Goal: Task Accomplishment & Management: Use online tool/utility

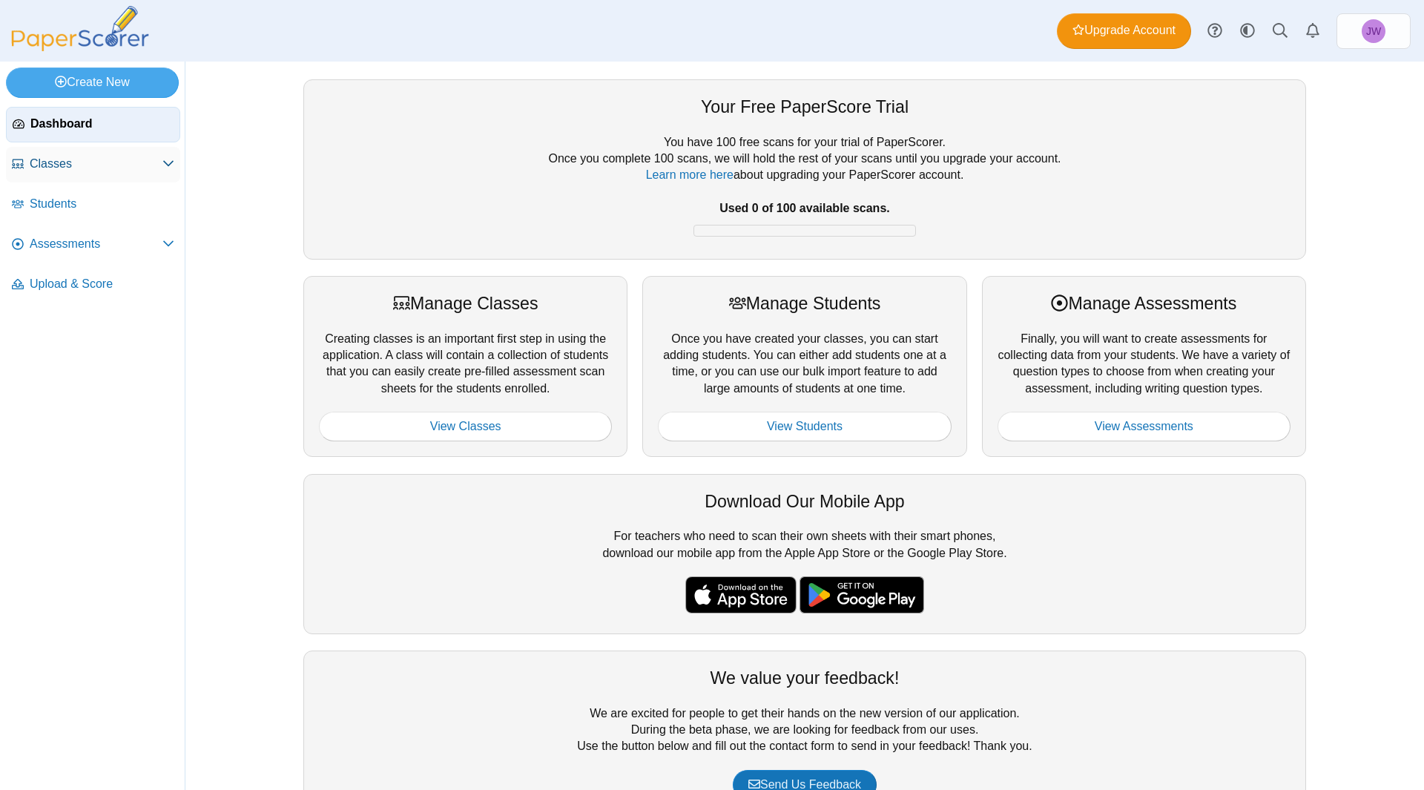
click at [85, 171] on span "Classes" at bounding box center [96, 164] width 133 height 16
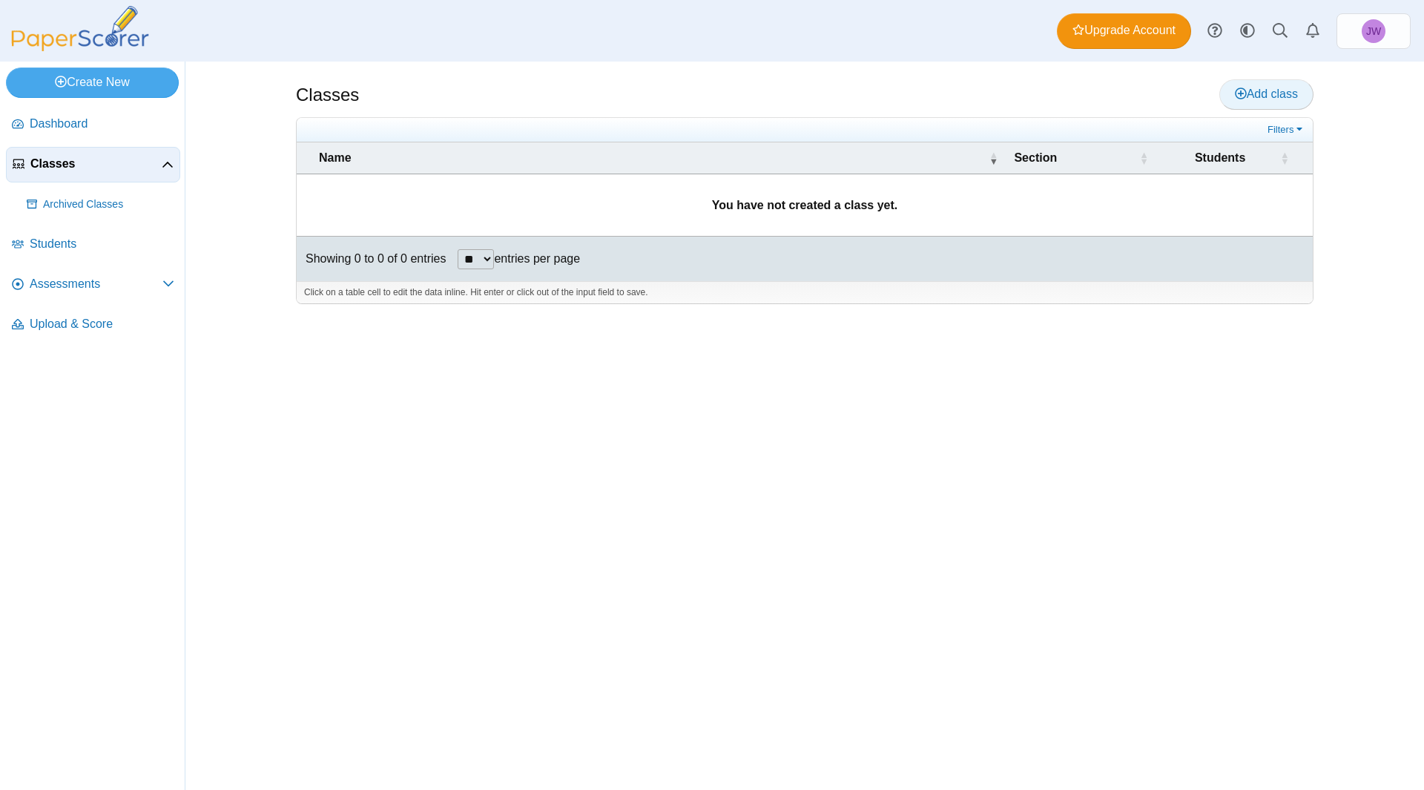
click at [1279, 94] on span "Add class" at bounding box center [1266, 94] width 63 height 13
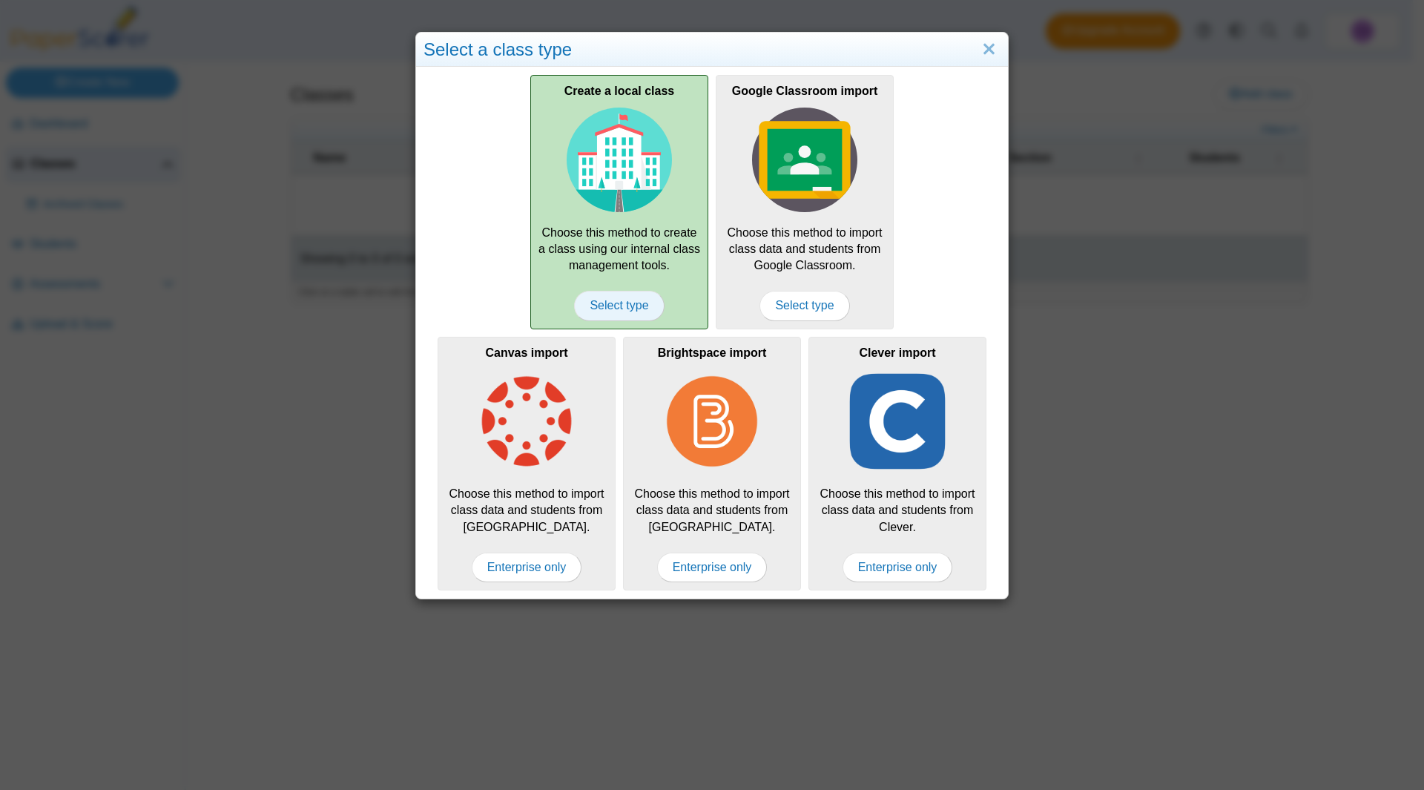
click at [586, 311] on span "Select type" at bounding box center [619, 306] width 90 height 30
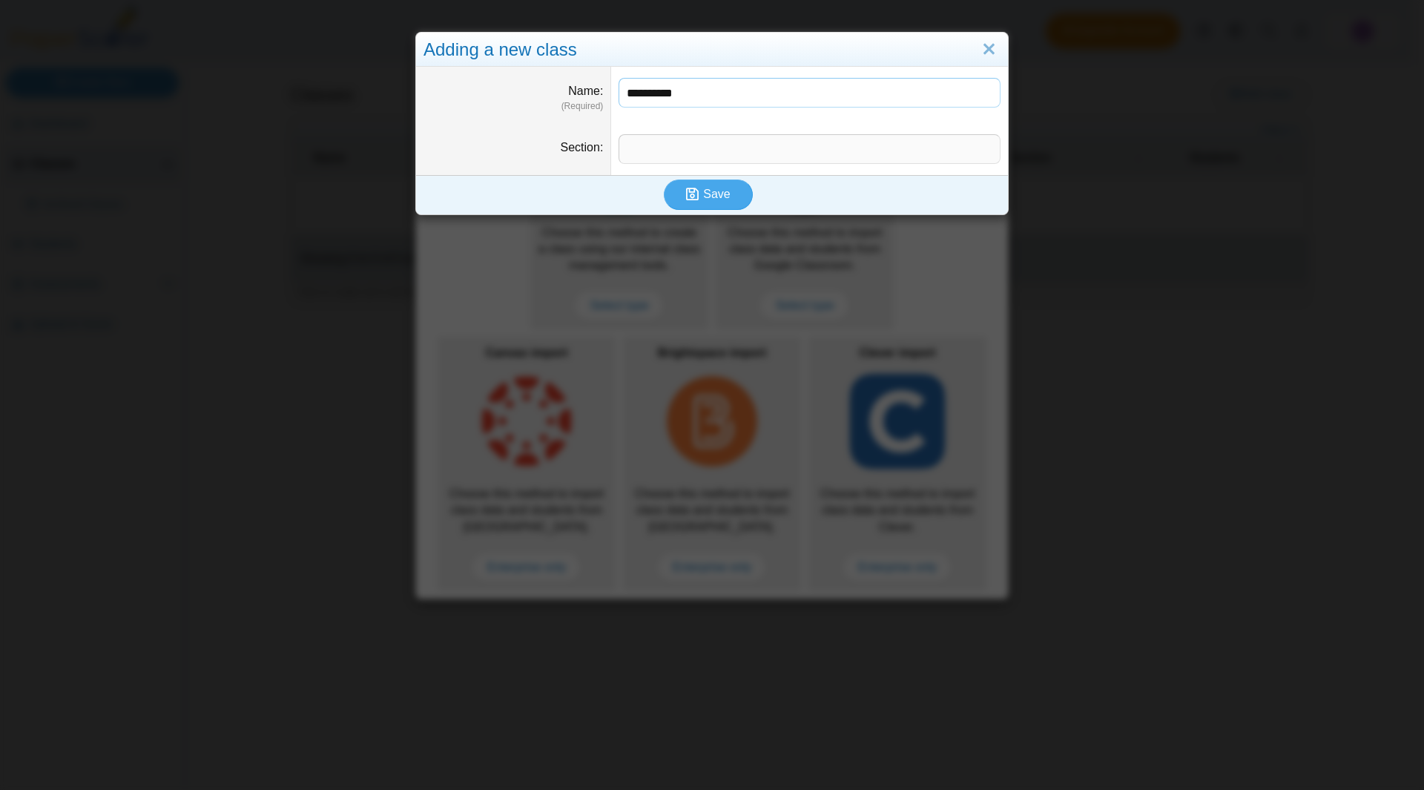
type input "**********"
type input "********"
click at [691, 192] on icon "submit" at bounding box center [692, 194] width 13 height 14
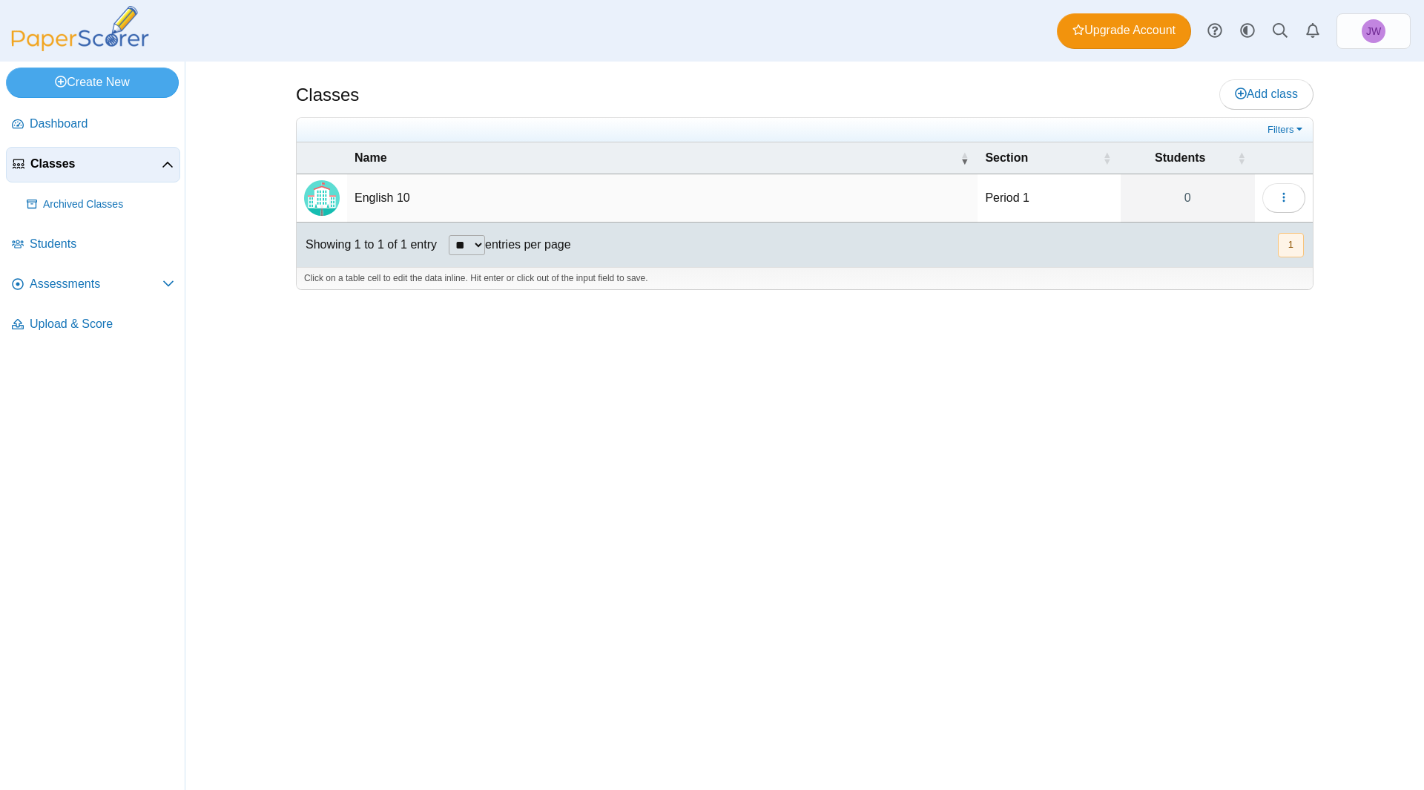
click at [363, 195] on td "English 10" at bounding box center [662, 198] width 630 height 48
click at [345, 202] on td at bounding box center [322, 198] width 50 height 48
click at [1278, 198] on icon "button" at bounding box center [1284, 197] width 12 height 12
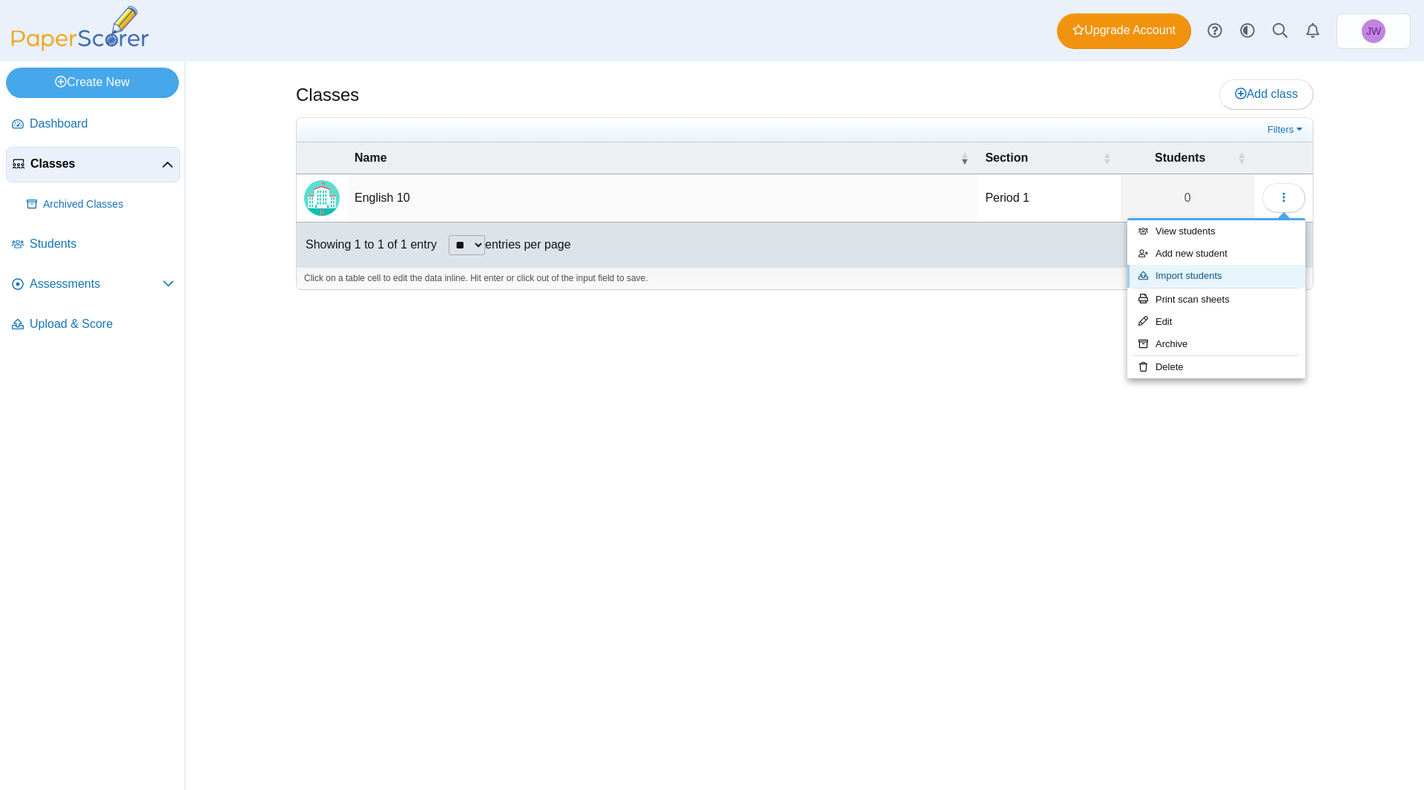
click at [1253, 271] on link "Import students" at bounding box center [1216, 276] width 178 height 22
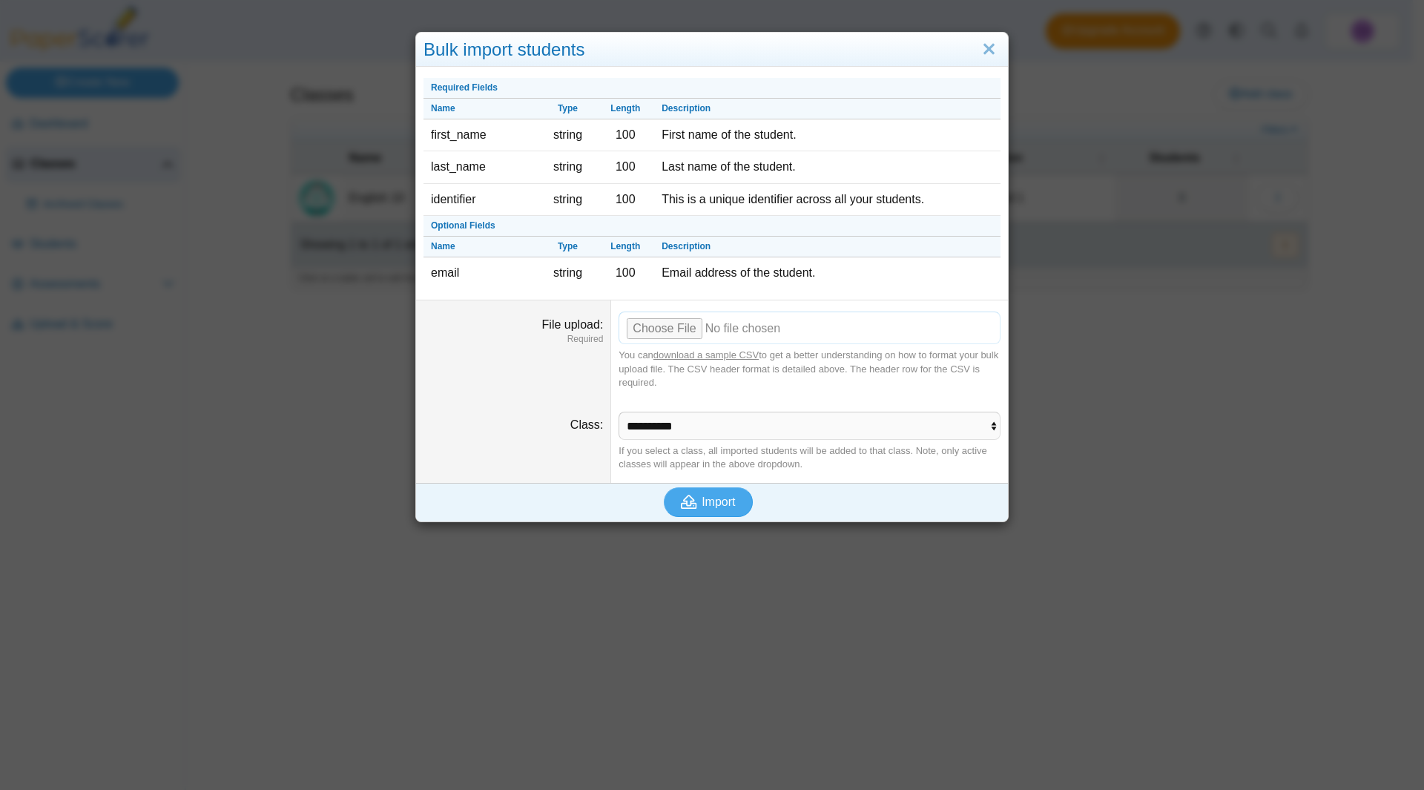
click at [660, 326] on input "File upload" at bounding box center [809, 327] width 382 height 33
click at [662, 335] on input "File upload" at bounding box center [809, 327] width 382 height 33
type input "**********"
click at [704, 498] on span "Import" at bounding box center [718, 501] width 33 height 13
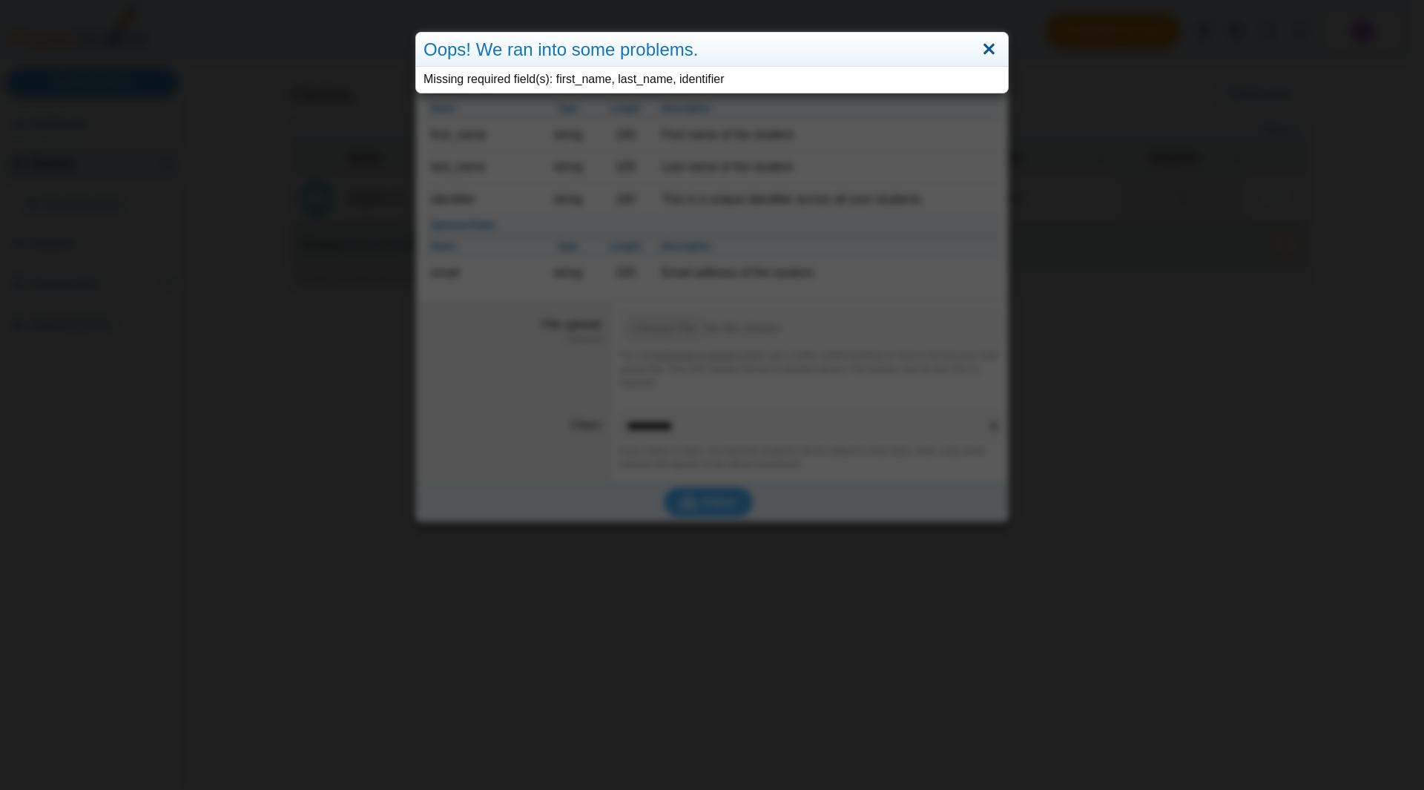
click at [986, 49] on link "Close" at bounding box center [988, 49] width 23 height 25
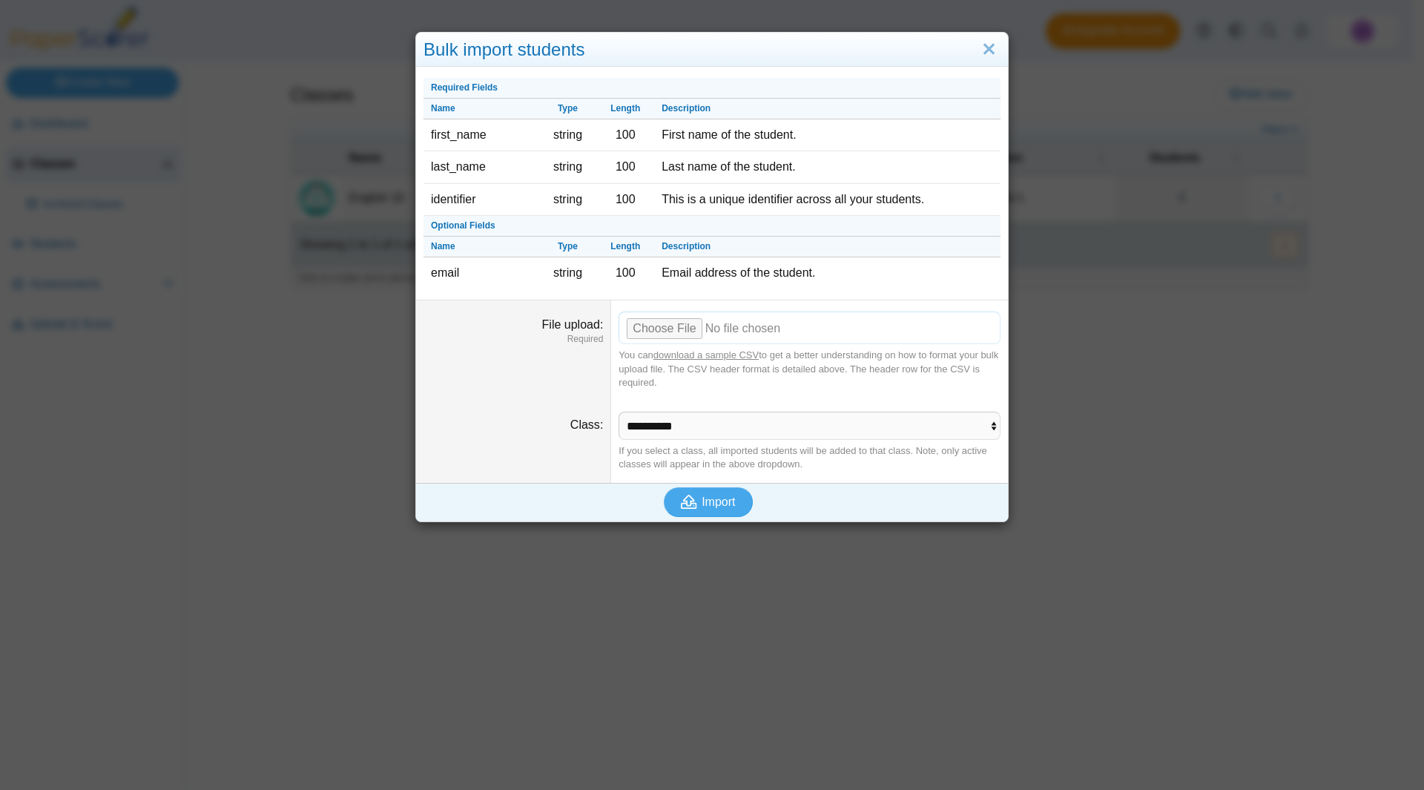
click at [914, 330] on input "File upload" at bounding box center [809, 327] width 382 height 33
click at [679, 354] on link "download a sample CSV" at bounding box center [705, 354] width 105 height 11
click at [980, 47] on link "Close" at bounding box center [988, 49] width 23 height 25
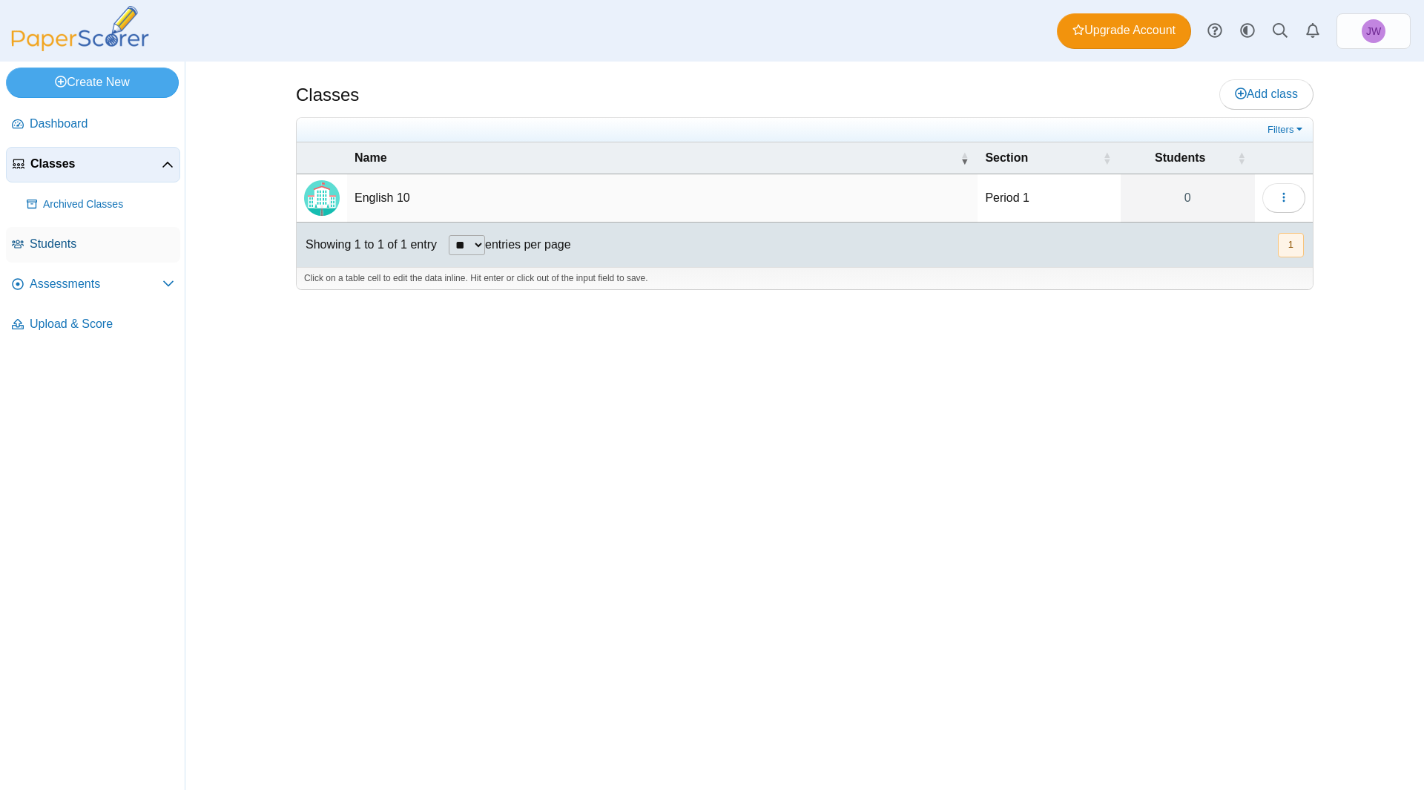
click at [73, 237] on span "Students" at bounding box center [102, 244] width 145 height 16
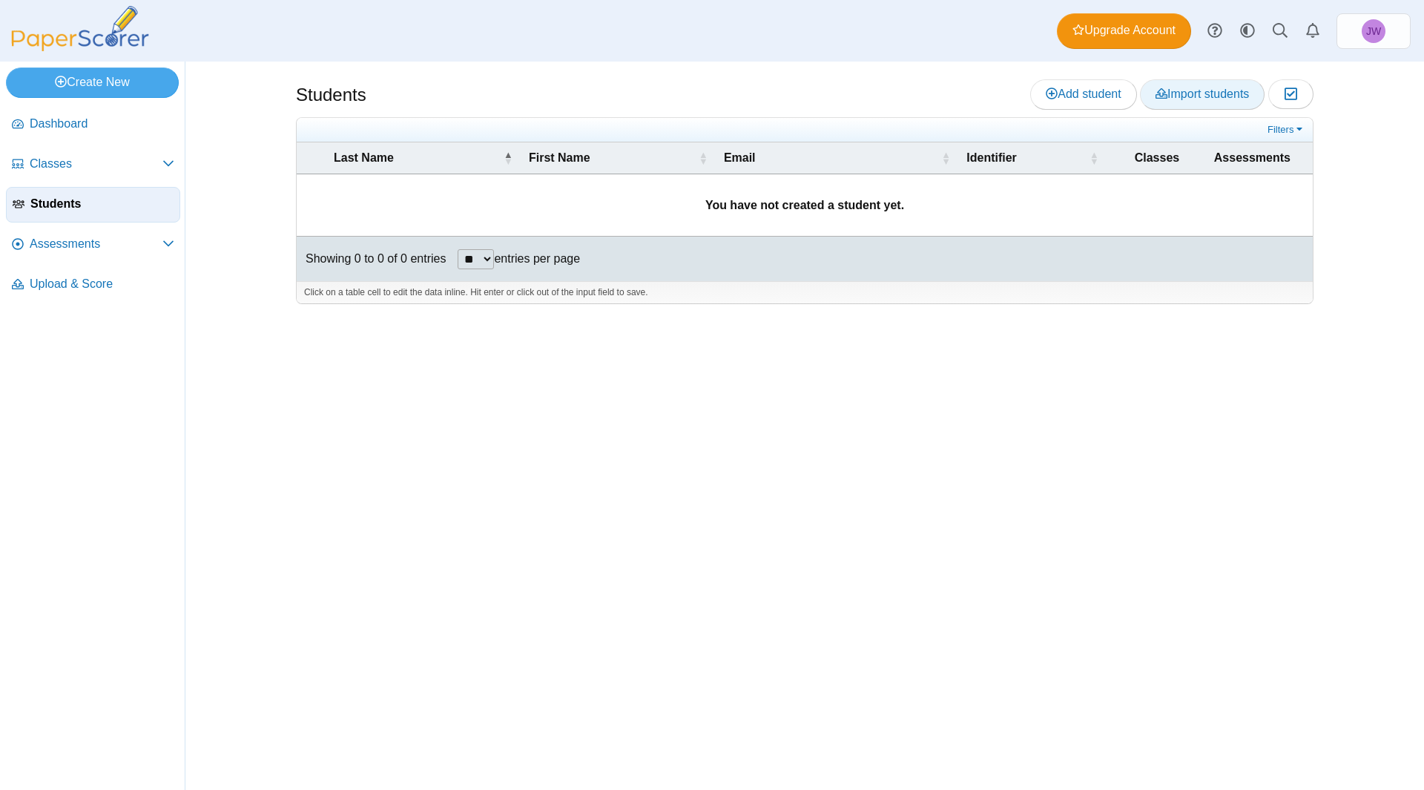
click at [1193, 99] on span "Import students" at bounding box center [1201, 94] width 93 height 13
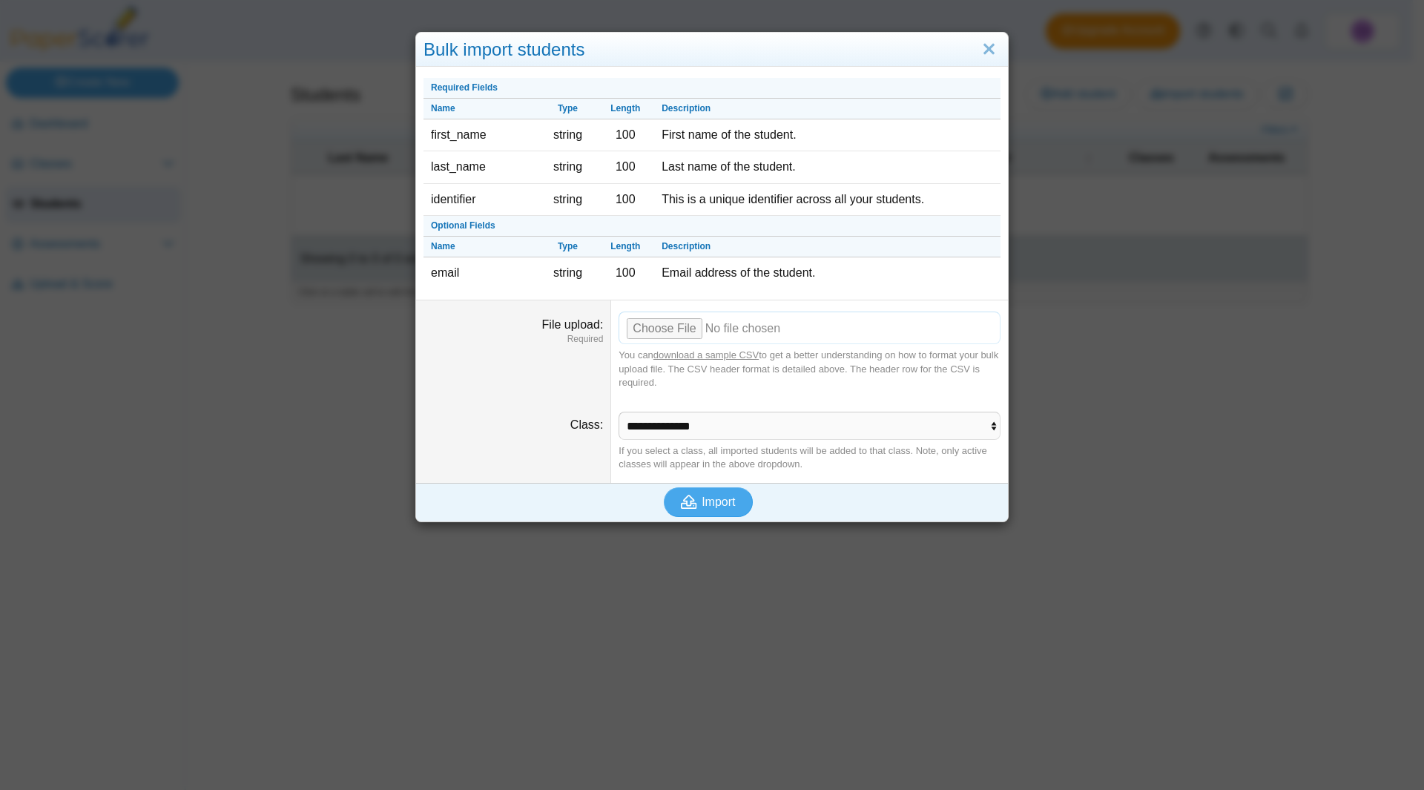
click at [650, 323] on input "File upload" at bounding box center [809, 327] width 382 height 33
type input "**********"
click at [711, 501] on span "Import" at bounding box center [718, 501] width 33 height 13
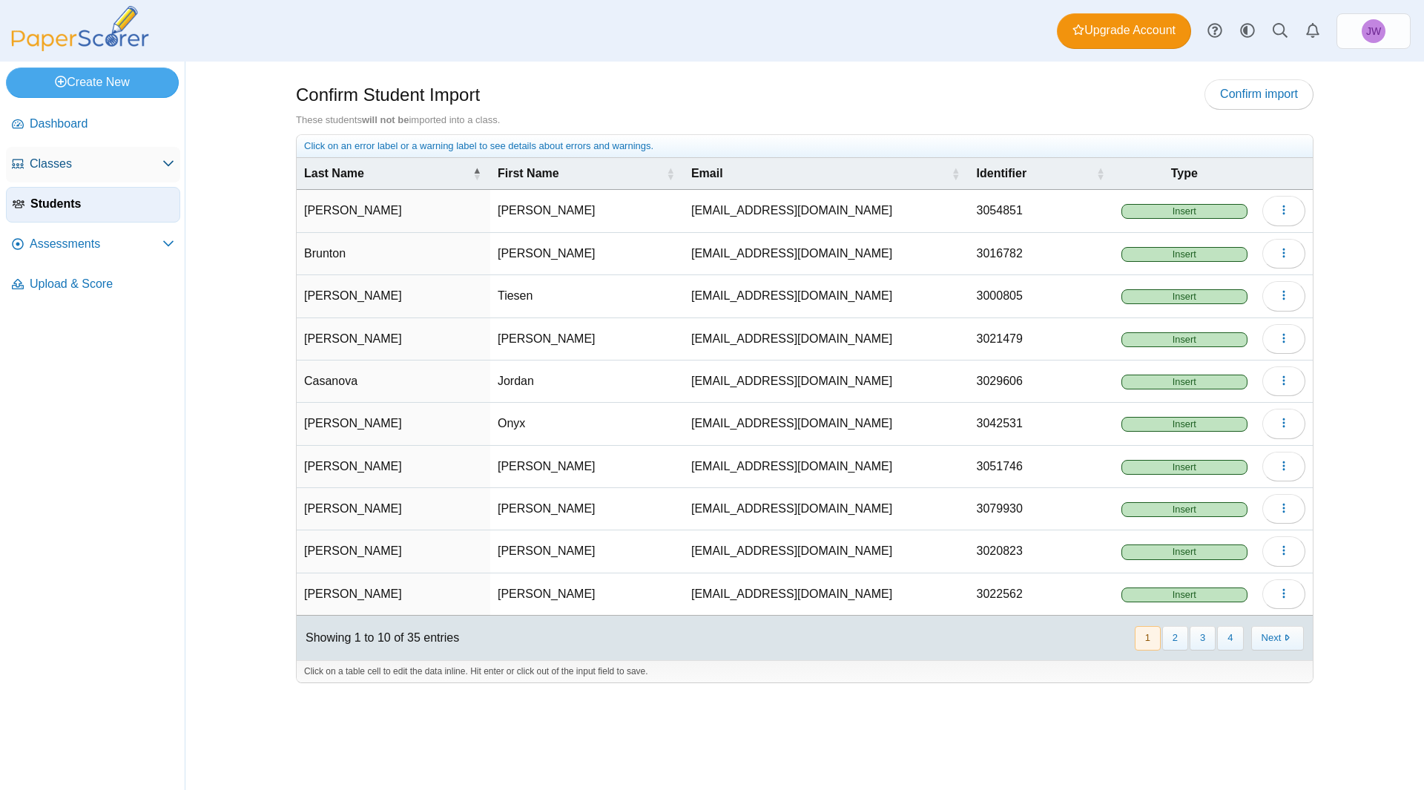
click at [59, 162] on span "Classes" at bounding box center [96, 164] width 133 height 16
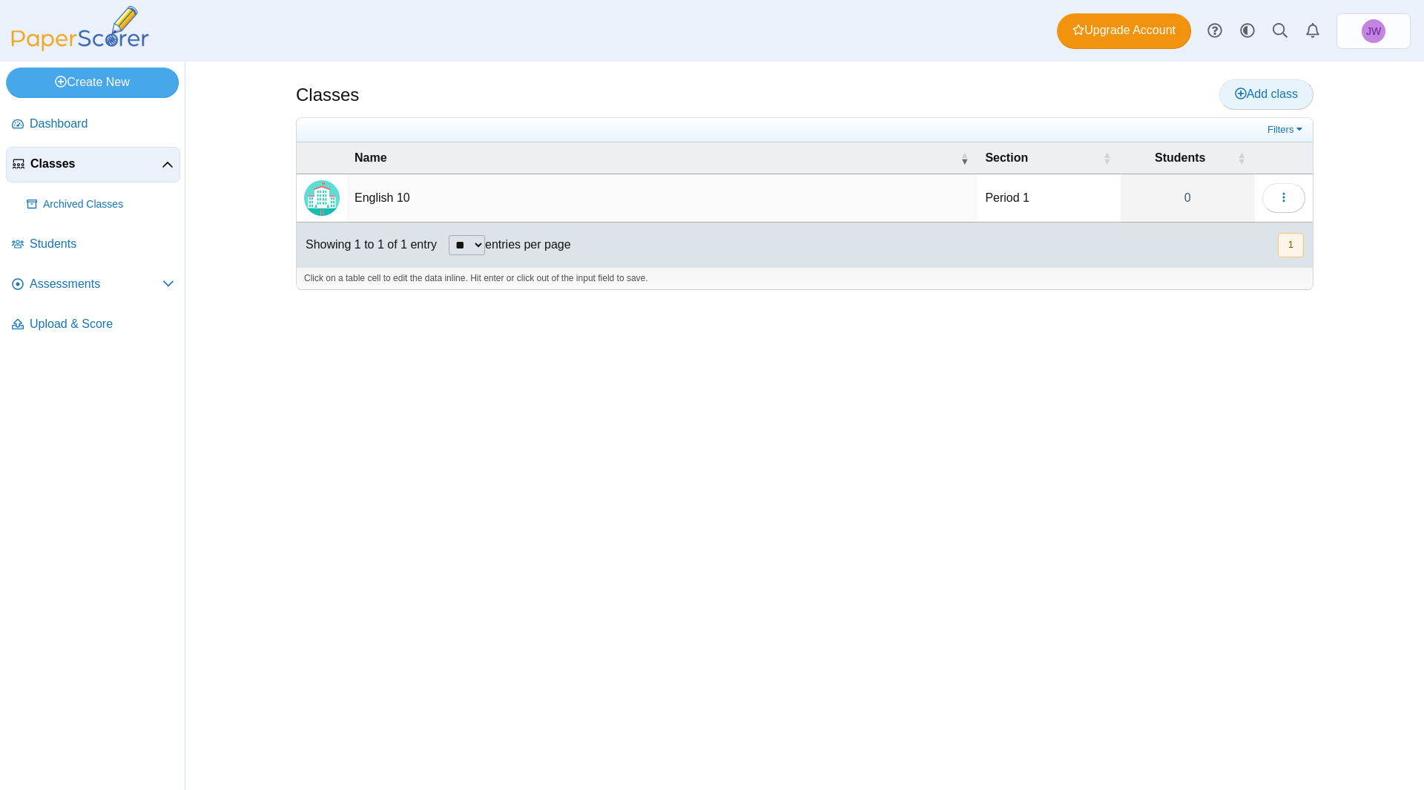
click at [1253, 100] on span "Add class" at bounding box center [1266, 94] width 63 height 13
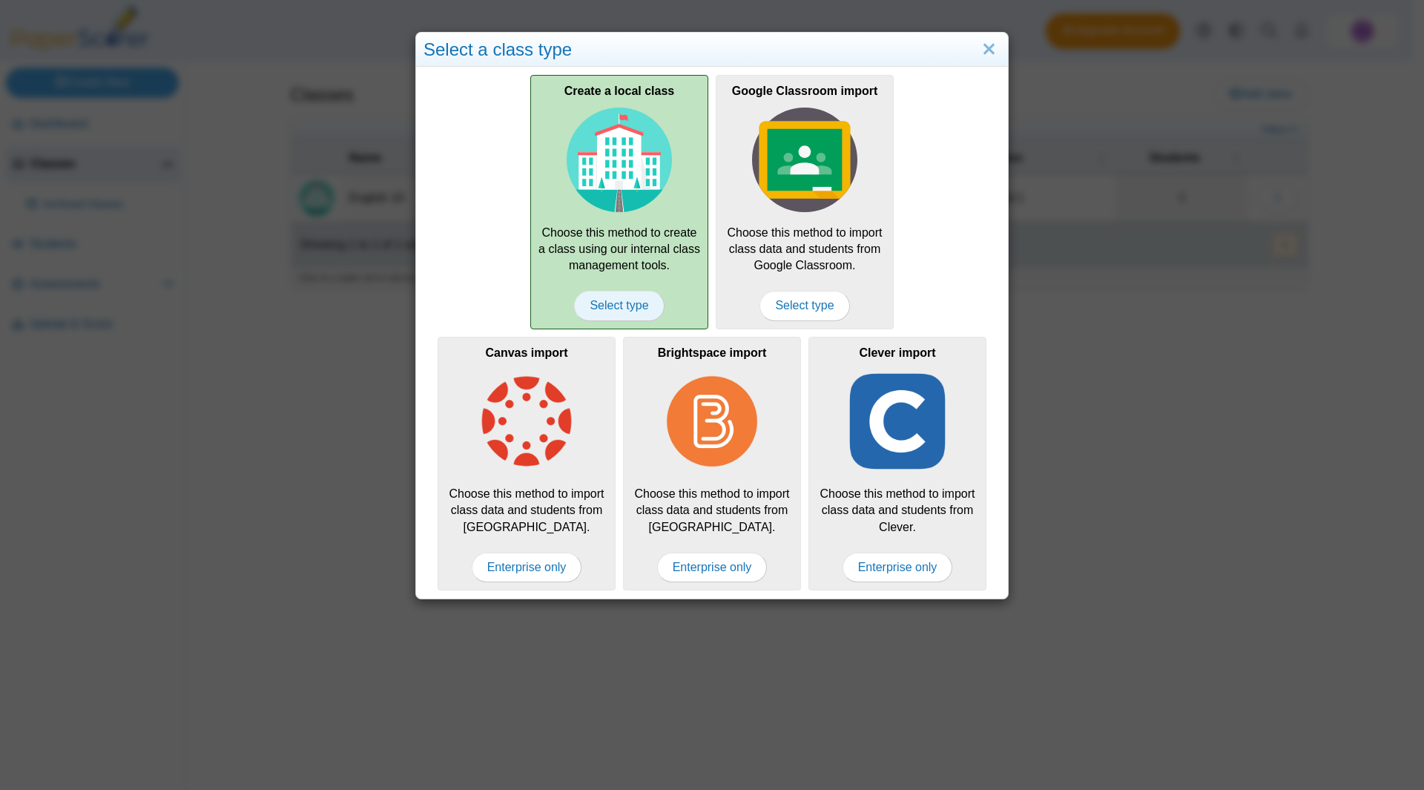
click at [607, 303] on span "Select type" at bounding box center [619, 306] width 90 height 30
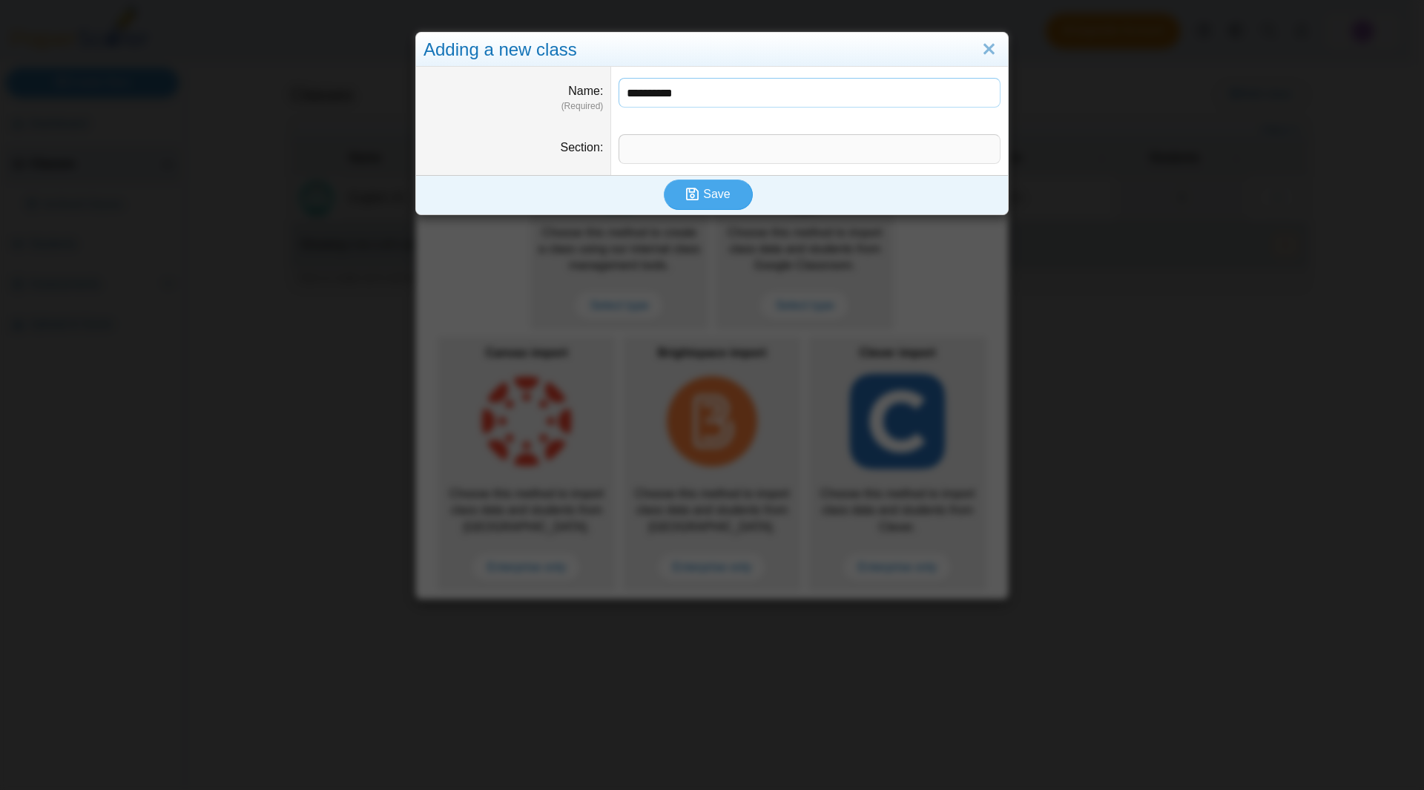
type input "**********"
click at [657, 157] on input "Section" at bounding box center [809, 149] width 382 height 30
type input "********"
click at [703, 197] on span "Save" at bounding box center [716, 194] width 27 height 13
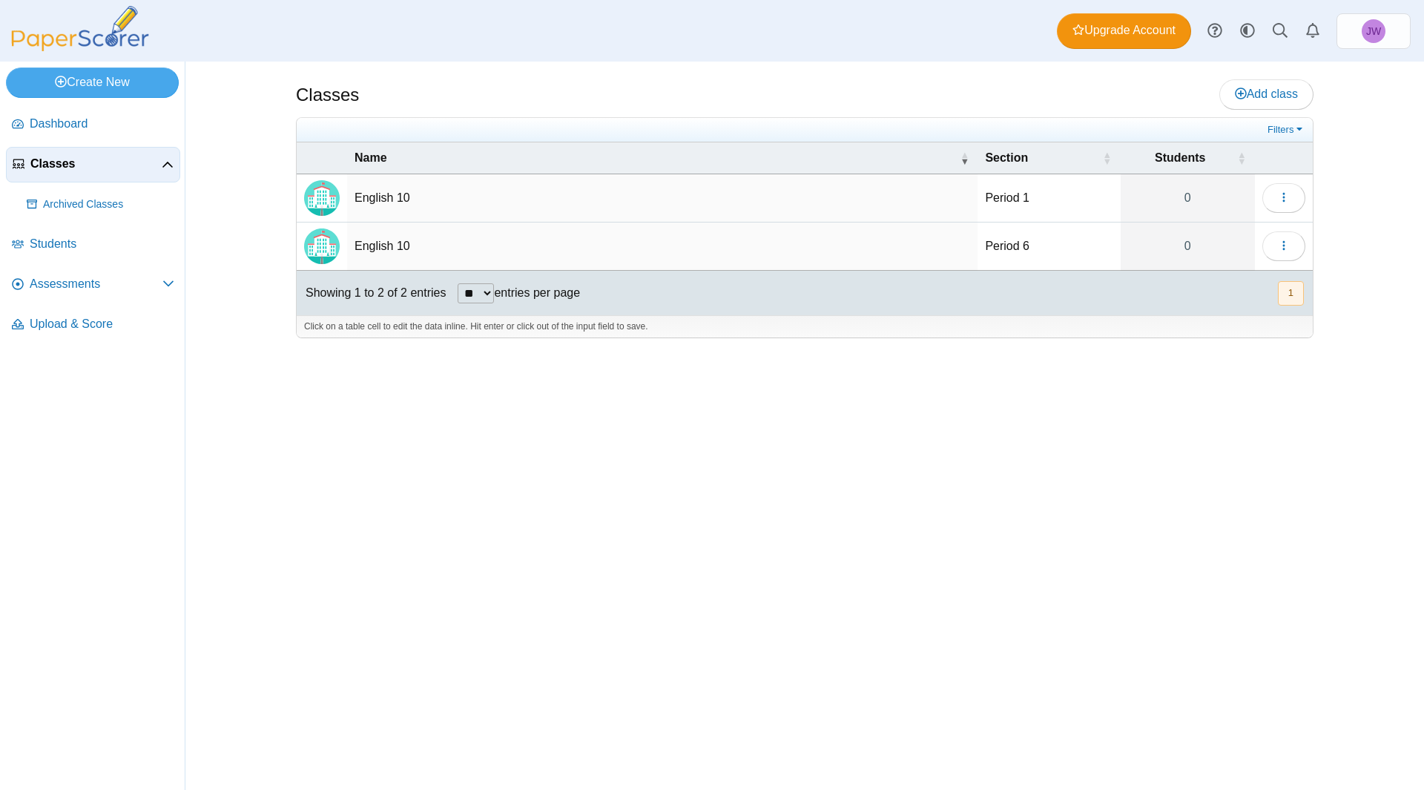
click at [371, 248] on td "English 10" at bounding box center [662, 246] width 630 height 48
click at [324, 250] on img "Locally created class" at bounding box center [322, 246] width 36 height 36
click at [36, 248] on span "Students" at bounding box center [102, 244] width 145 height 16
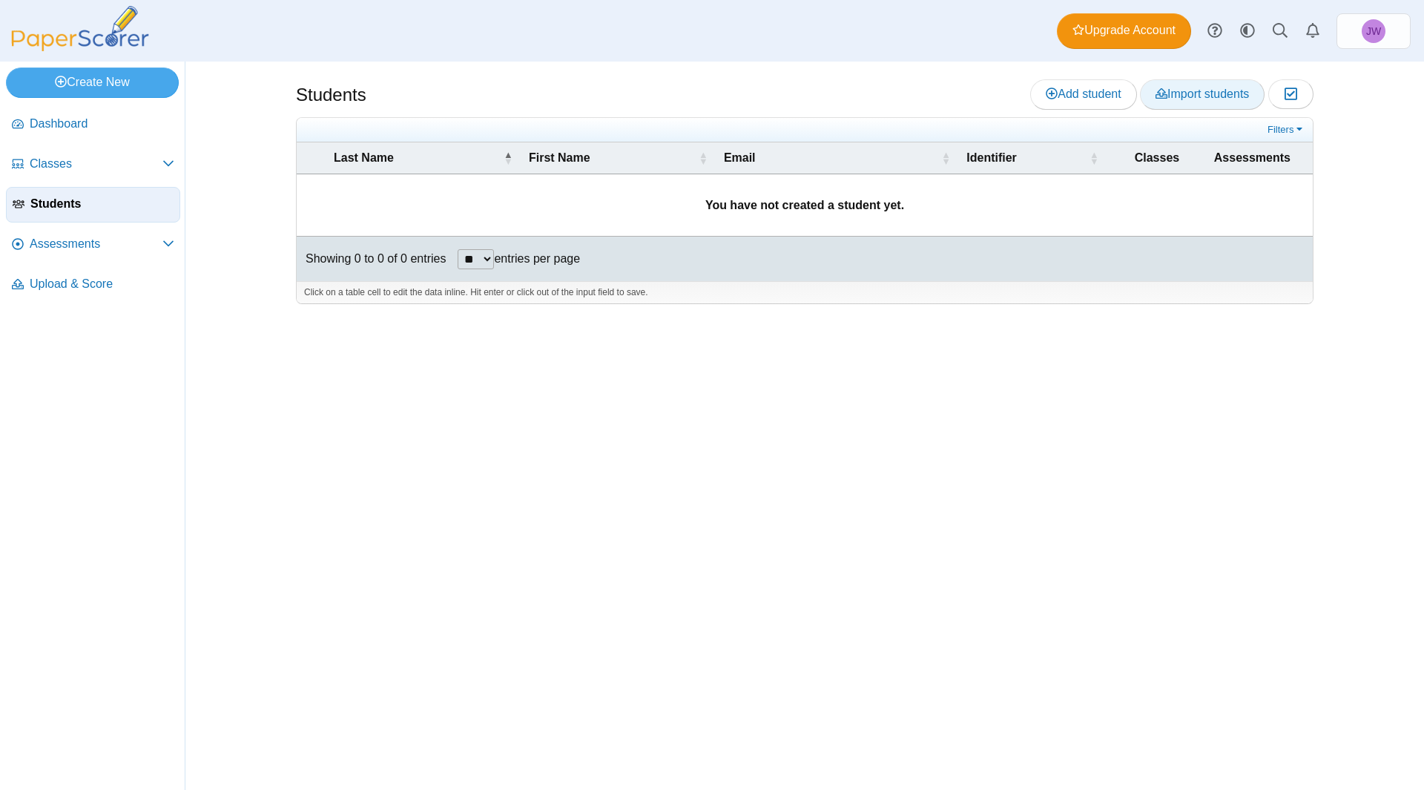
click at [1198, 103] on link "Import students" at bounding box center [1202, 94] width 125 height 30
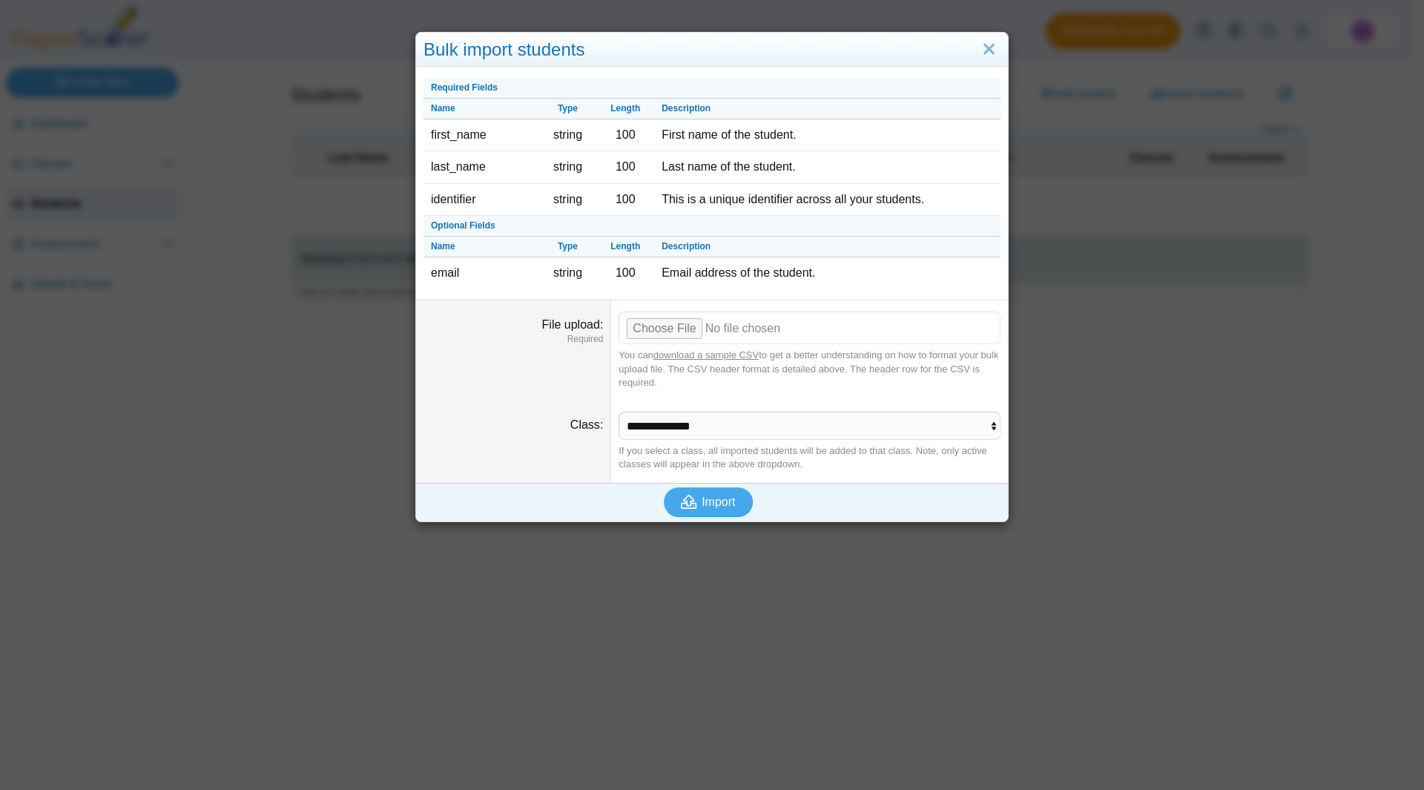
click at [677, 331] on input "File upload" at bounding box center [809, 327] width 382 height 33
type input "**********"
click at [702, 507] on span "Import" at bounding box center [718, 501] width 33 height 13
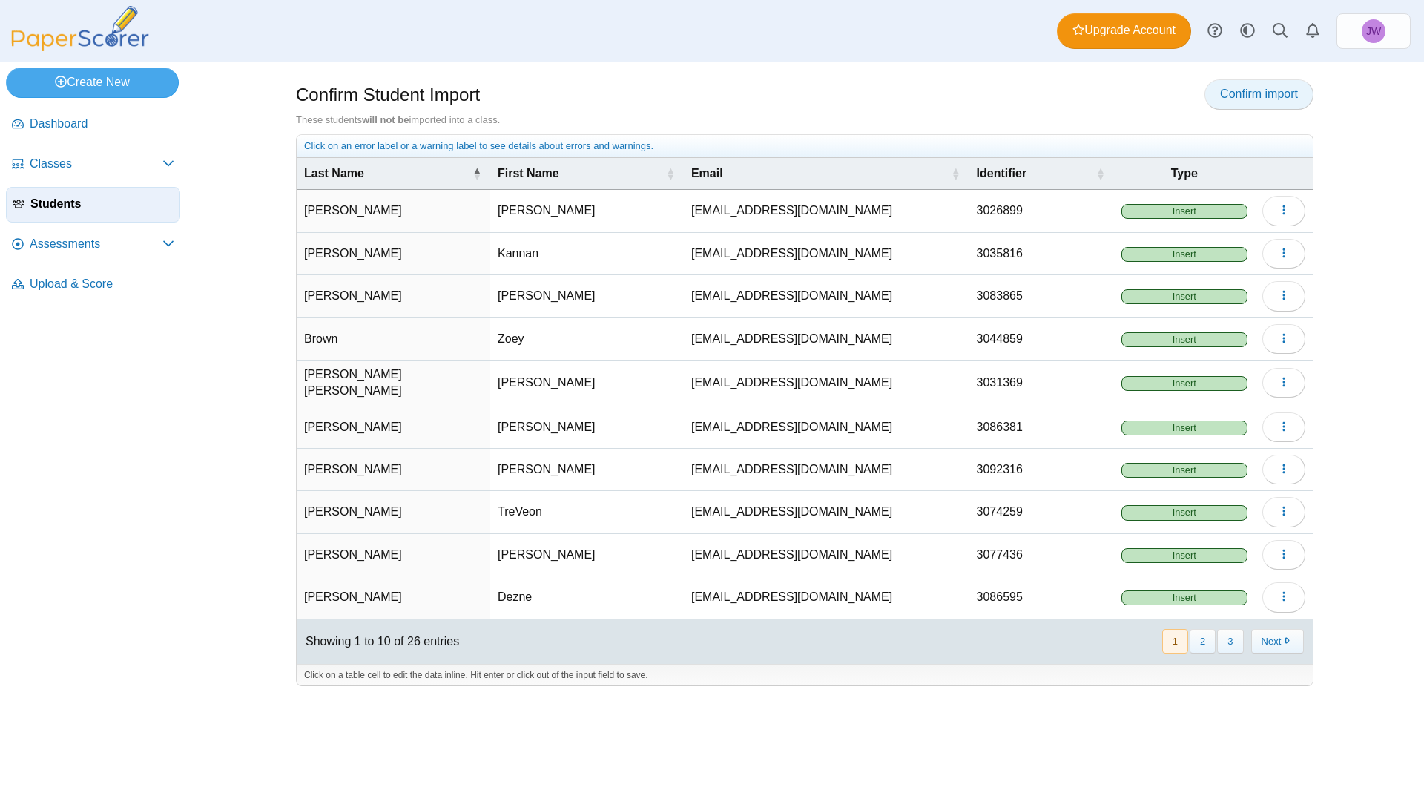
click at [1273, 102] on link "Confirm import" at bounding box center [1258, 94] width 109 height 30
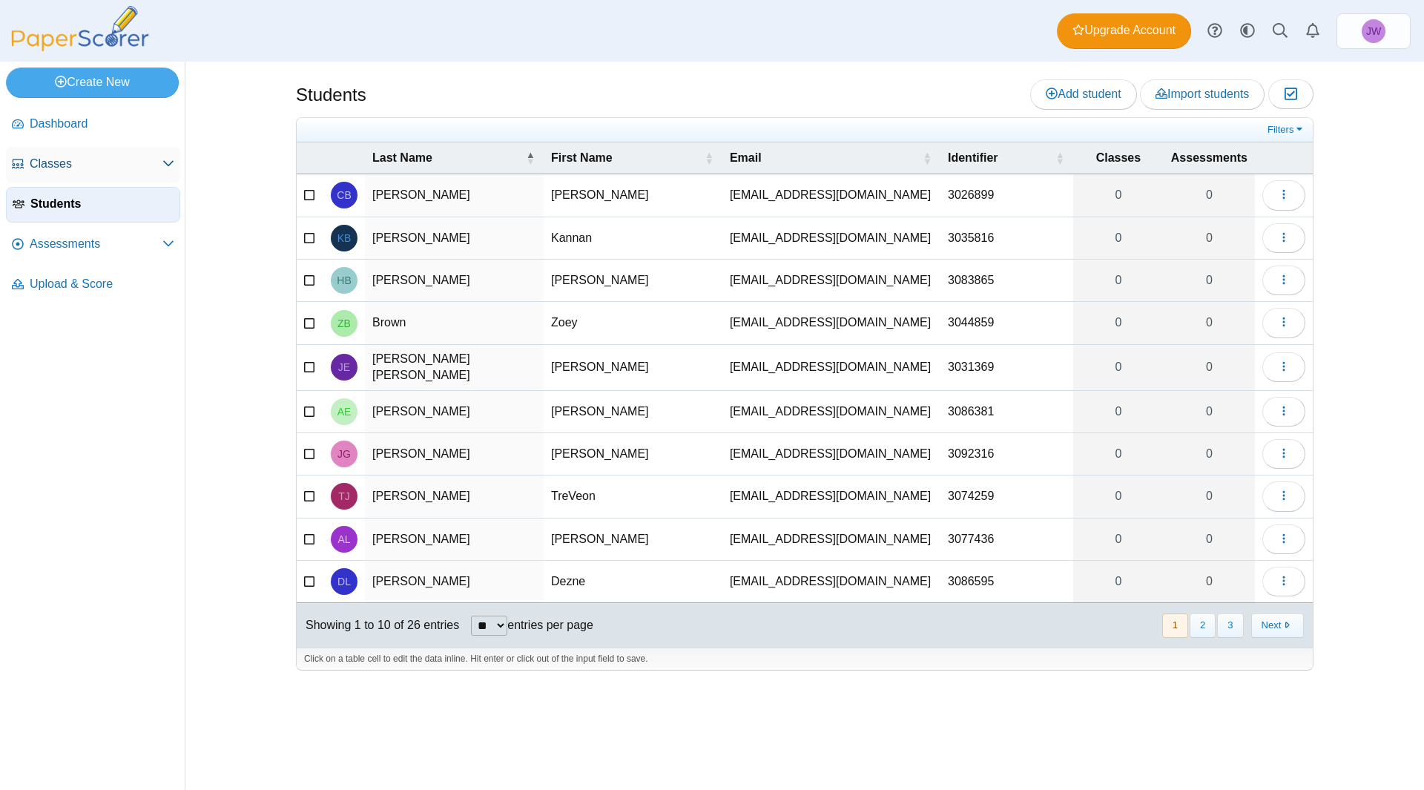
click at [54, 167] on span "Classes" at bounding box center [96, 164] width 133 height 16
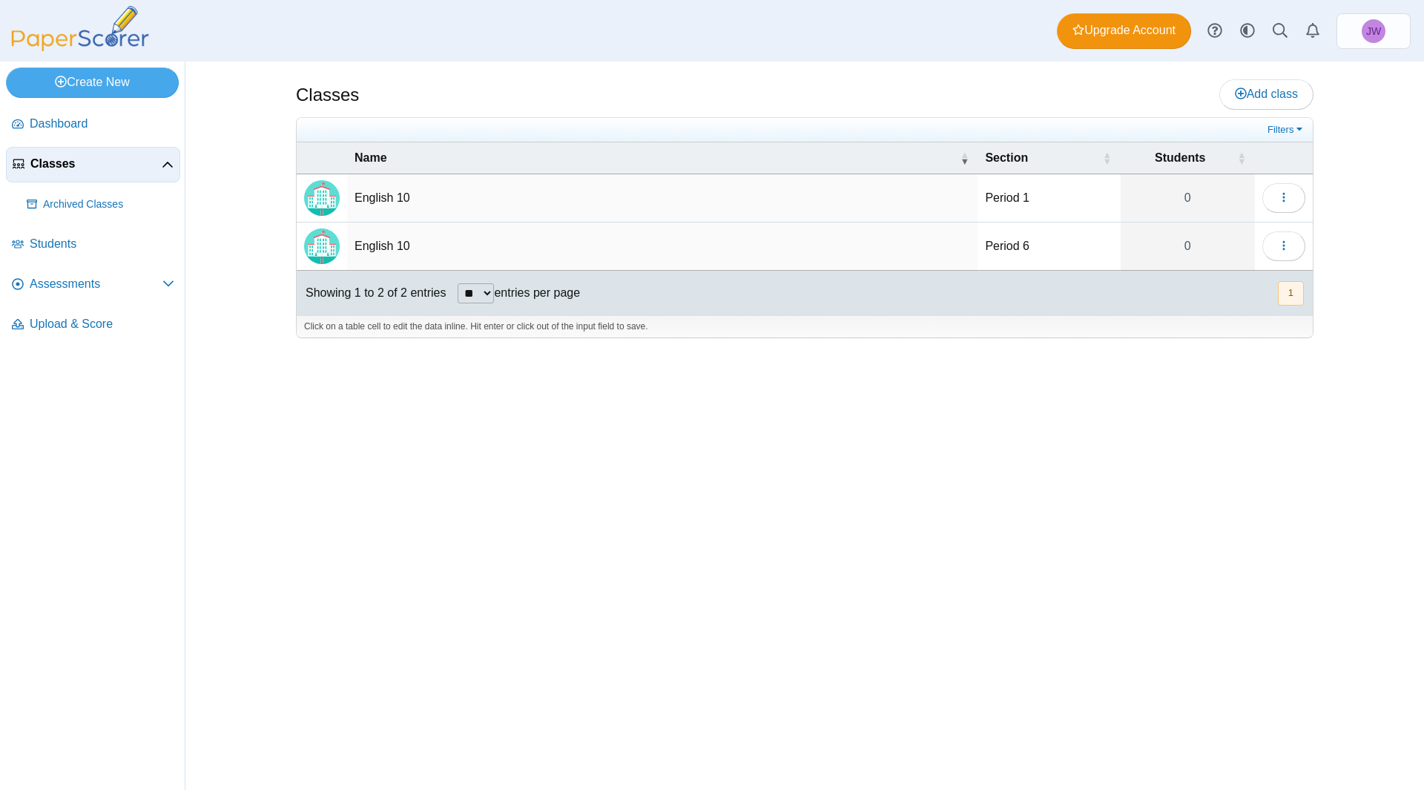
click at [389, 195] on td "English 10" at bounding box center [662, 198] width 630 height 48
click at [323, 194] on img "Locally created class" at bounding box center [322, 198] width 36 height 36
click at [389, 240] on td "English 10" at bounding box center [662, 246] width 630 height 48
click at [327, 199] on img "Locally created class" at bounding box center [322, 198] width 36 height 36
click at [799, 194] on td "English 10" at bounding box center [662, 198] width 630 height 48
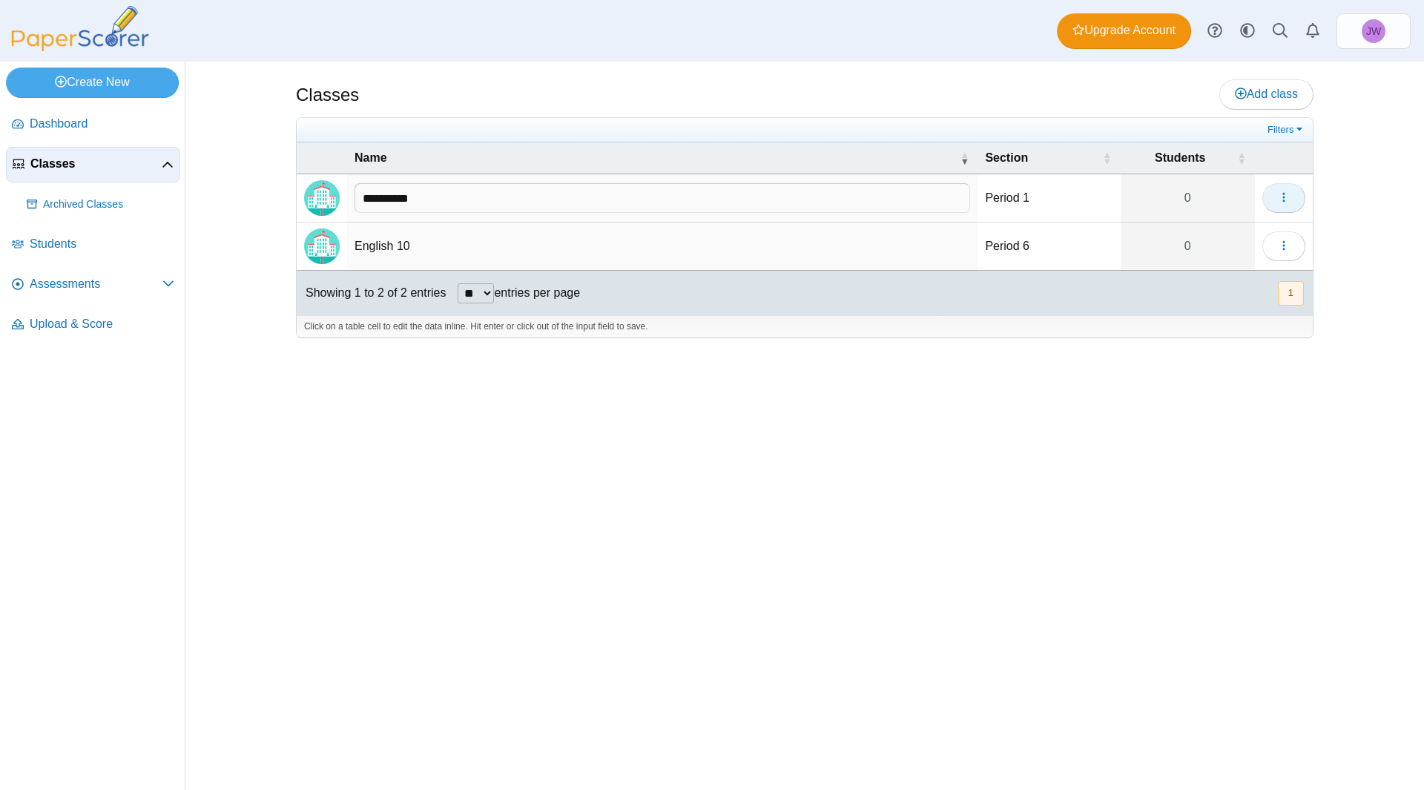
click at [1282, 199] on icon "button" at bounding box center [1284, 197] width 12 height 12
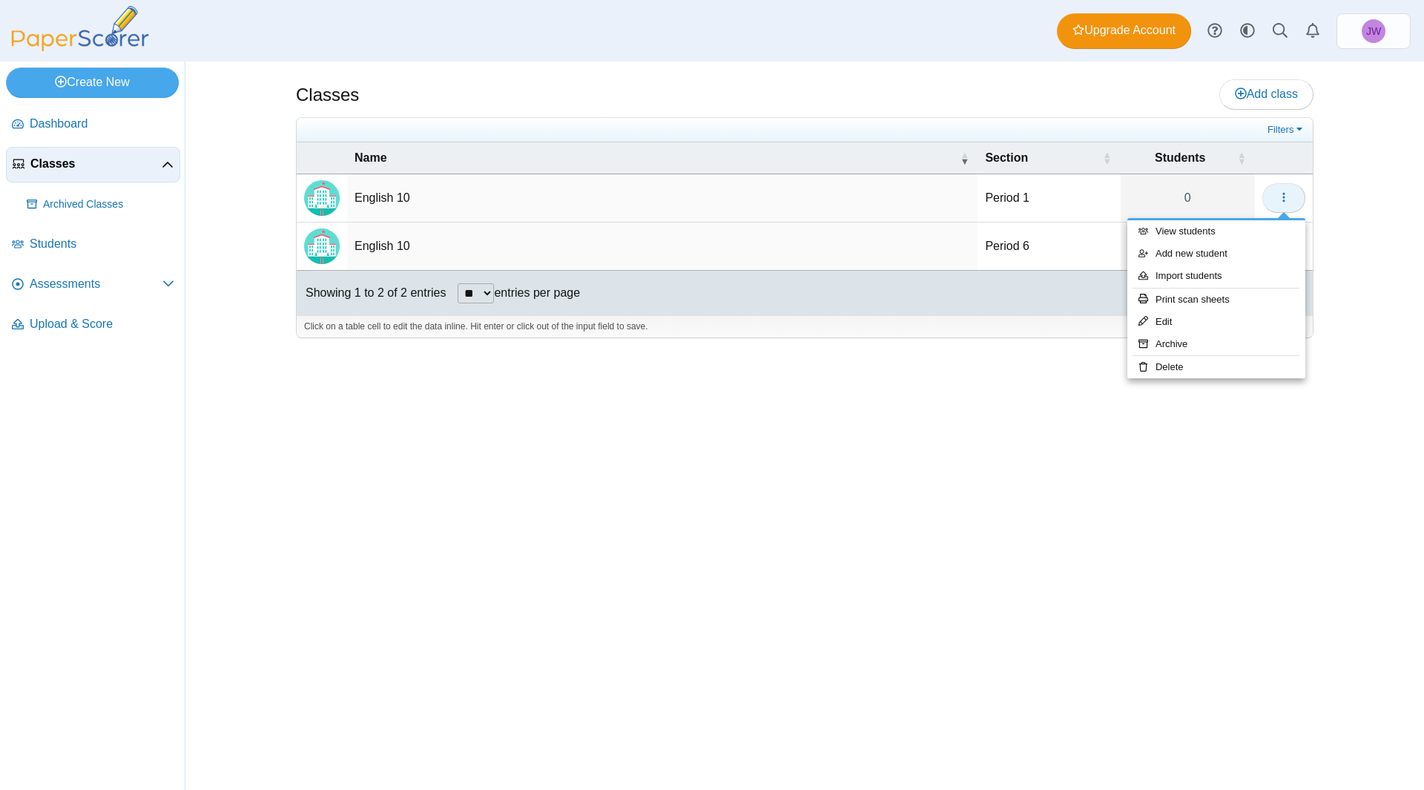
click at [1282, 199] on icon "button" at bounding box center [1284, 197] width 12 height 12
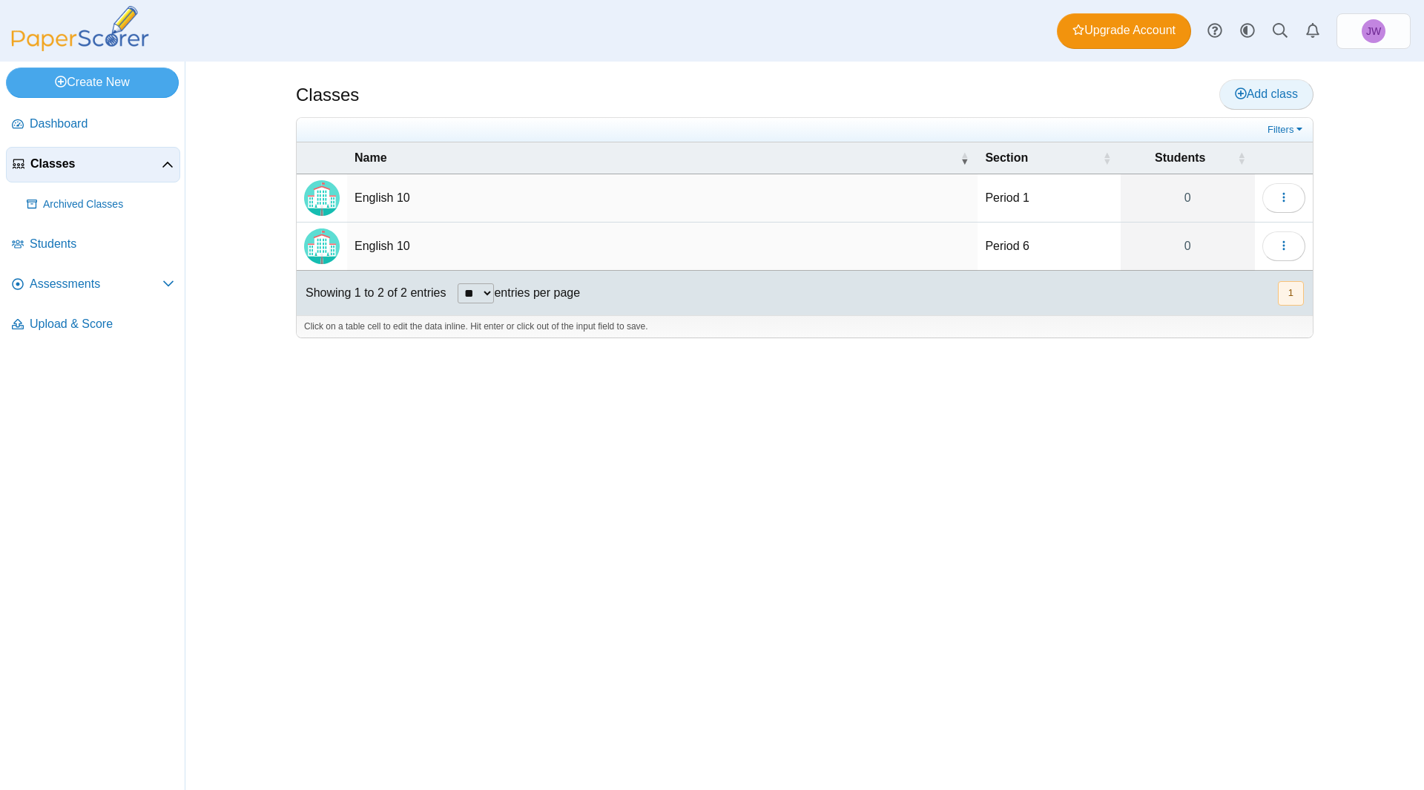
click at [1270, 93] on span "Add class" at bounding box center [1266, 94] width 63 height 13
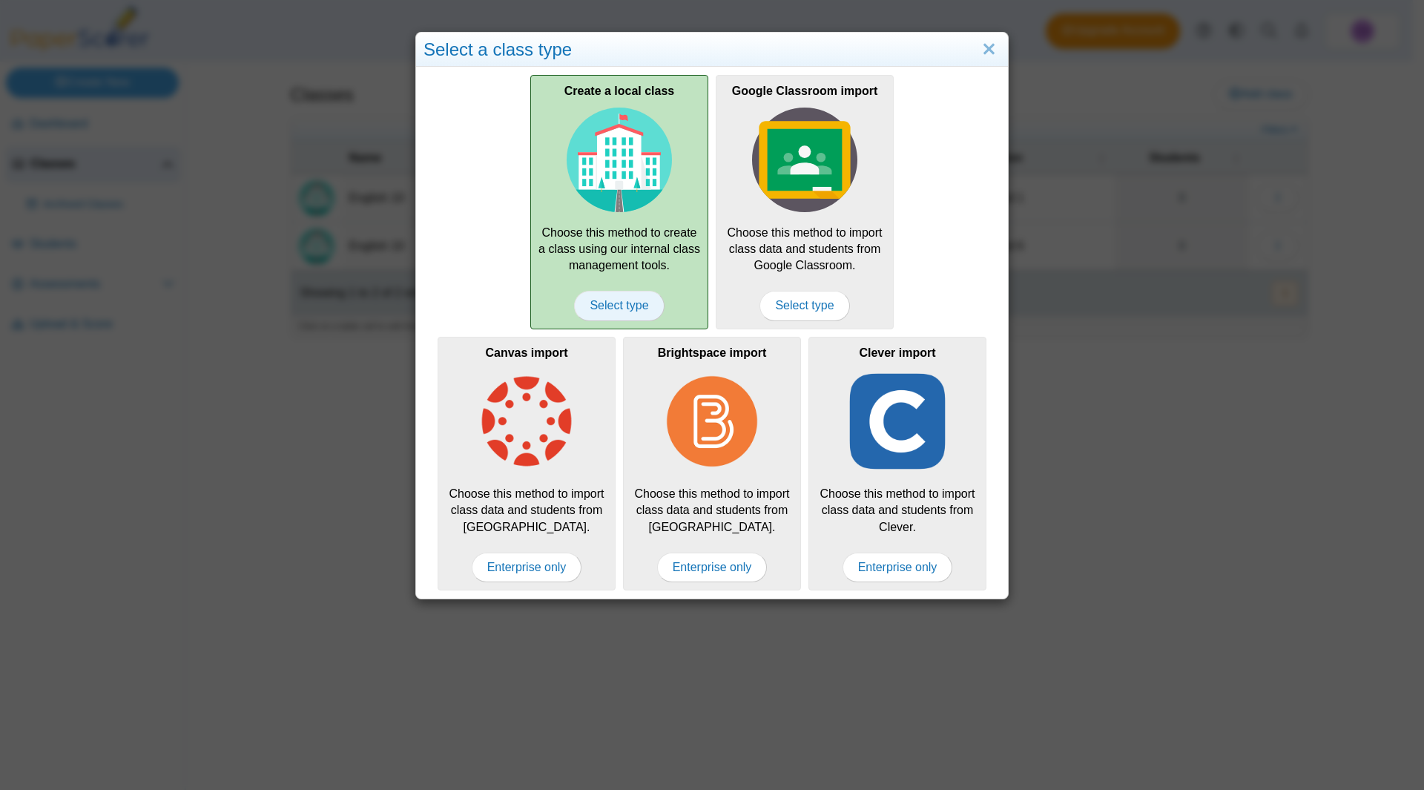
click at [592, 304] on span "Select type" at bounding box center [619, 306] width 90 height 30
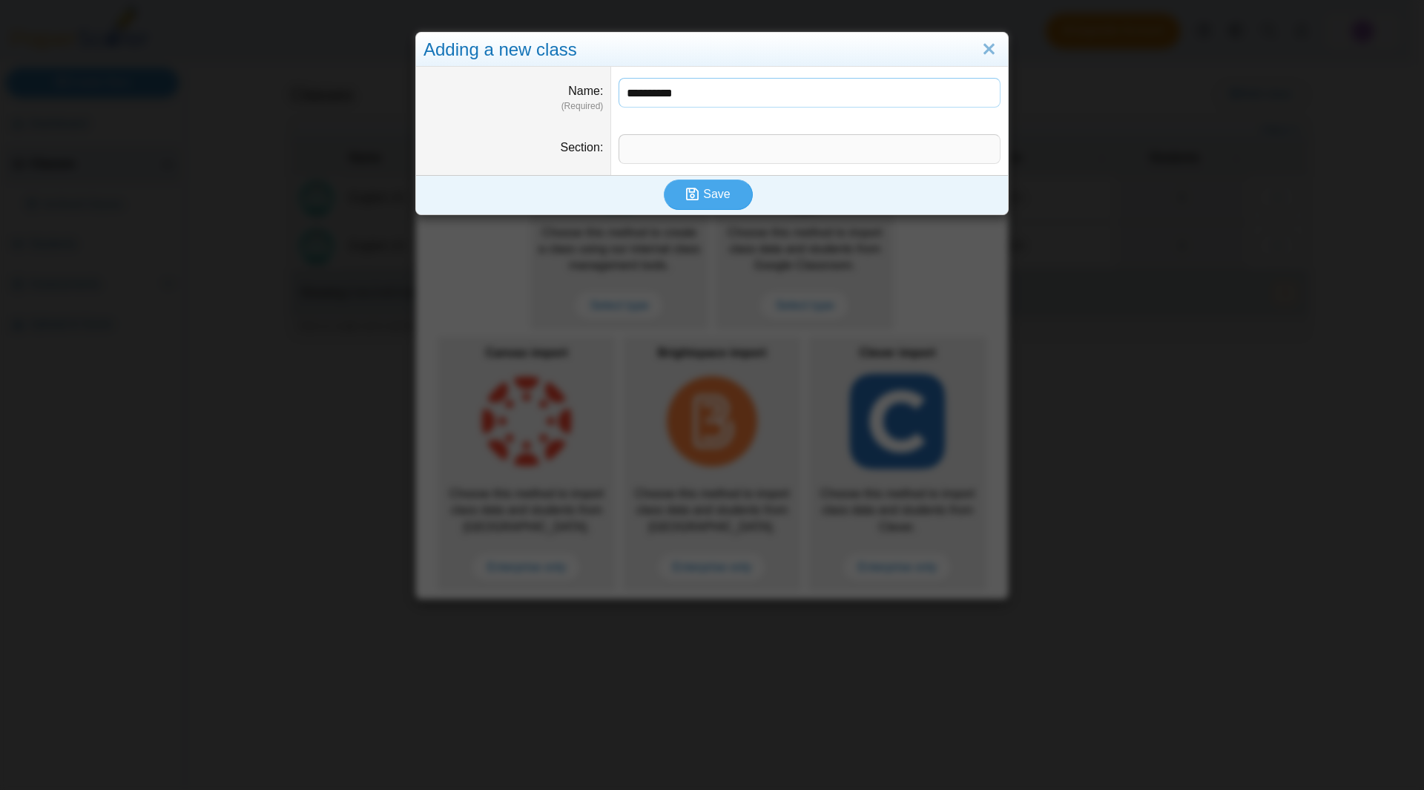
type input "**********"
click at [664, 179] on button "Save" at bounding box center [708, 194] width 89 height 30
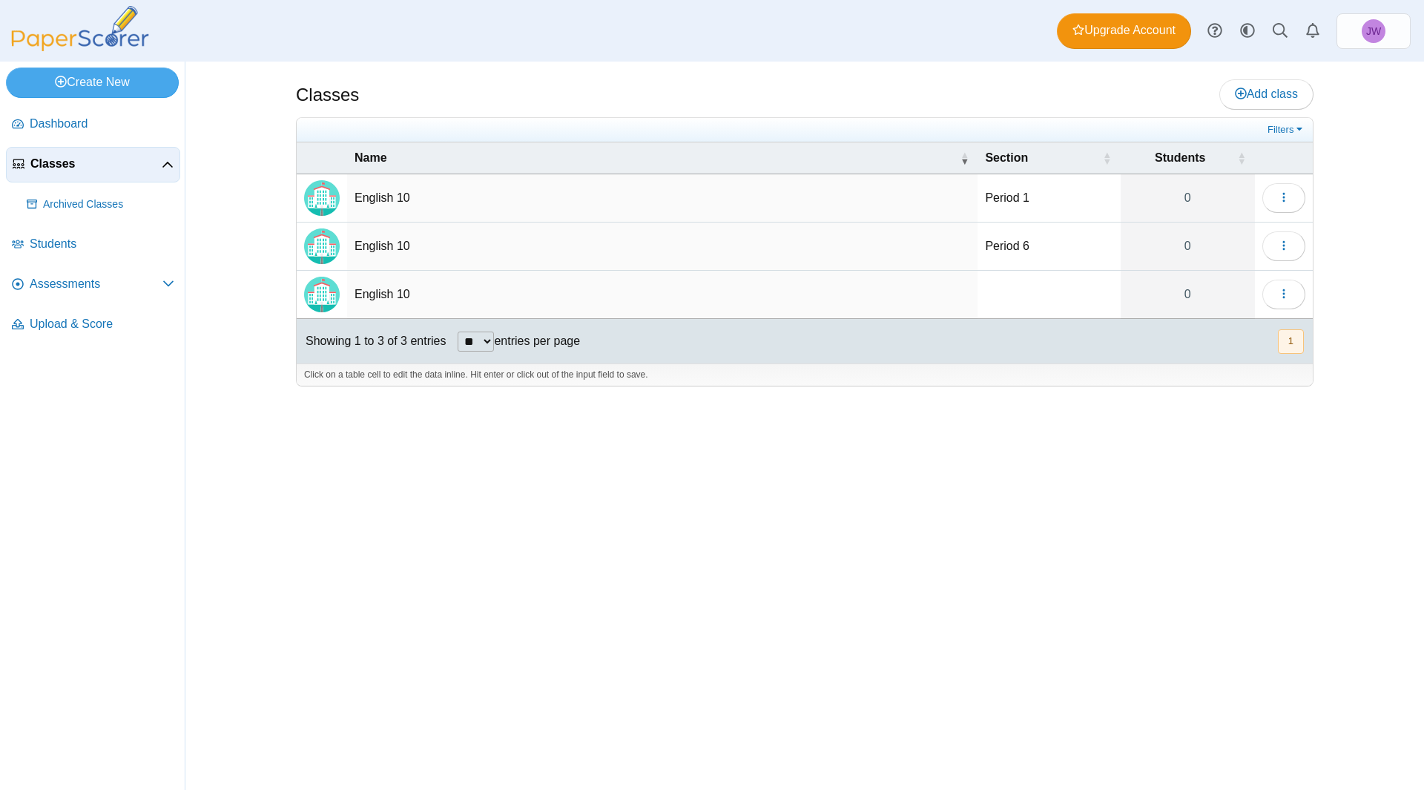
click at [376, 293] on td "English 10" at bounding box center [662, 295] width 630 height 48
click at [992, 287] on td at bounding box center [1048, 295] width 142 height 48
type input "********"
click at [48, 236] on span "Students" at bounding box center [102, 244] width 145 height 16
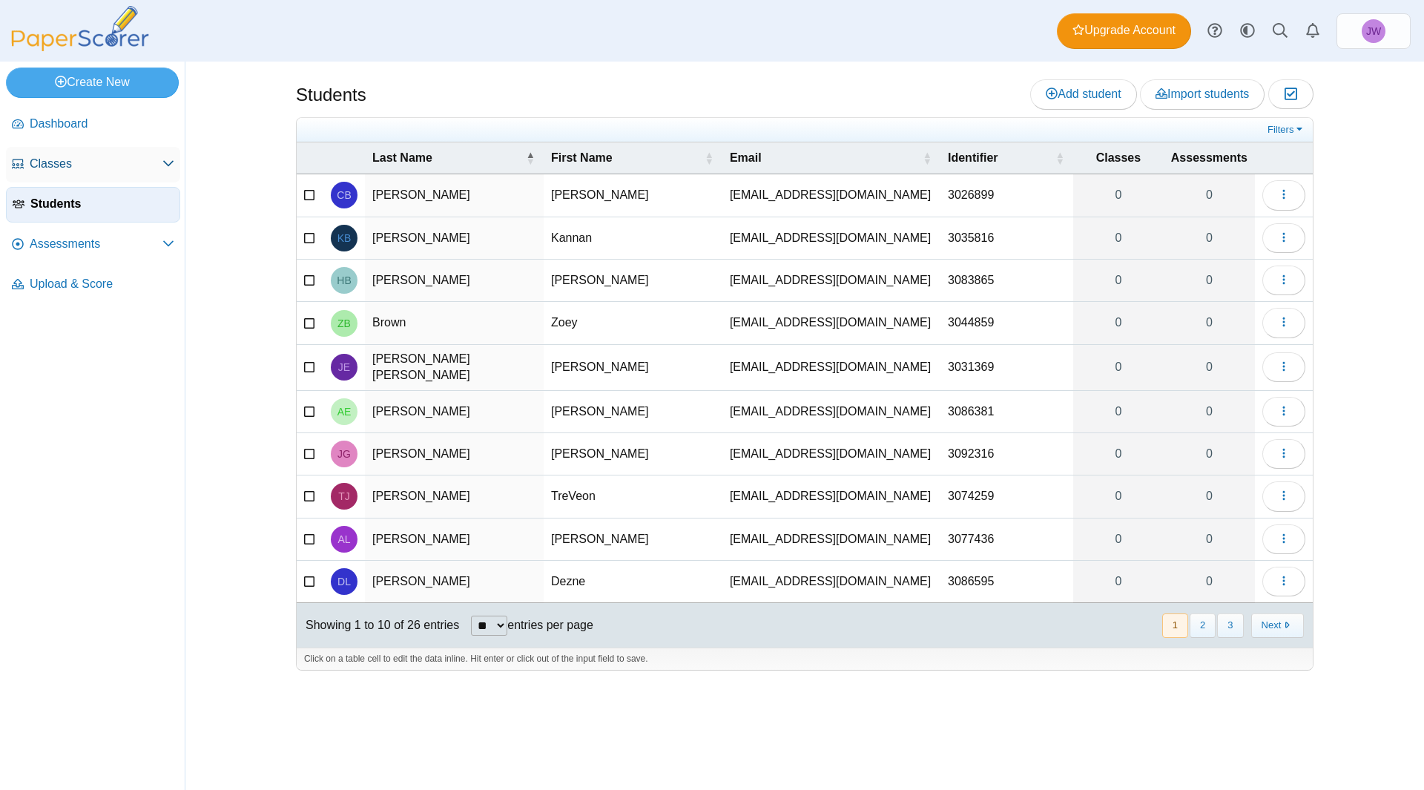
click at [64, 167] on span "Classes" at bounding box center [96, 164] width 133 height 16
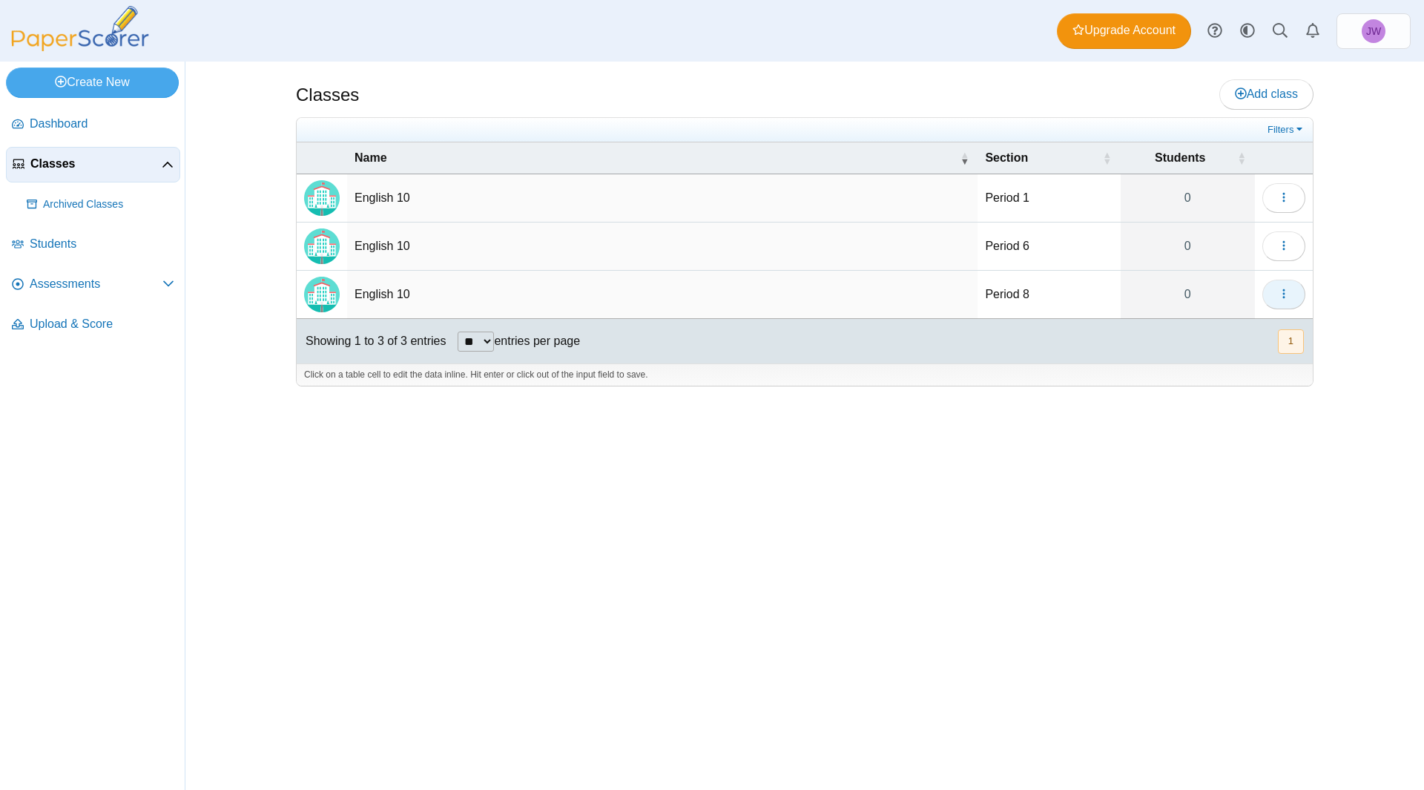
click at [1285, 297] on icon "button" at bounding box center [1284, 294] width 12 height 12
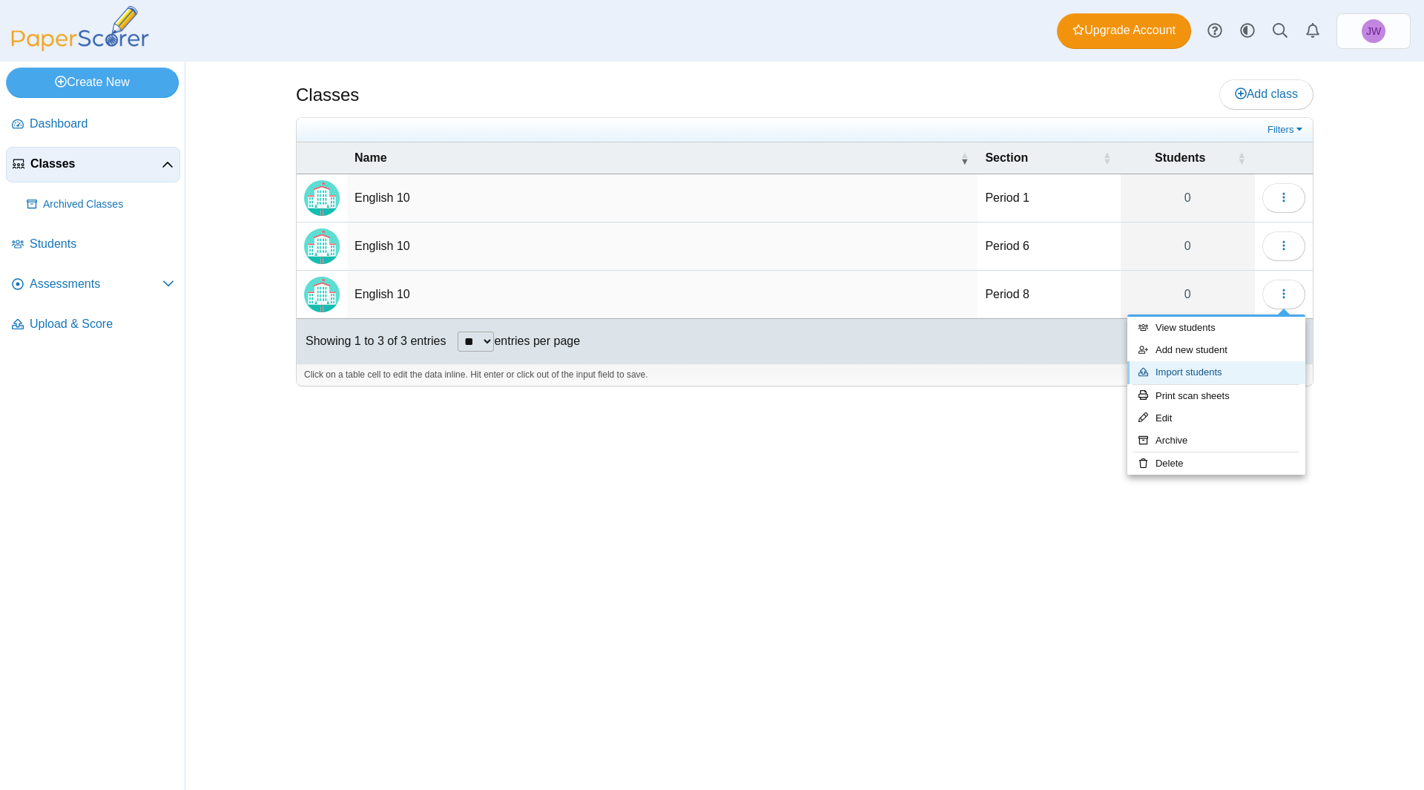
click at [1247, 372] on link "Import students" at bounding box center [1216, 372] width 178 height 22
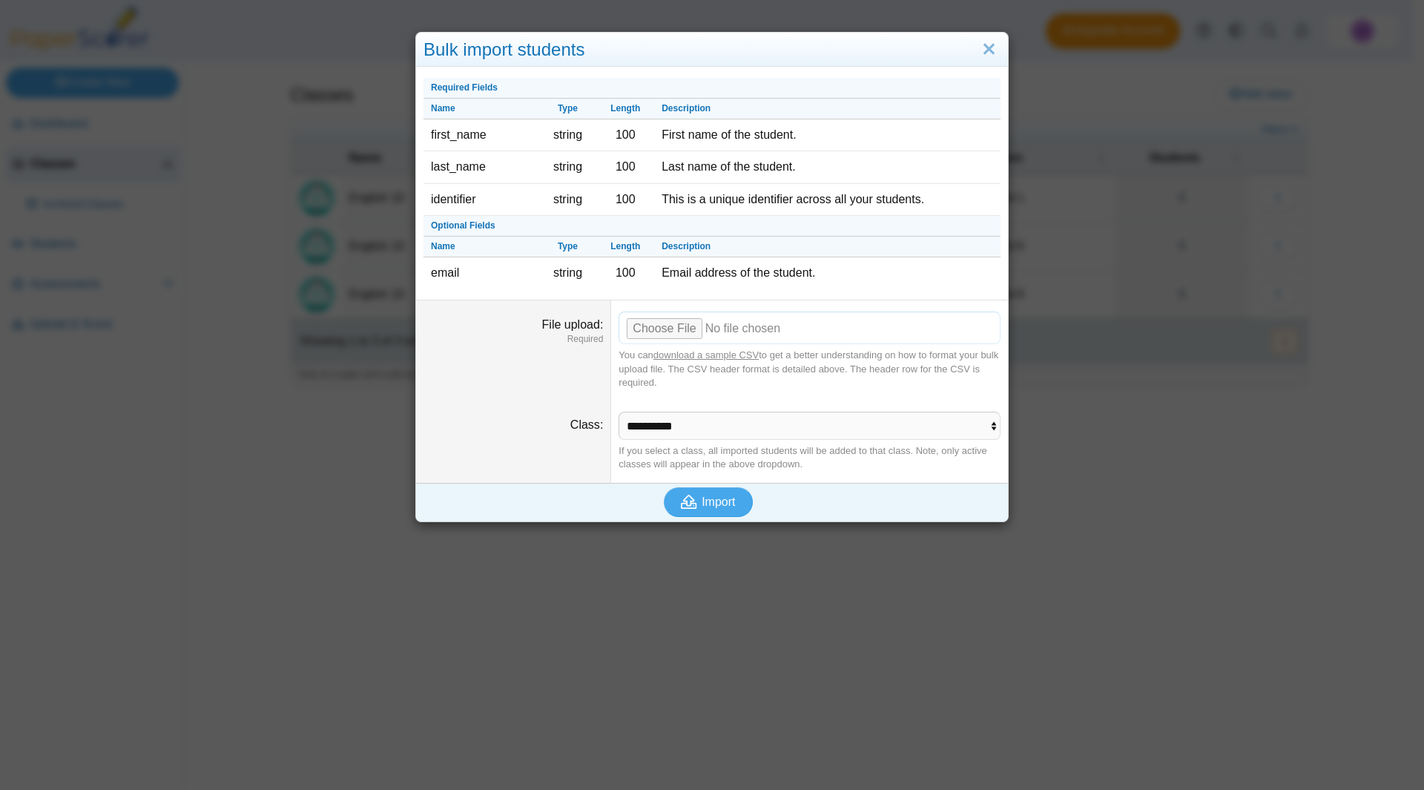
click at [676, 328] on input "File upload" at bounding box center [809, 327] width 382 height 33
type input "**********"
click at [702, 504] on span "Import" at bounding box center [718, 501] width 33 height 13
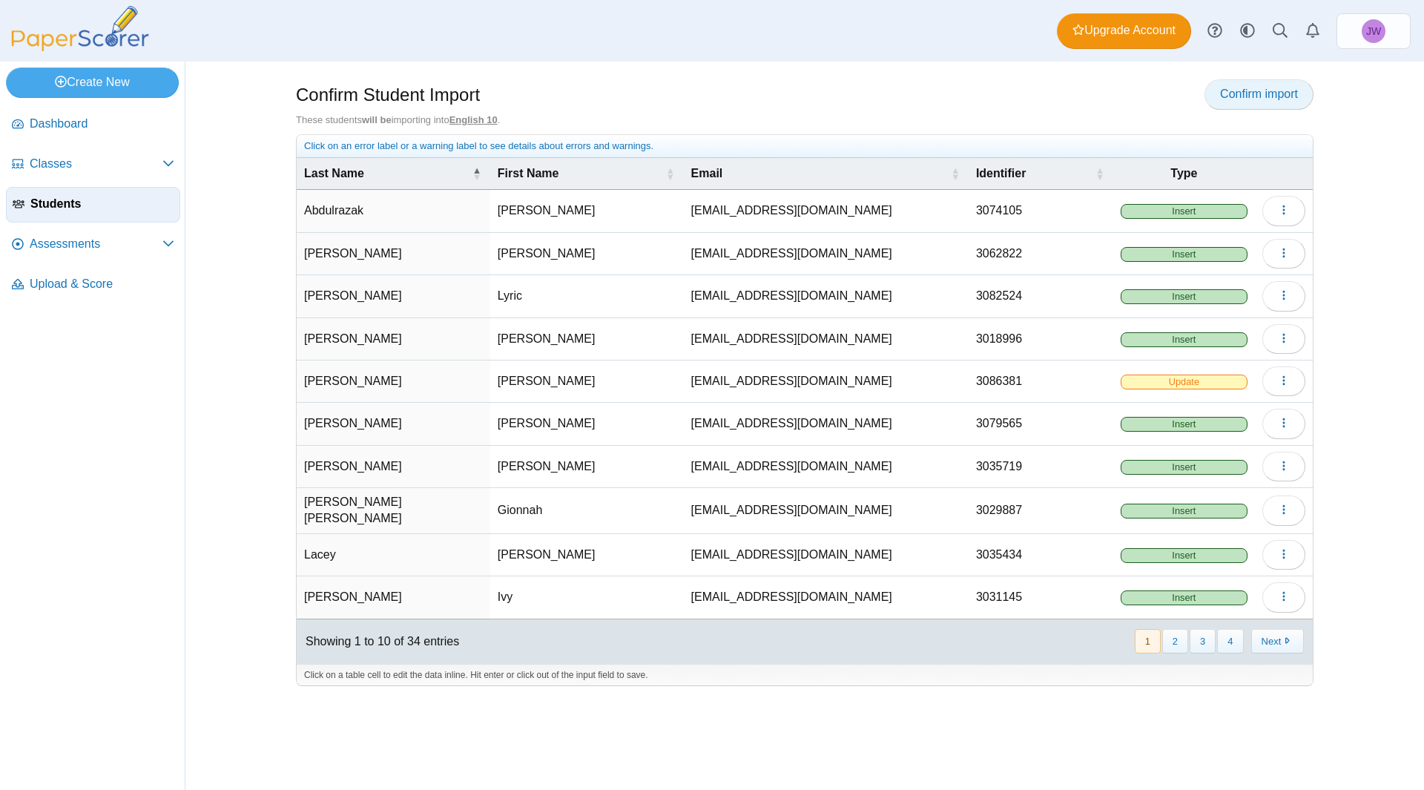
click at [1261, 95] on span "Confirm import" at bounding box center [1259, 94] width 78 height 13
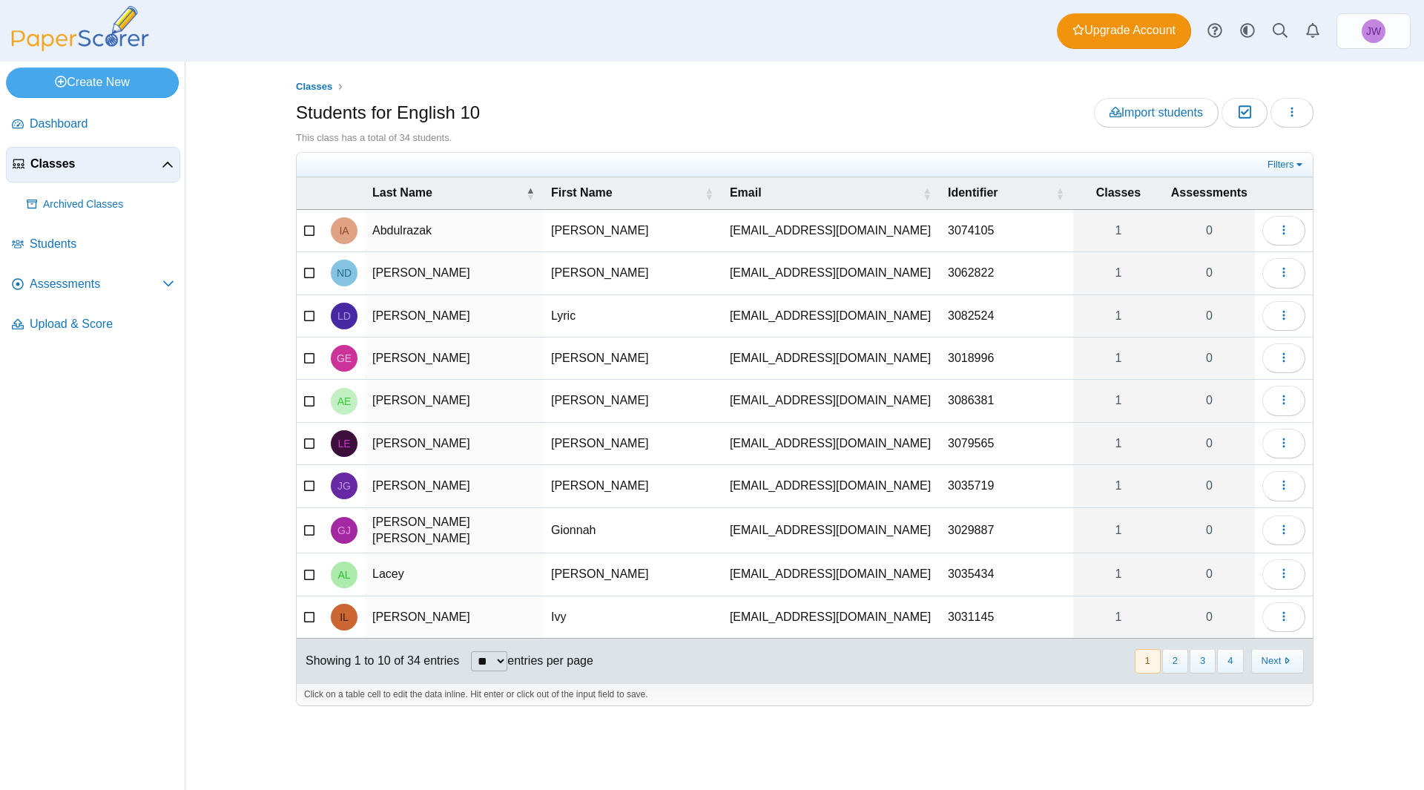
click at [53, 161] on span "Classes" at bounding box center [95, 164] width 131 height 16
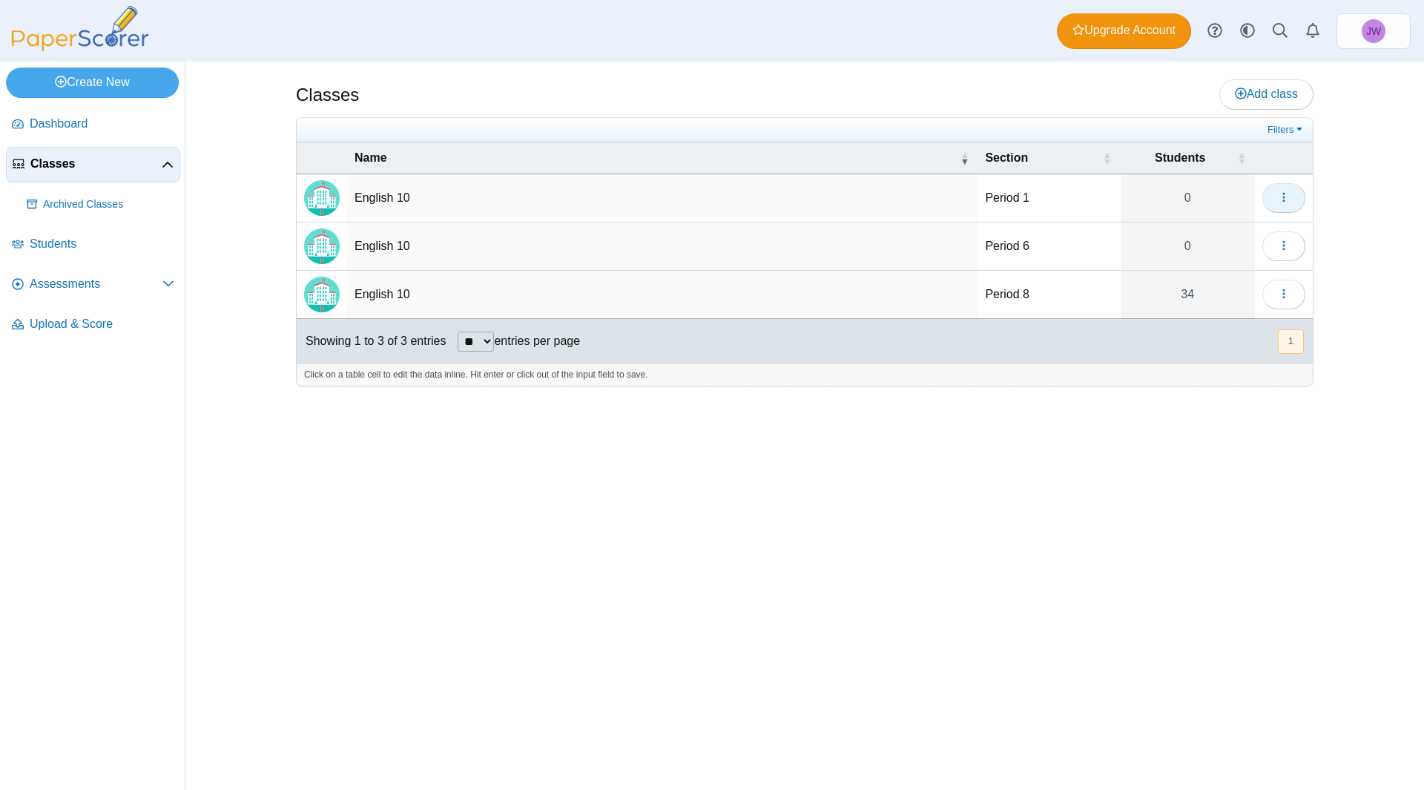
click at [1279, 202] on icon "button" at bounding box center [1284, 197] width 12 height 12
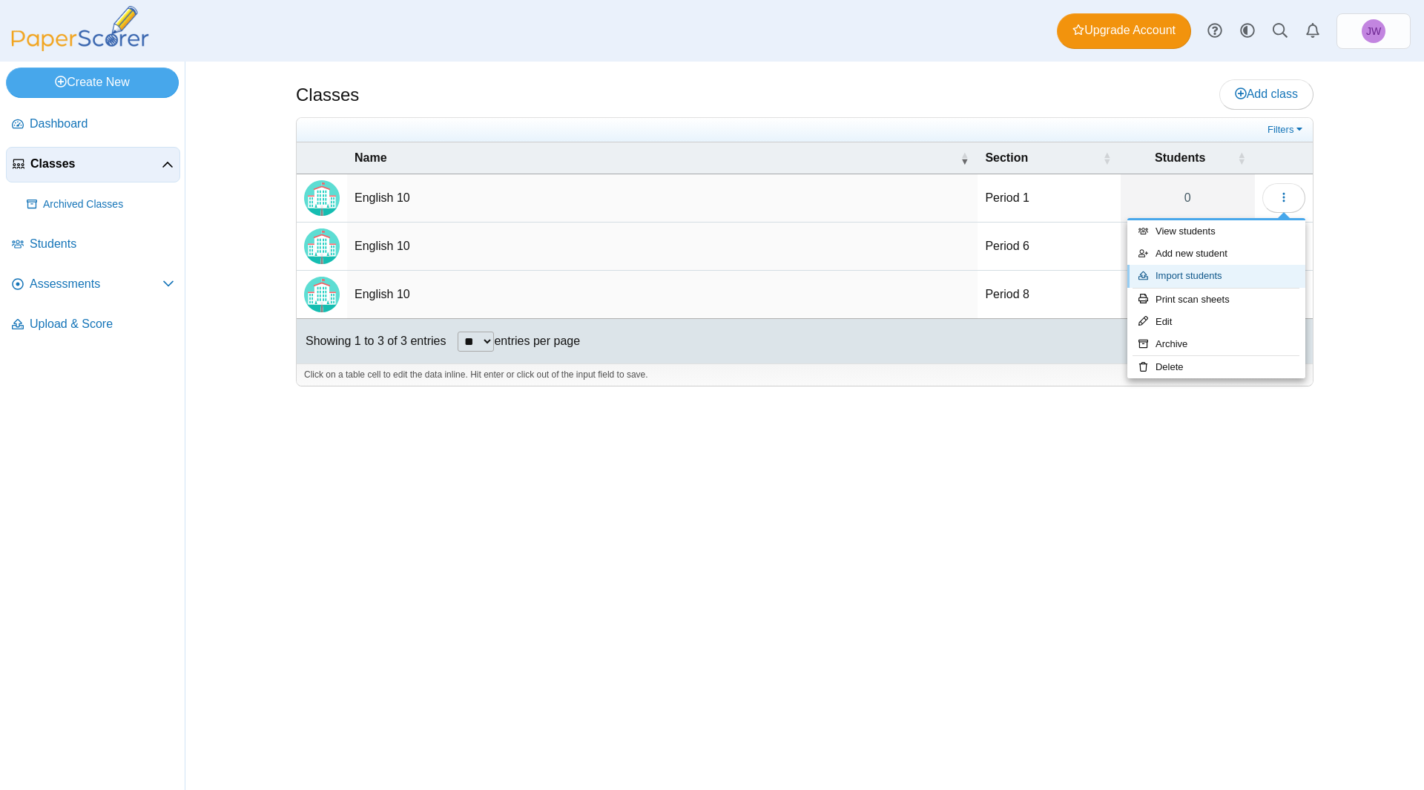
click at [1257, 270] on link "Import students" at bounding box center [1216, 276] width 178 height 22
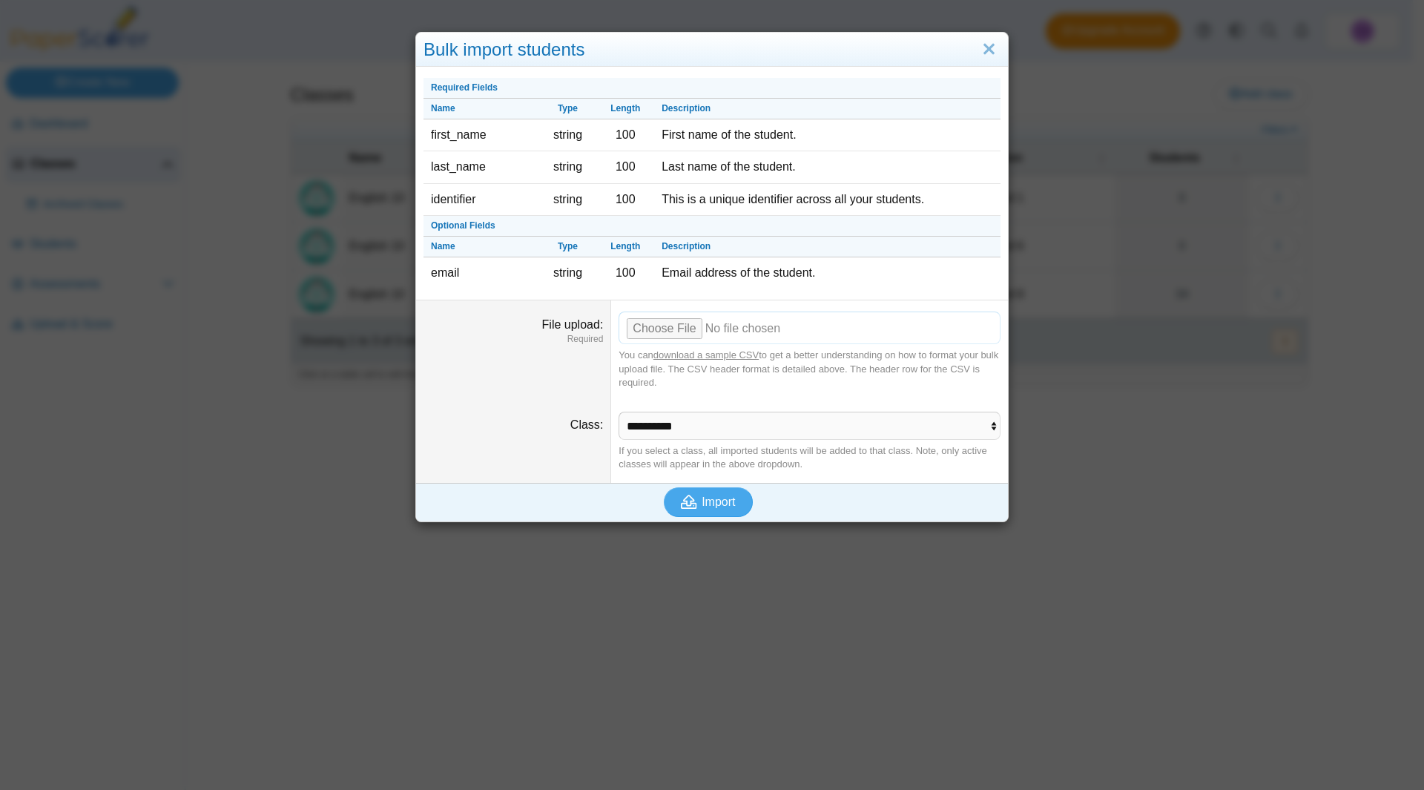
click at [661, 330] on input "File upload" at bounding box center [809, 327] width 382 height 33
type input "**********"
click at [692, 498] on icon "submit" at bounding box center [691, 502] width 21 height 16
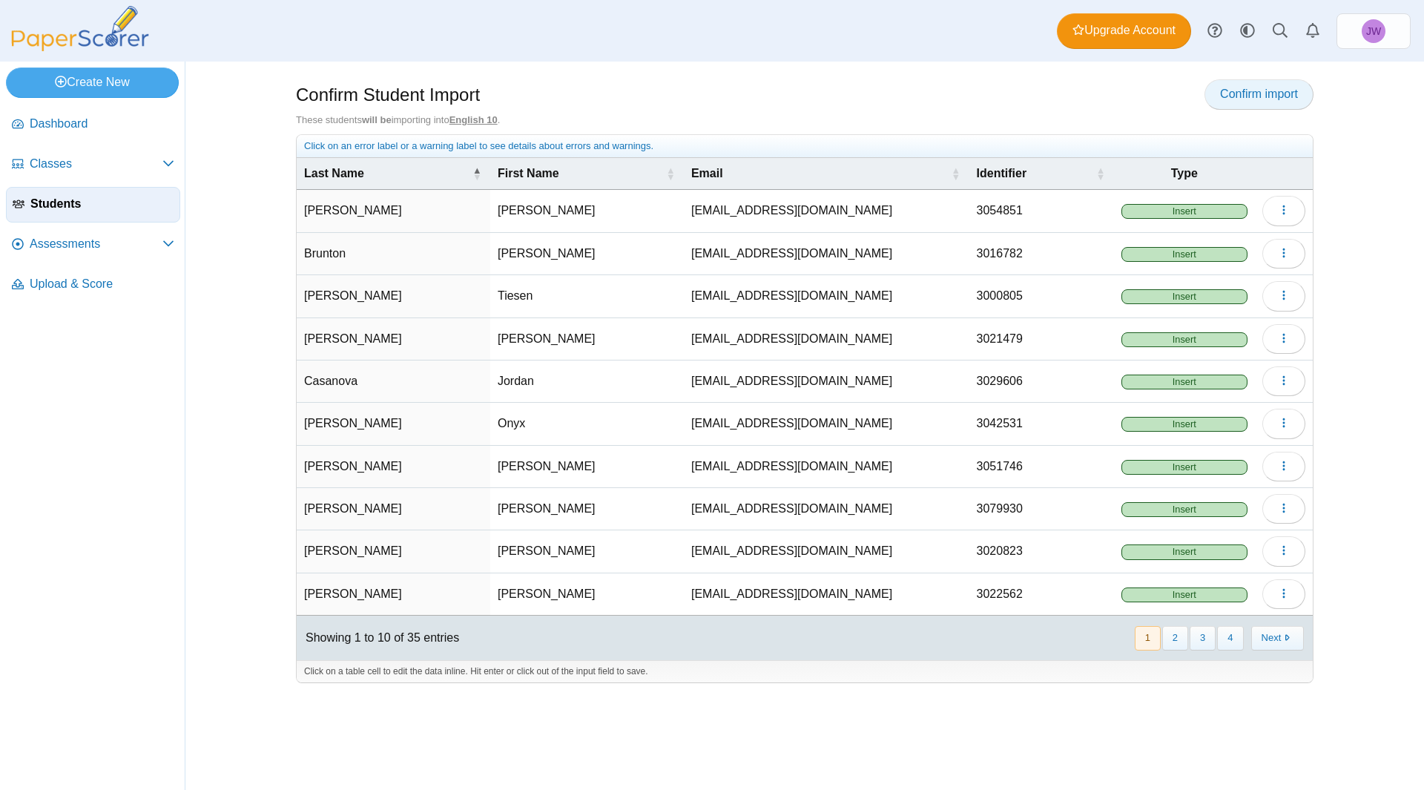
click at [1265, 90] on span "Confirm import" at bounding box center [1259, 94] width 78 height 13
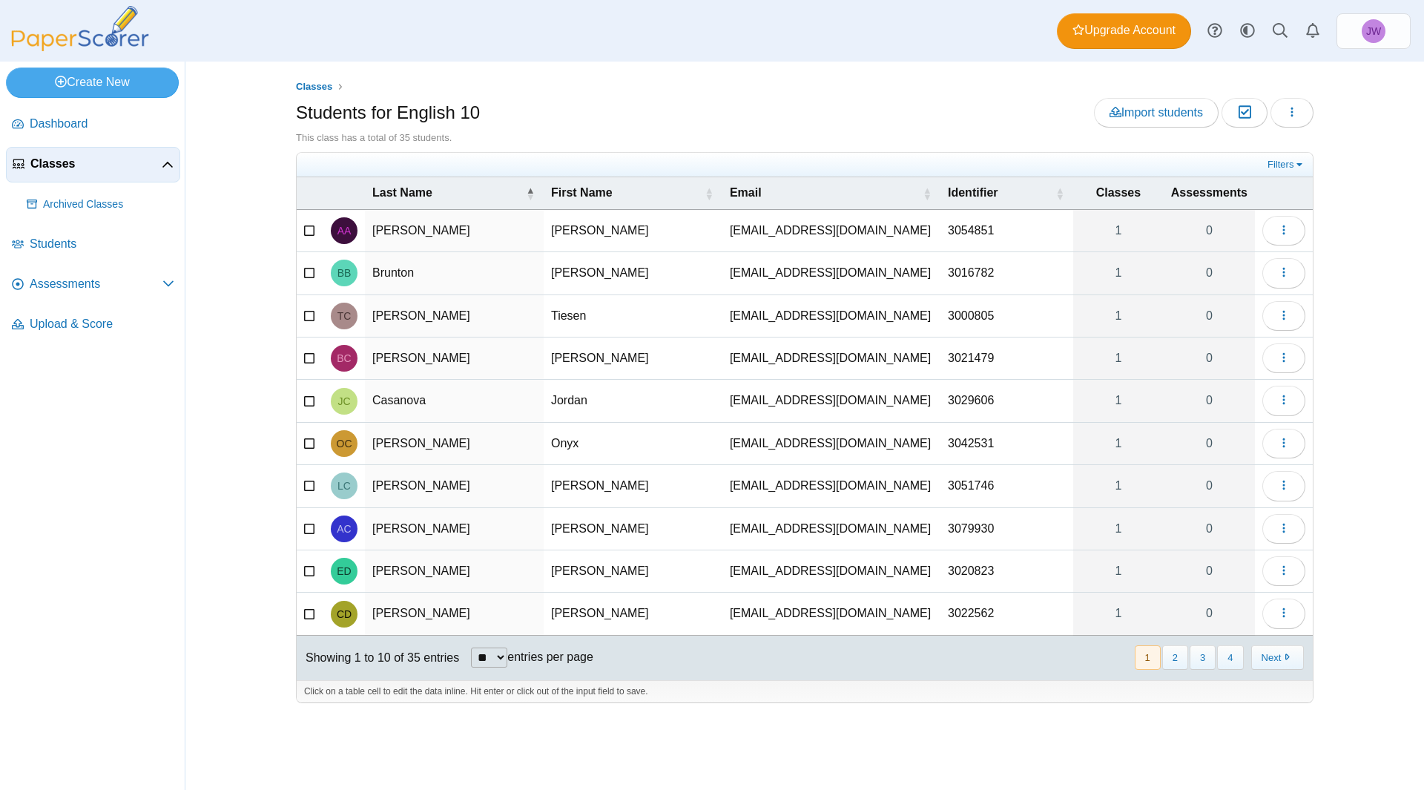
click at [58, 163] on span "Classes" at bounding box center [95, 164] width 131 height 16
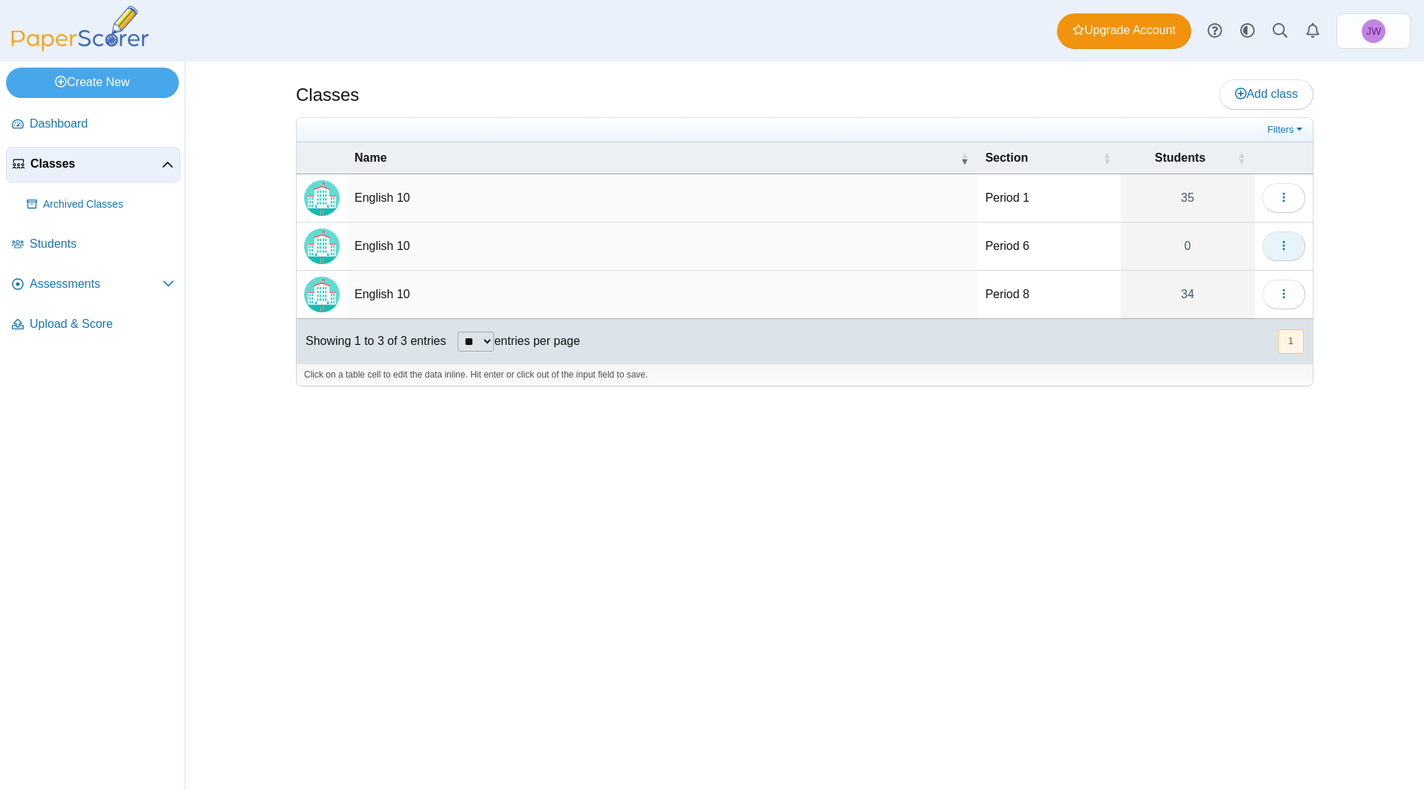
click at [1292, 245] on button "button" at bounding box center [1283, 246] width 43 height 30
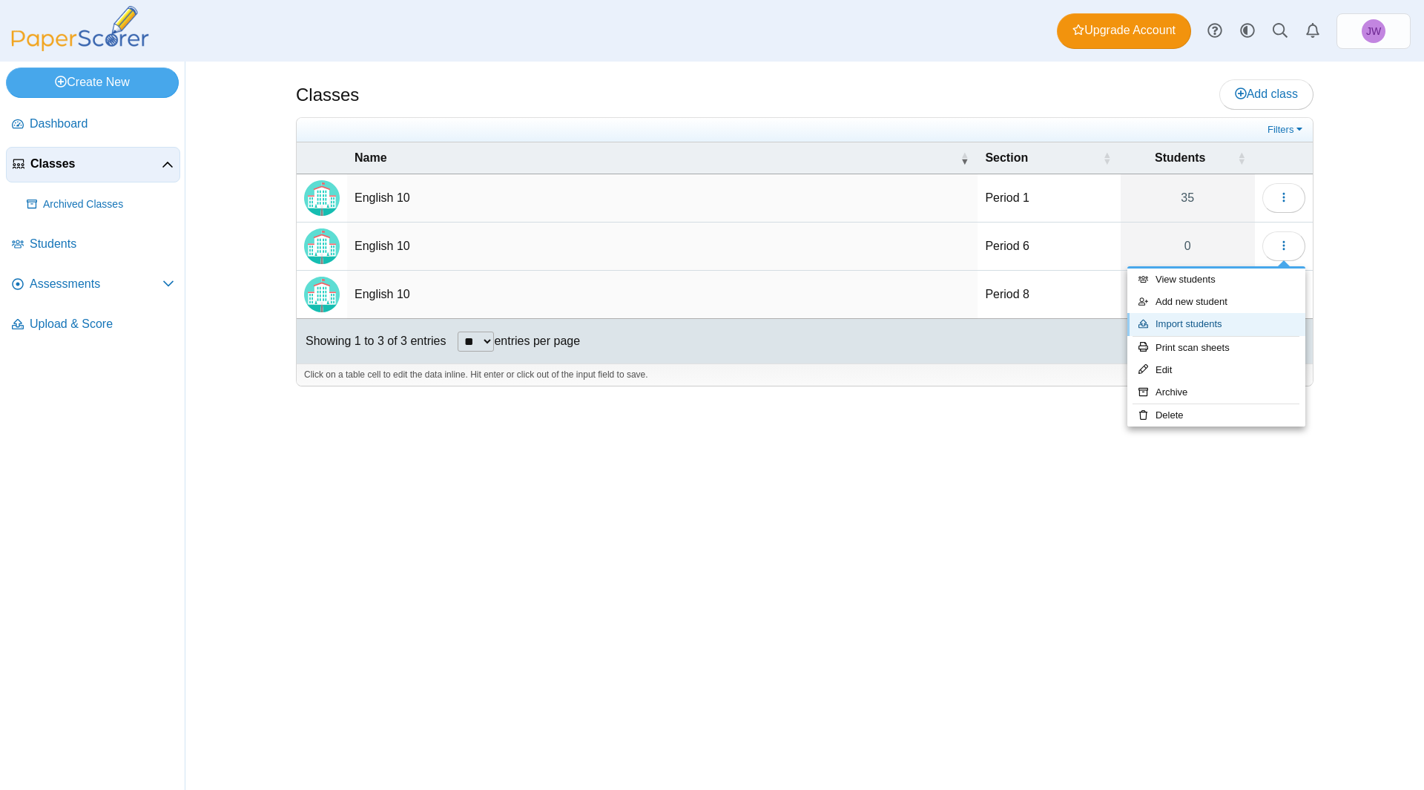
click at [1242, 323] on link "Import students" at bounding box center [1216, 324] width 178 height 22
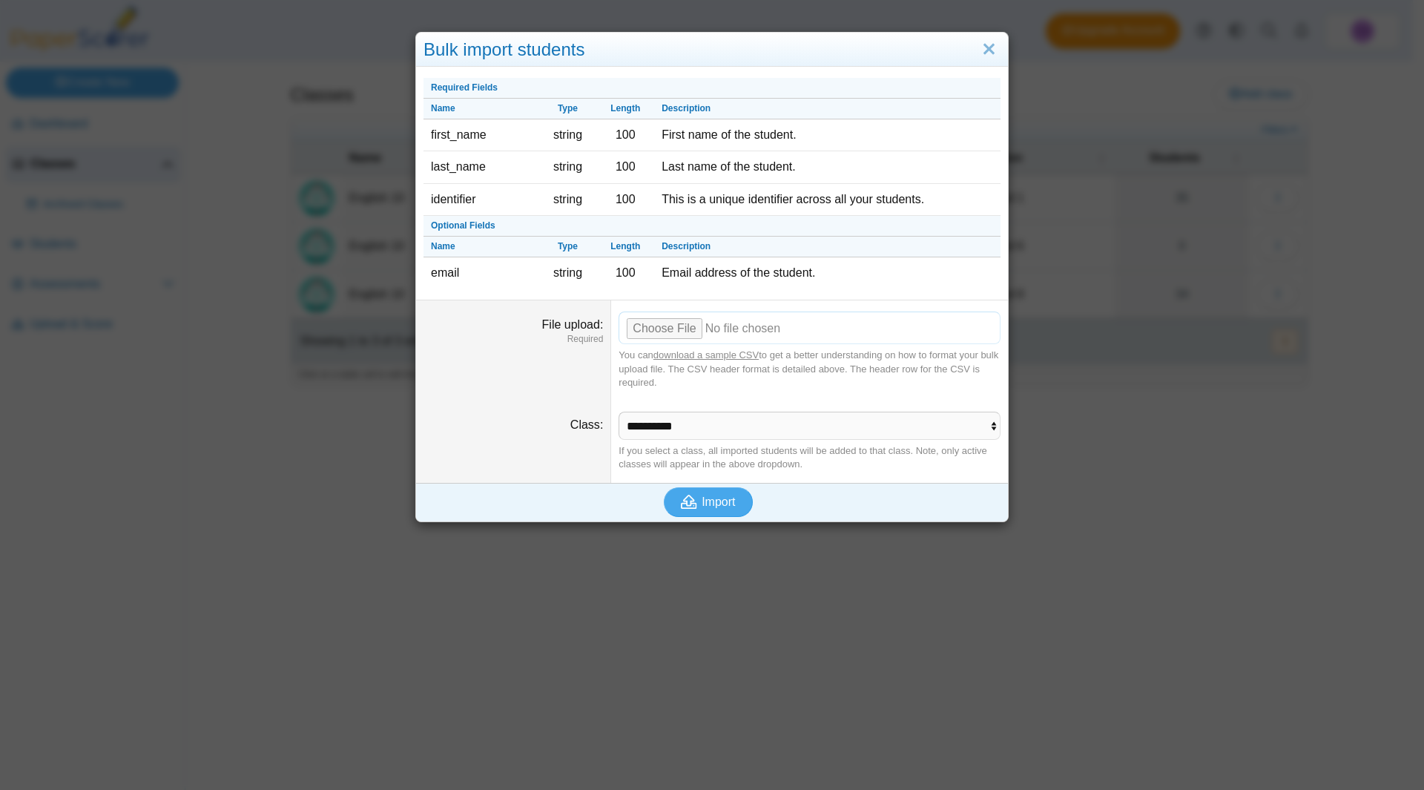
click at [655, 334] on input "File upload" at bounding box center [809, 327] width 382 height 33
type input "**********"
click at [704, 505] on span "Import" at bounding box center [718, 501] width 33 height 13
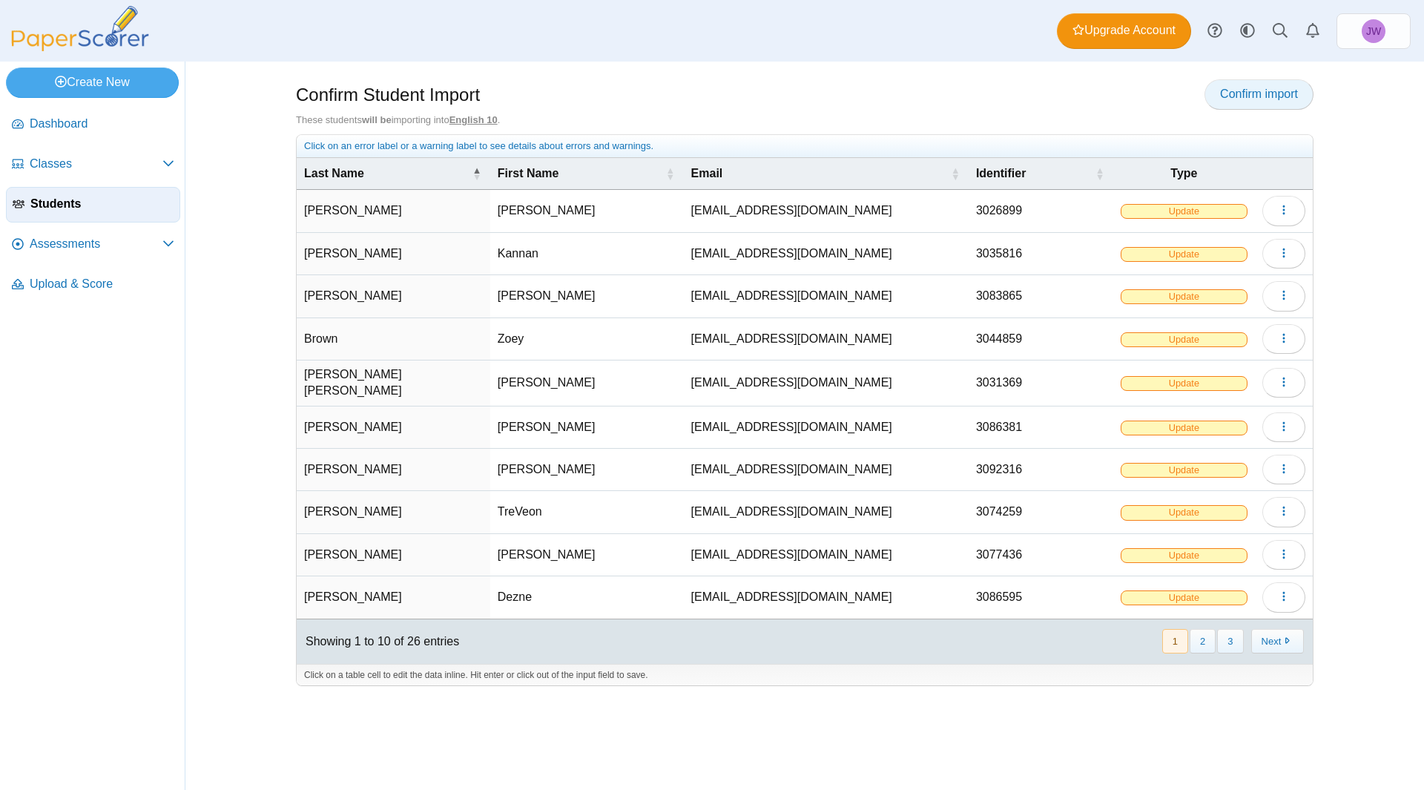
click at [1237, 93] on span "Confirm import" at bounding box center [1259, 94] width 78 height 13
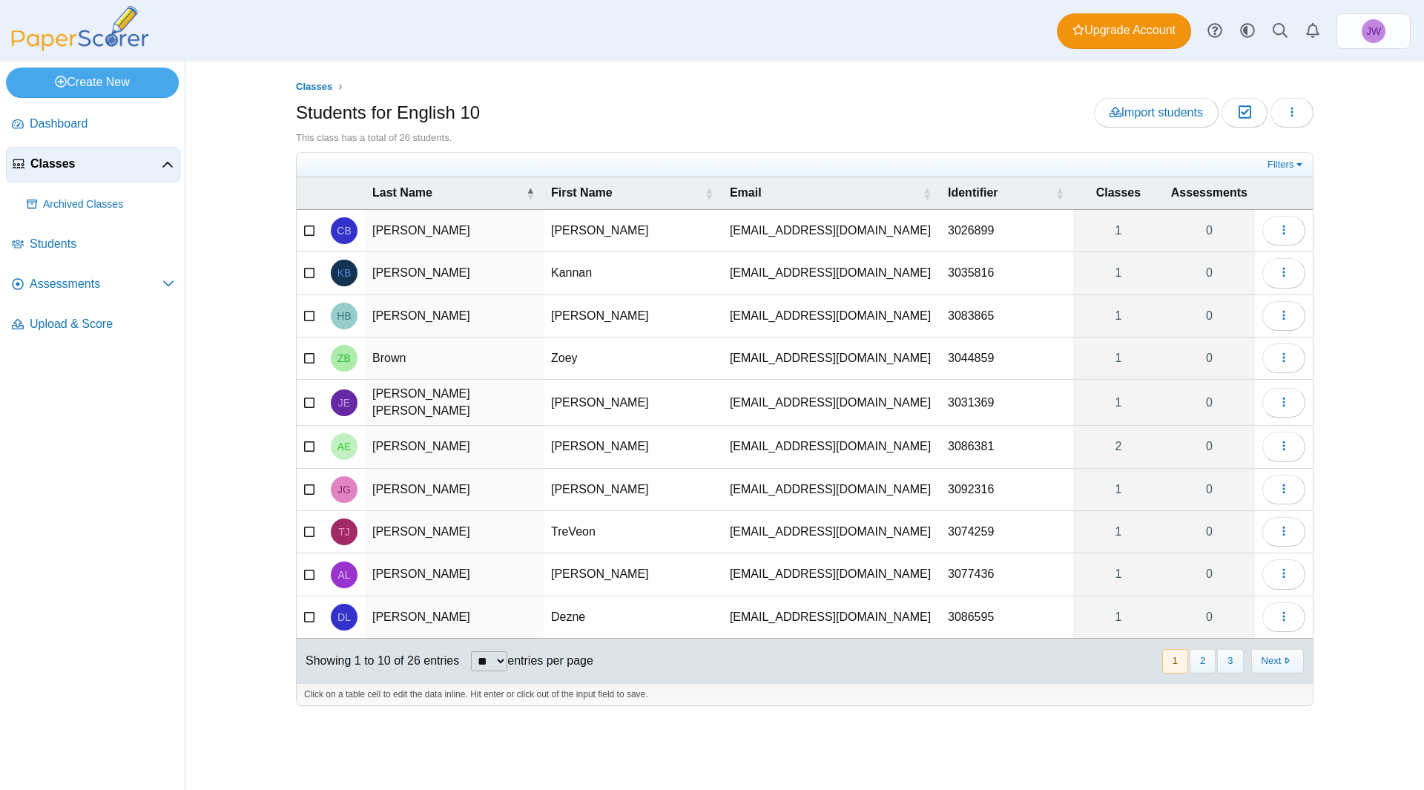
click at [75, 159] on span "Classes" at bounding box center [95, 164] width 131 height 16
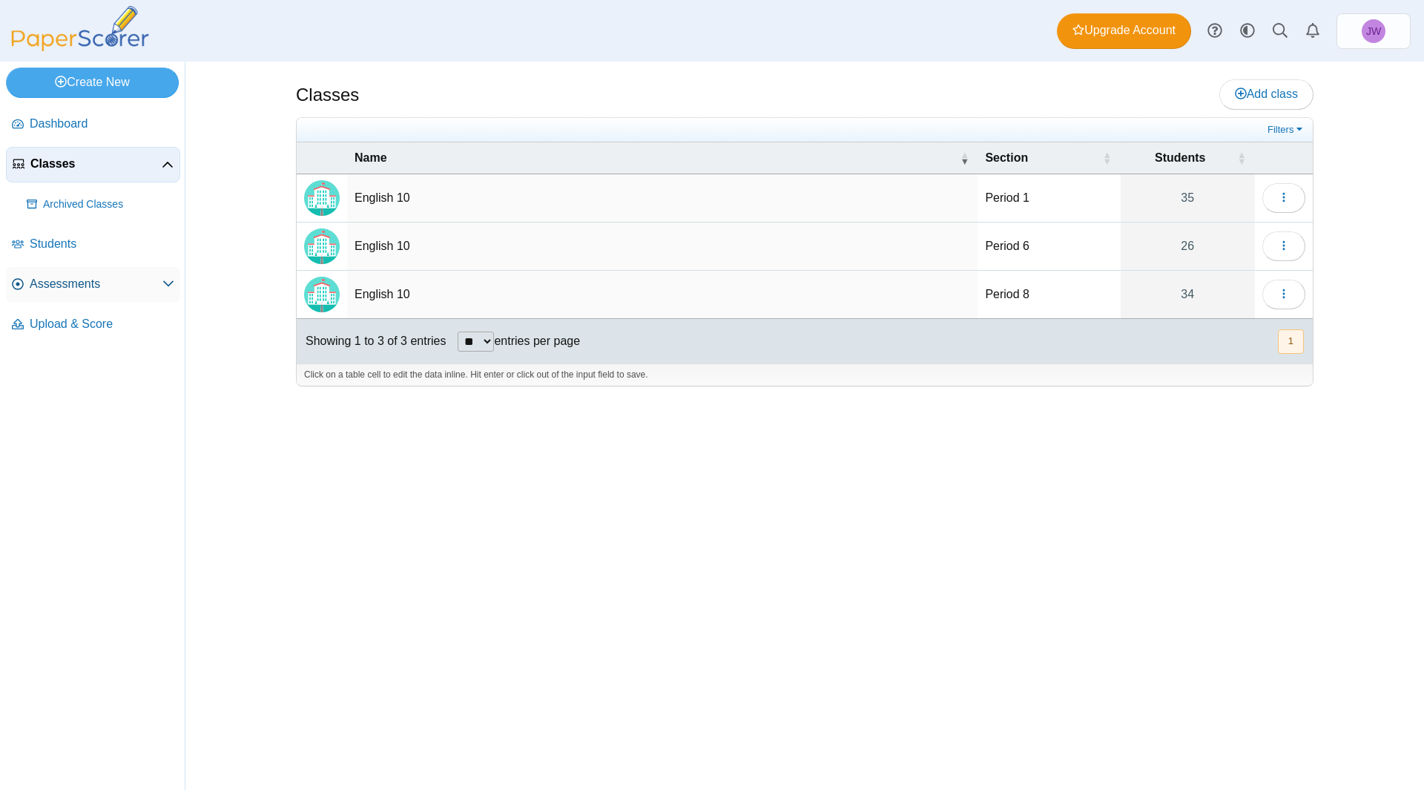
click at [76, 280] on span "Assessments" at bounding box center [96, 284] width 133 height 16
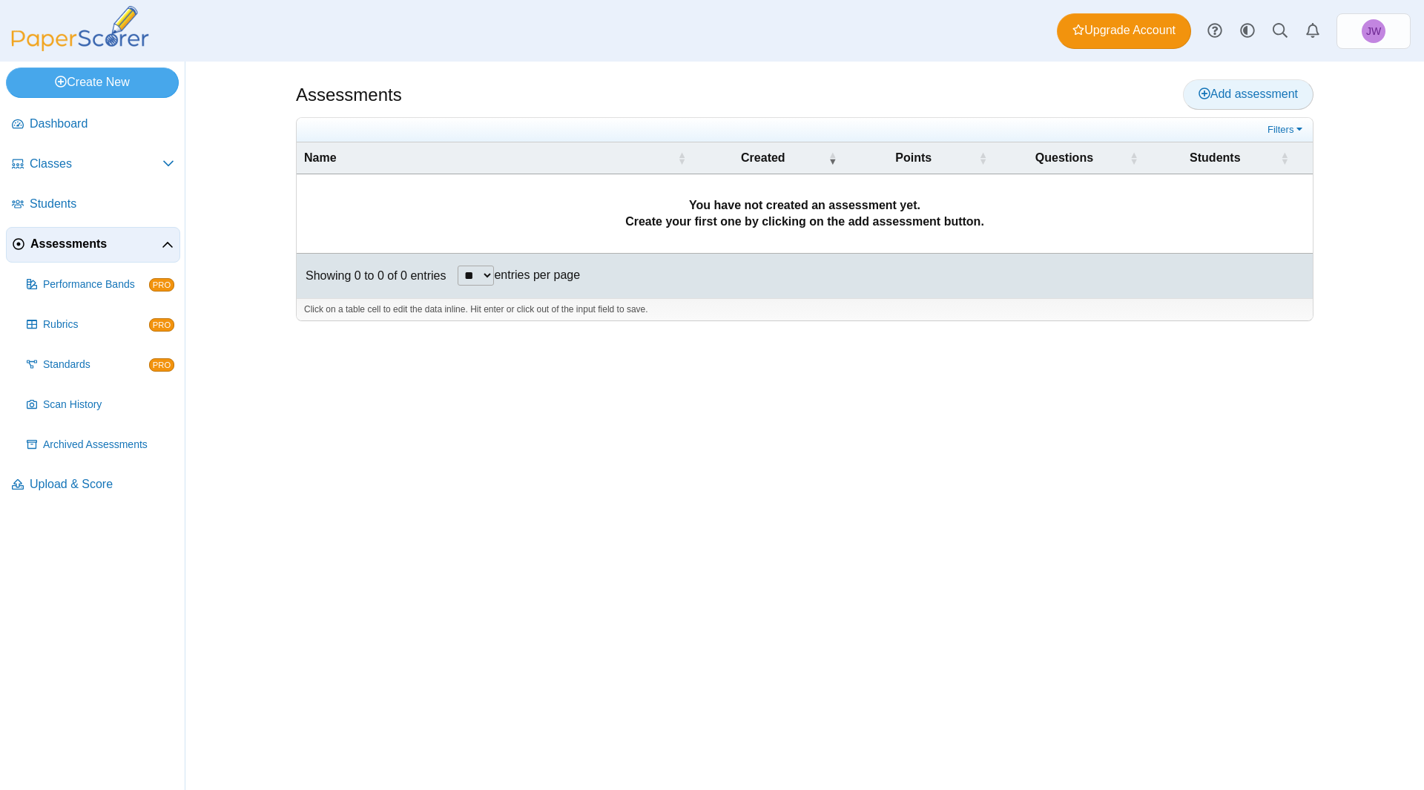
click at [1268, 95] on span "Add assessment" at bounding box center [1247, 94] width 99 height 13
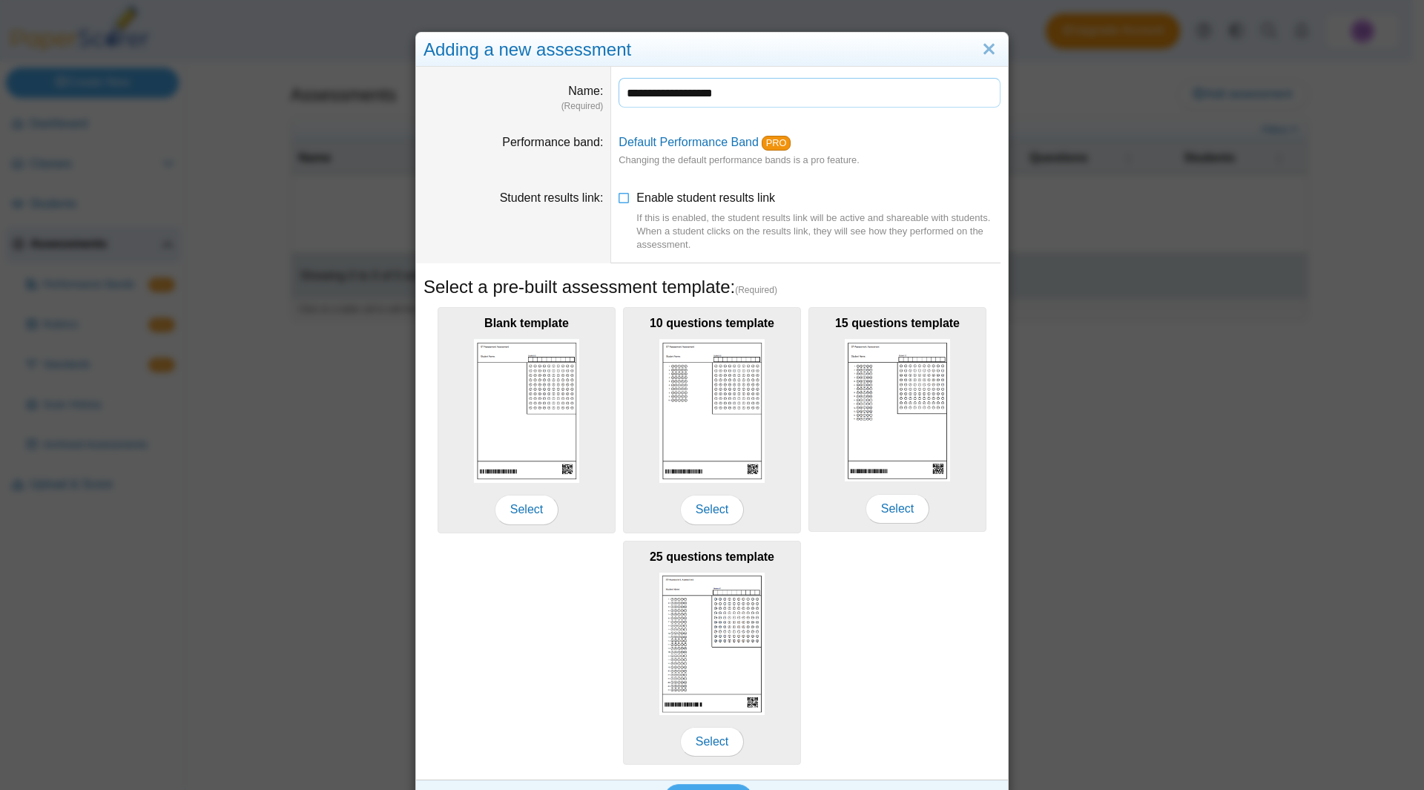
scroll to position [36, 0]
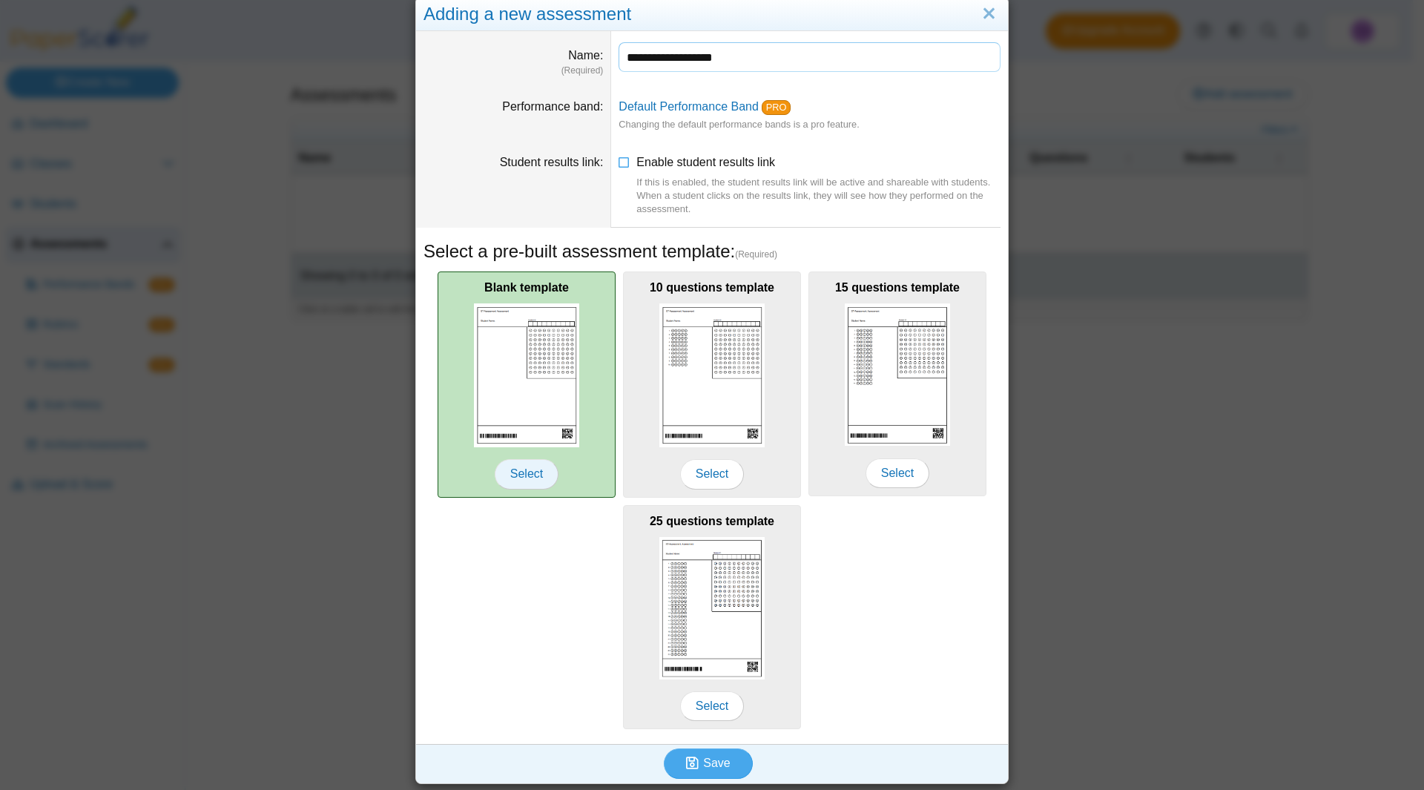
type input "**********"
click at [524, 469] on span "Select" at bounding box center [527, 474] width 64 height 30
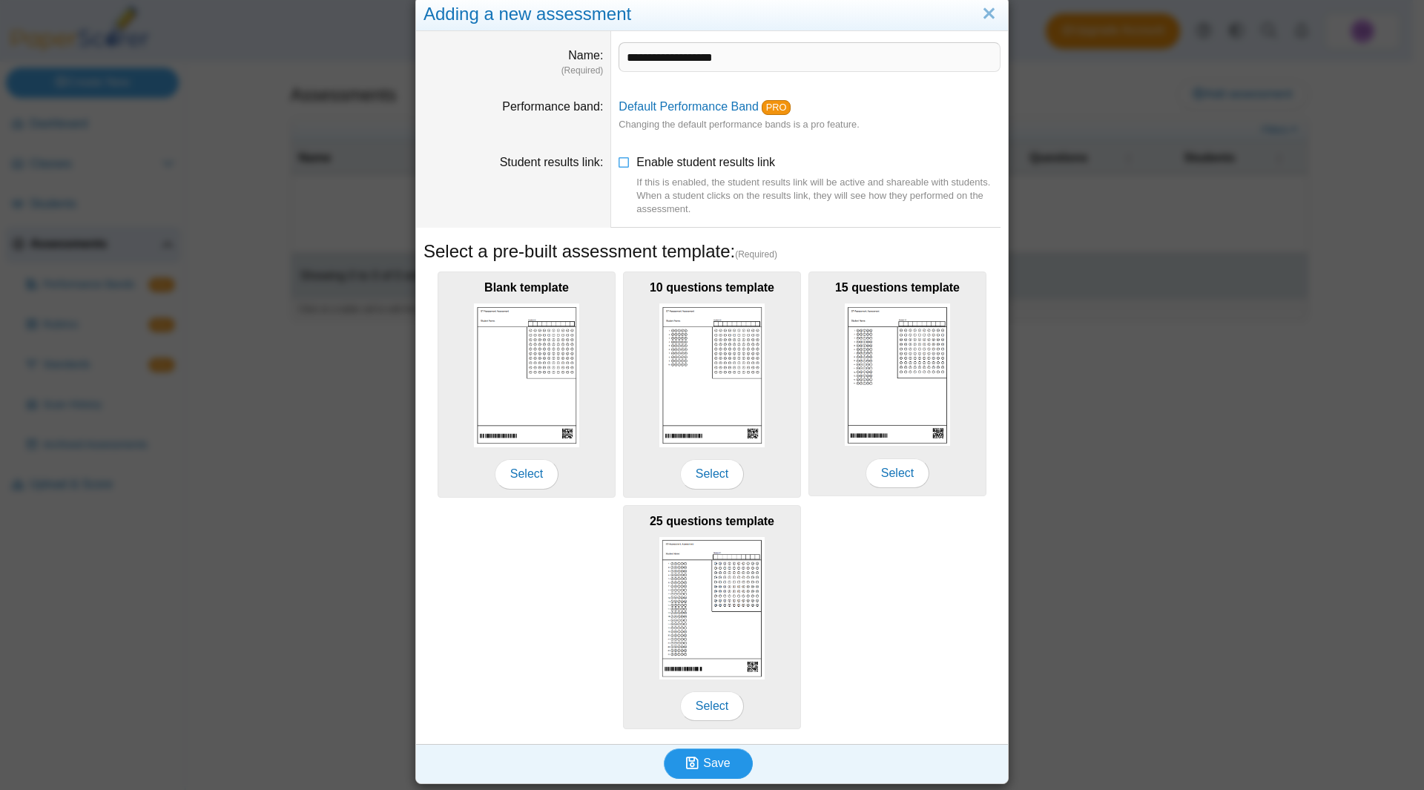
click at [703, 757] on span "Save" at bounding box center [716, 762] width 27 height 13
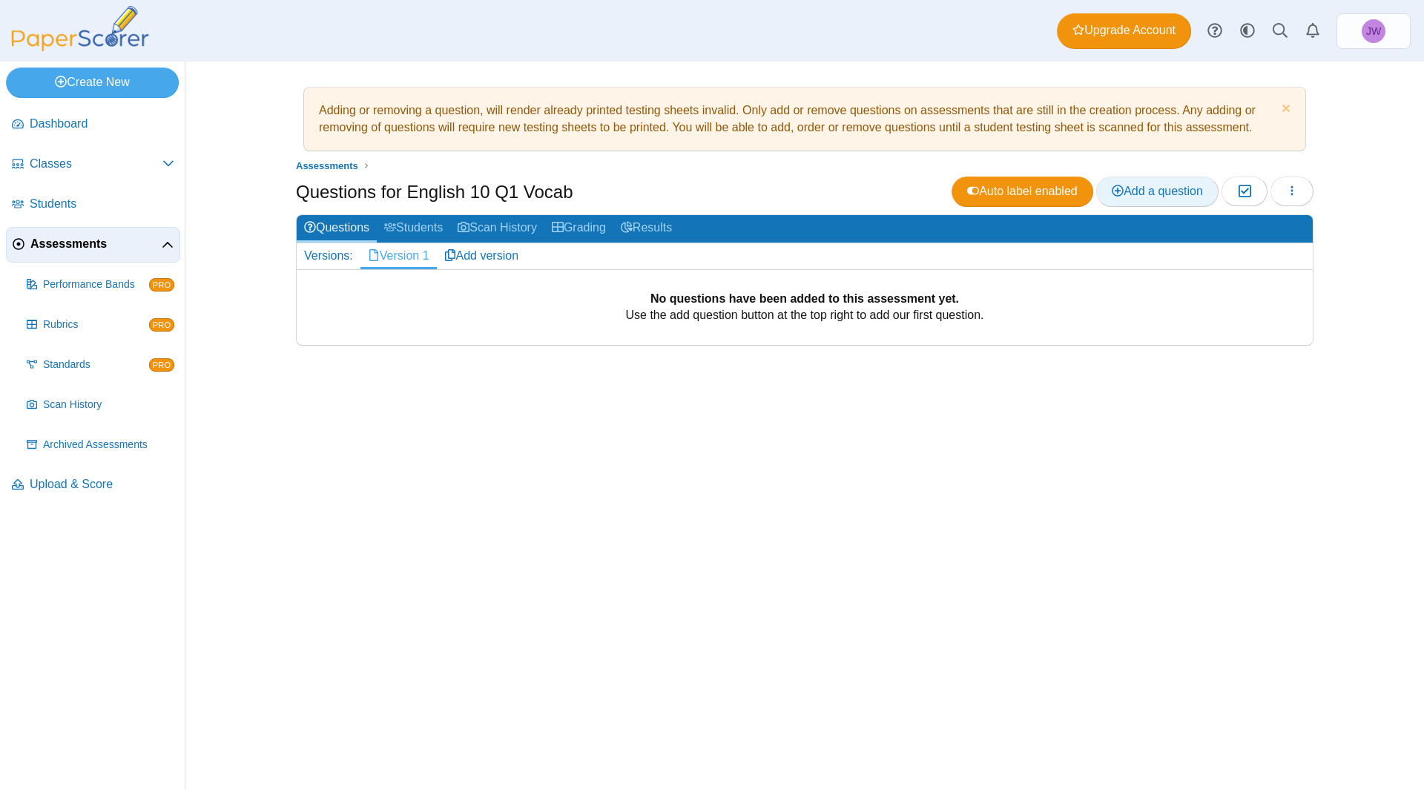
click at [1155, 190] on span "Add a question" at bounding box center [1157, 191] width 91 height 13
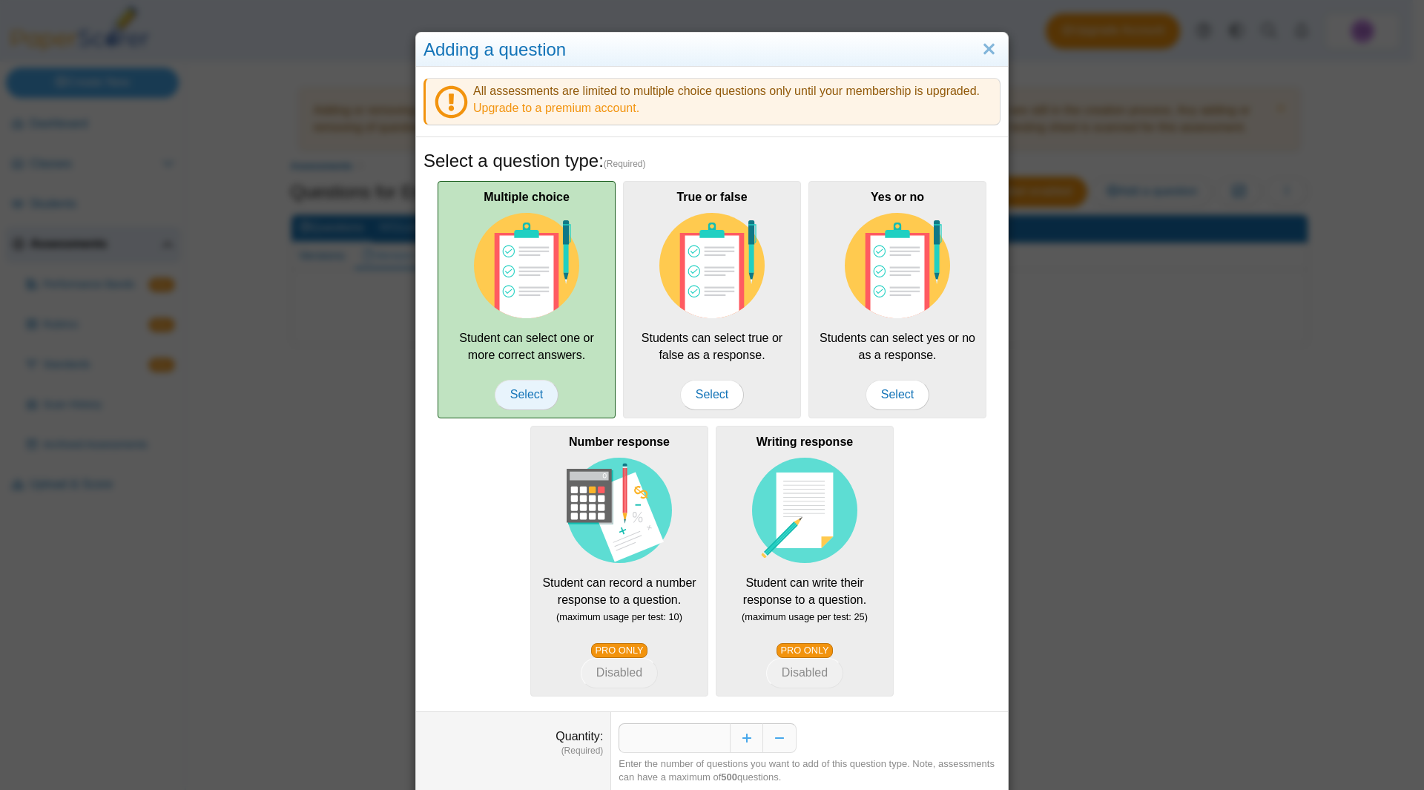
click at [524, 391] on span "Select" at bounding box center [527, 395] width 64 height 30
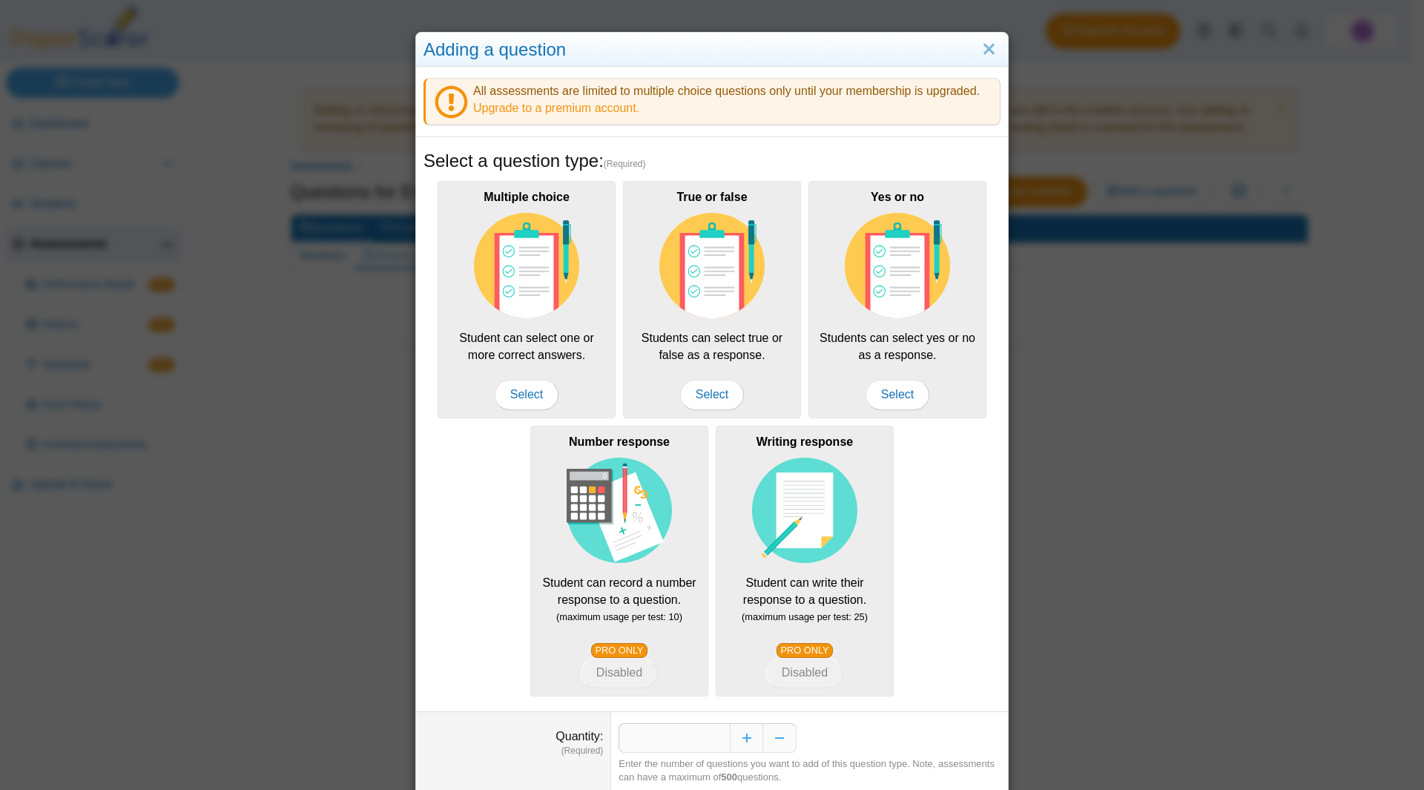
scroll to position [50, 0]
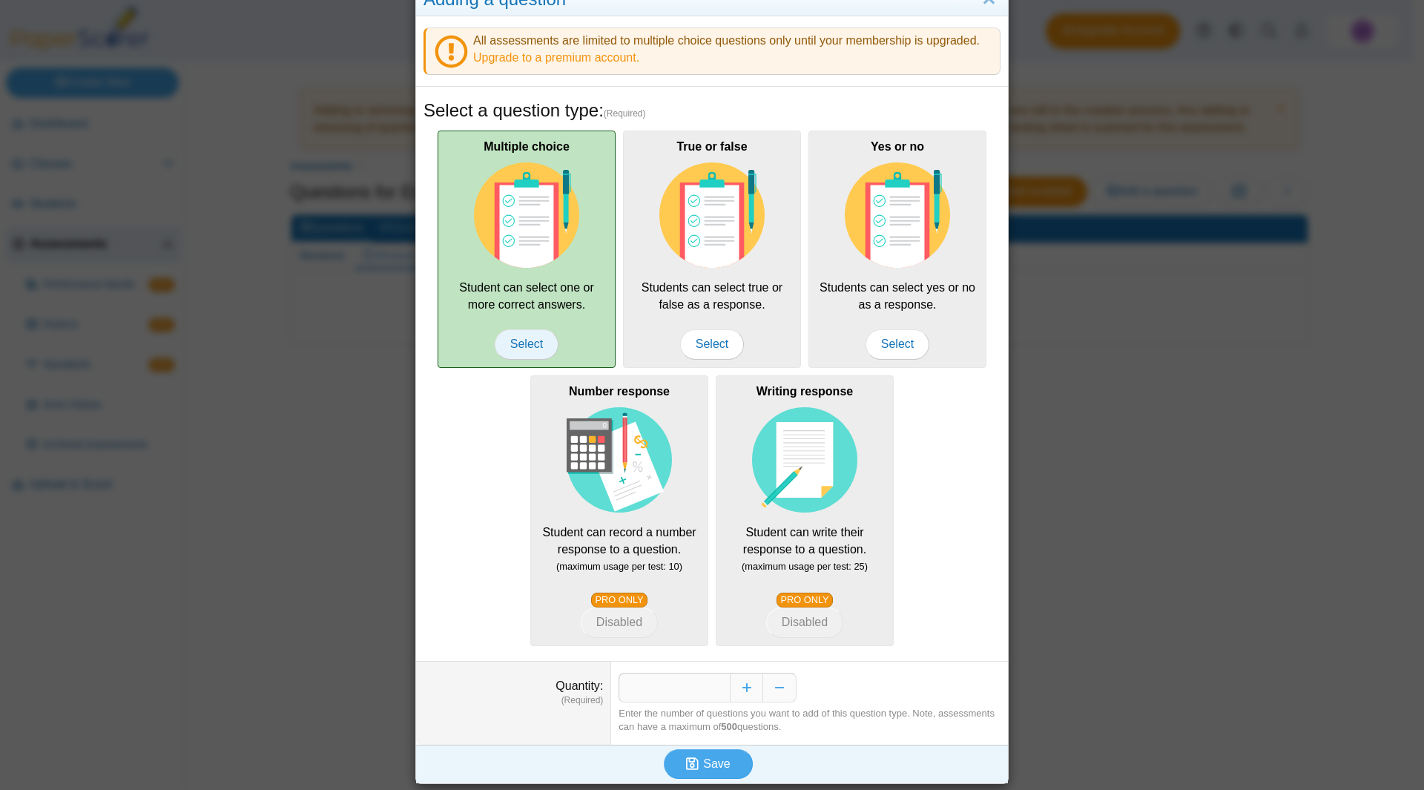
click at [524, 339] on span "Select" at bounding box center [527, 344] width 64 height 30
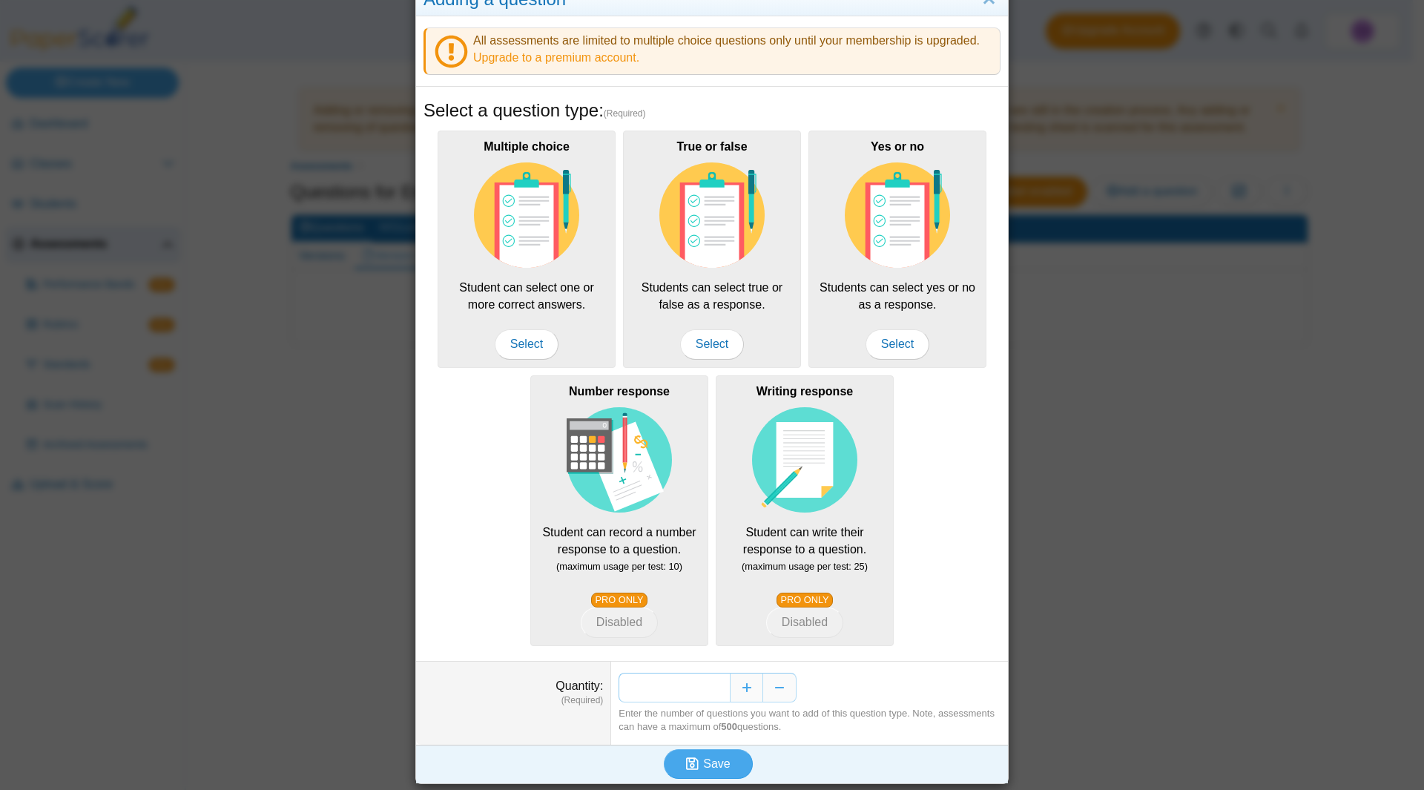
click at [713, 686] on input "*" at bounding box center [673, 688] width 111 height 30
type input "**"
click at [719, 759] on span "Save" at bounding box center [716, 763] width 27 height 13
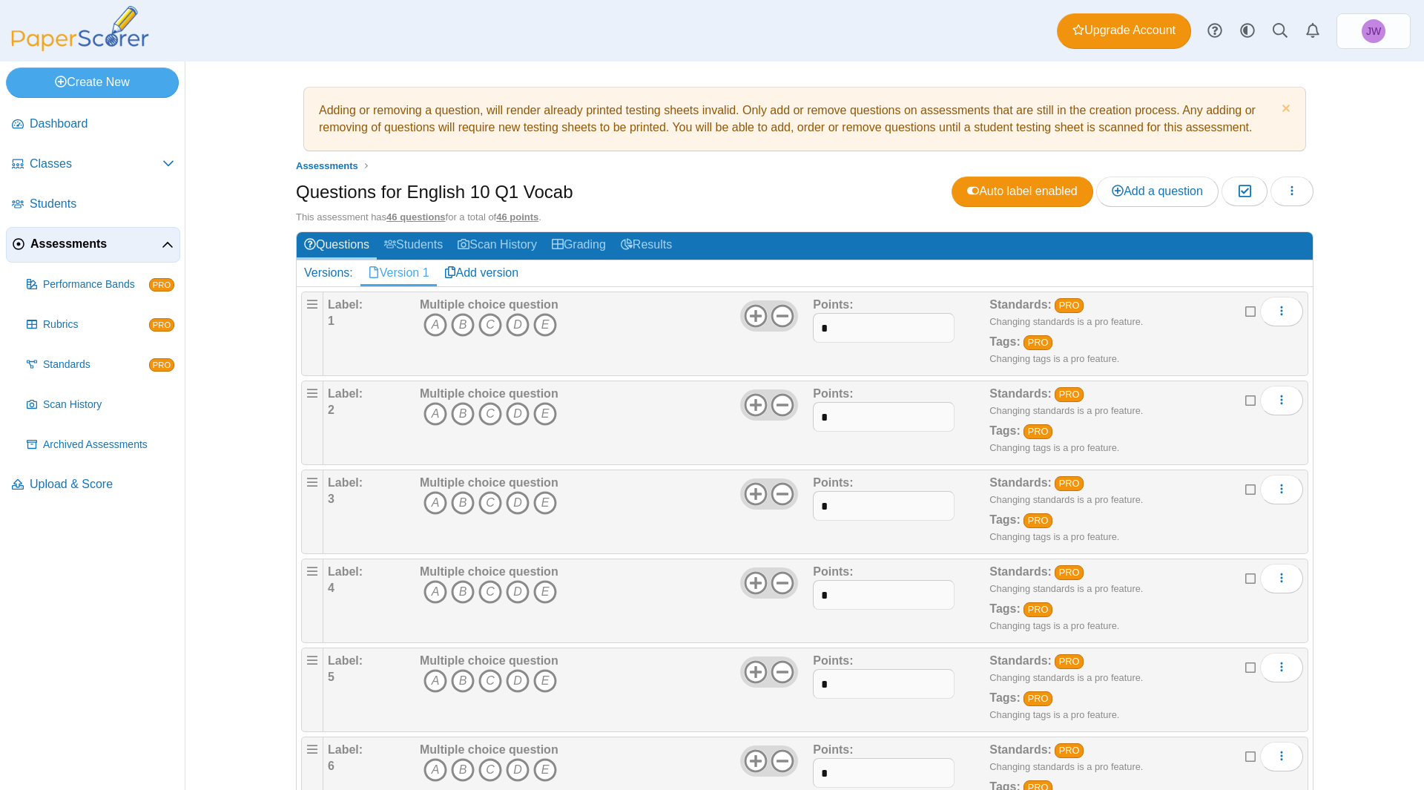
click at [552, 326] on div "Multiple choice question A B C D E" at bounding box center [614, 334] width 397 height 74
click at [750, 314] on use at bounding box center [755, 315] width 23 height 23
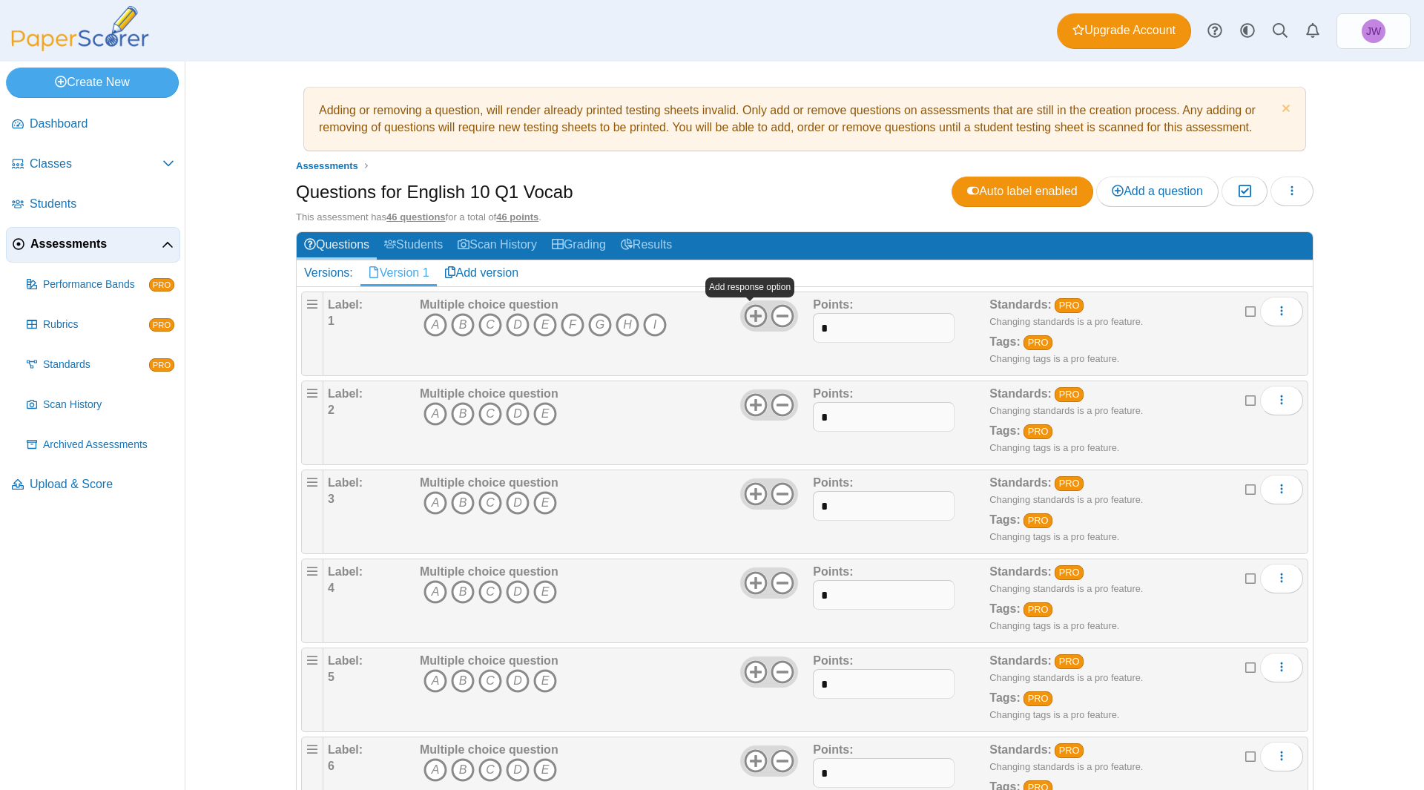
click at [750, 314] on use at bounding box center [755, 315] width 23 height 23
click at [753, 402] on icon at bounding box center [756, 405] width 24 height 24
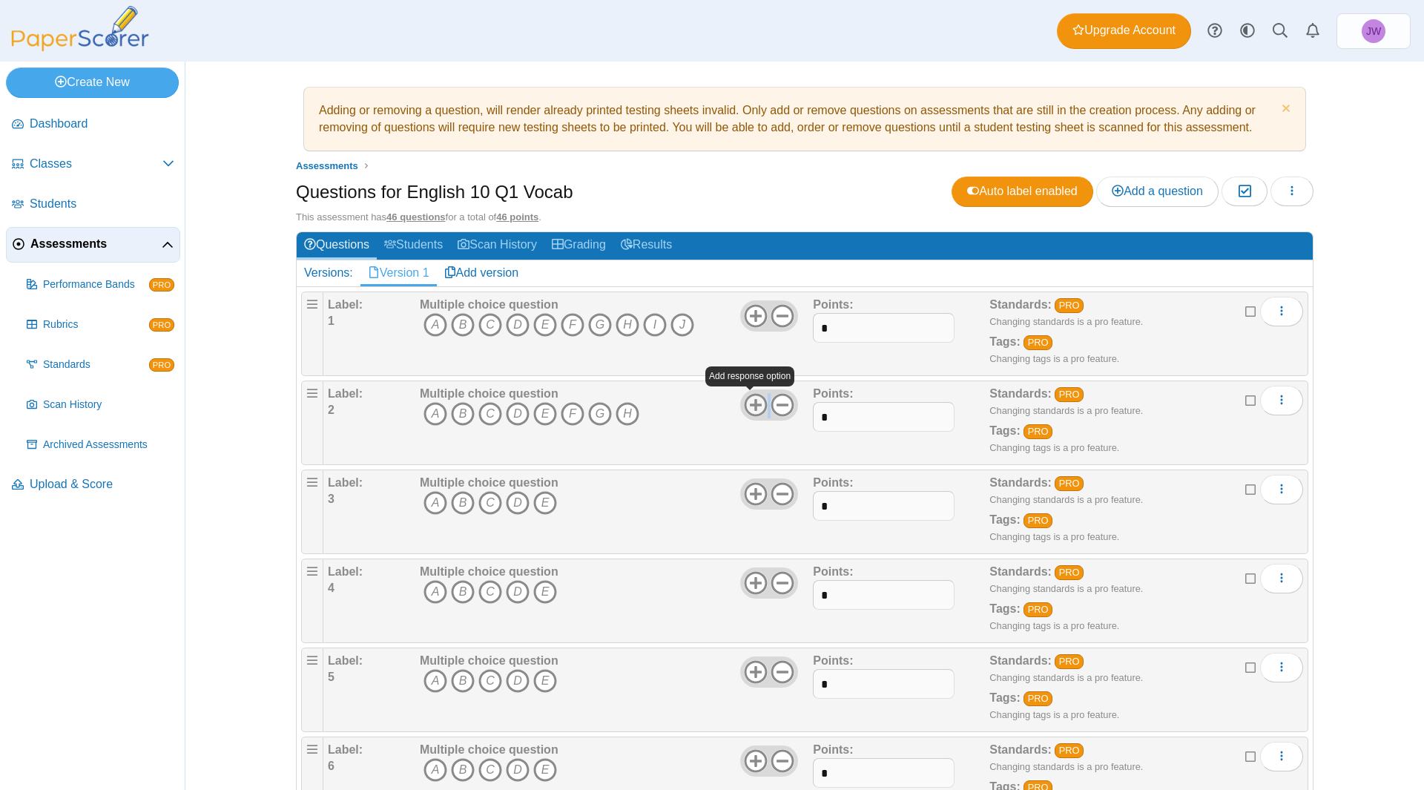
click at [753, 402] on icon at bounding box center [756, 405] width 24 height 24
click at [745, 492] on icon at bounding box center [756, 494] width 24 height 24
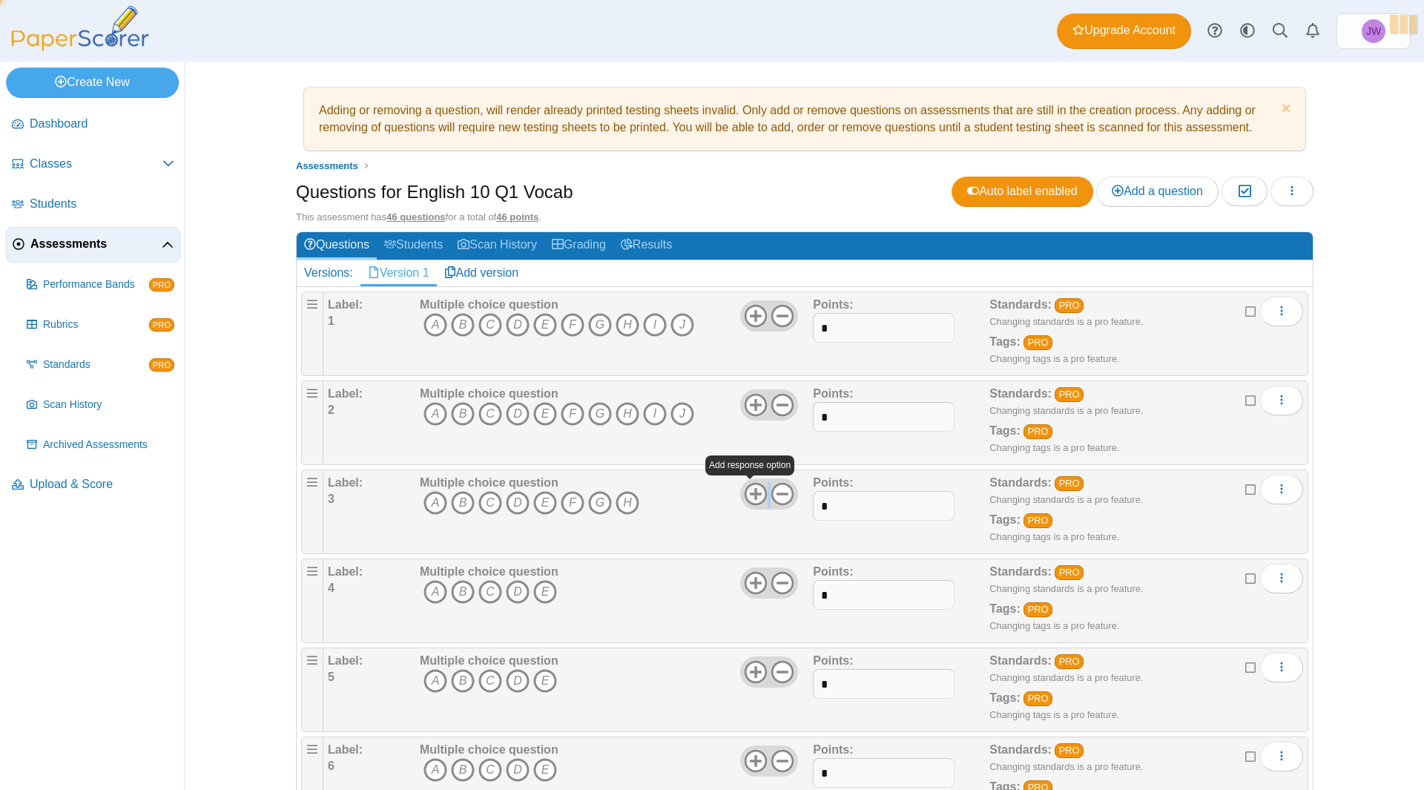
click at [747, 492] on icon at bounding box center [756, 494] width 24 height 24
click at [747, 585] on icon at bounding box center [756, 583] width 24 height 24
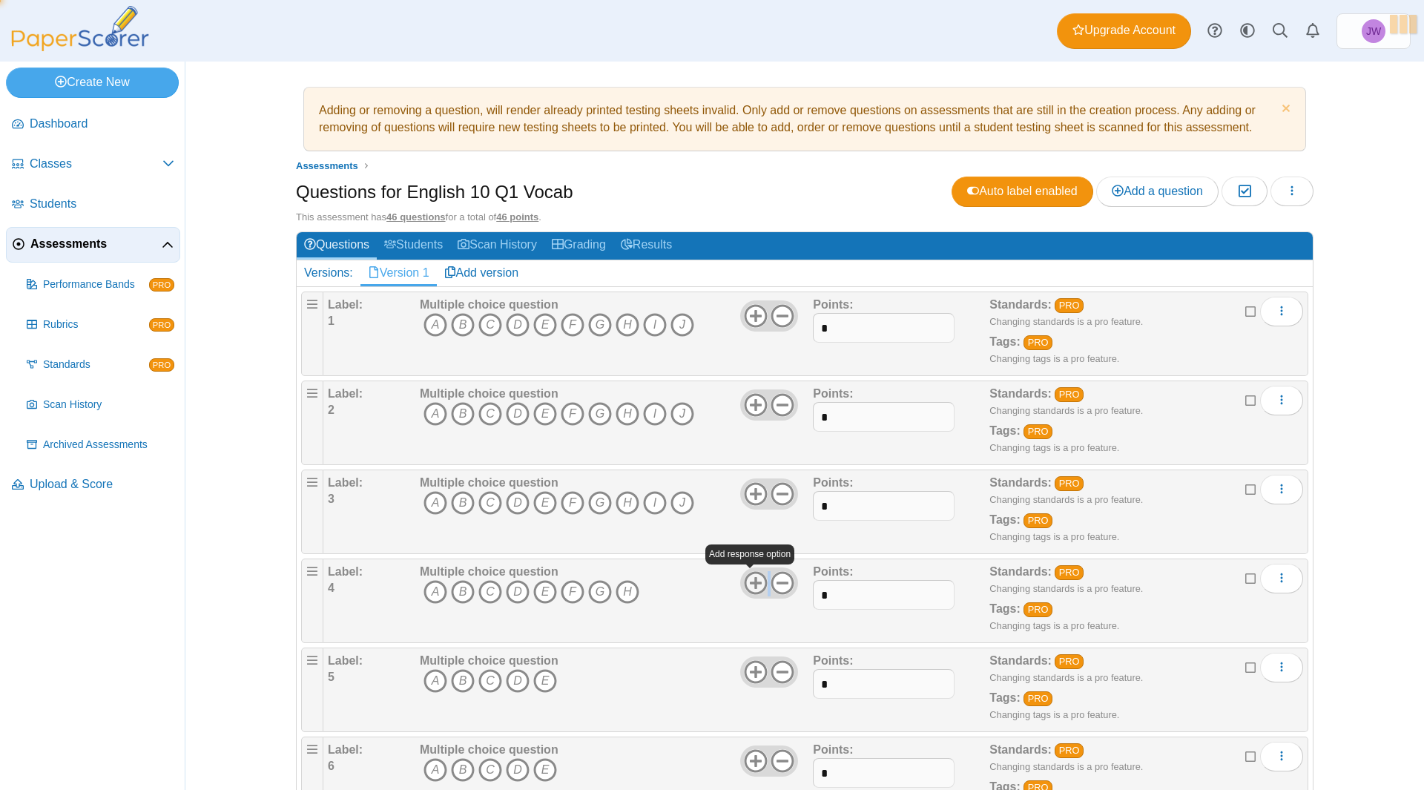
click at [747, 585] on icon at bounding box center [756, 583] width 24 height 24
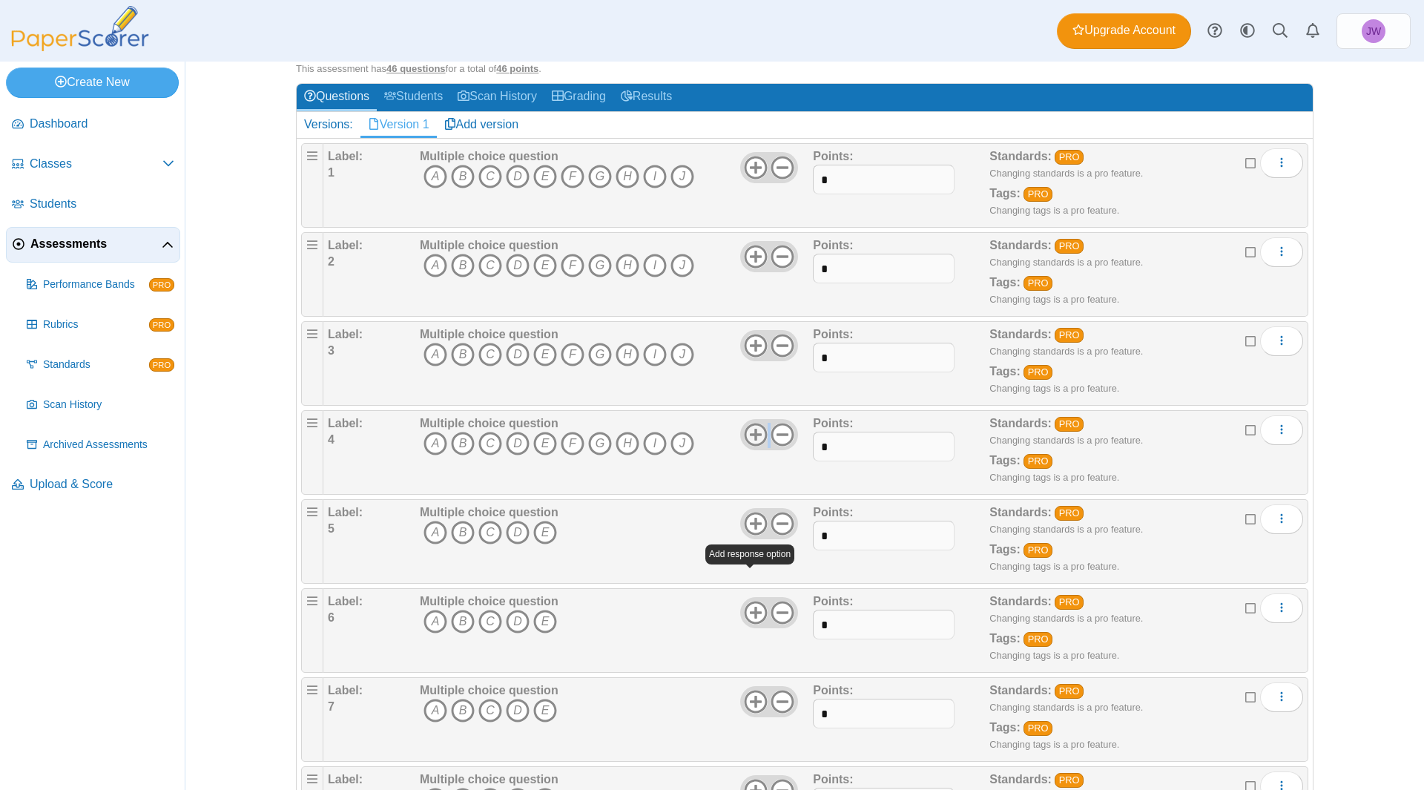
scroll to position [222, 0]
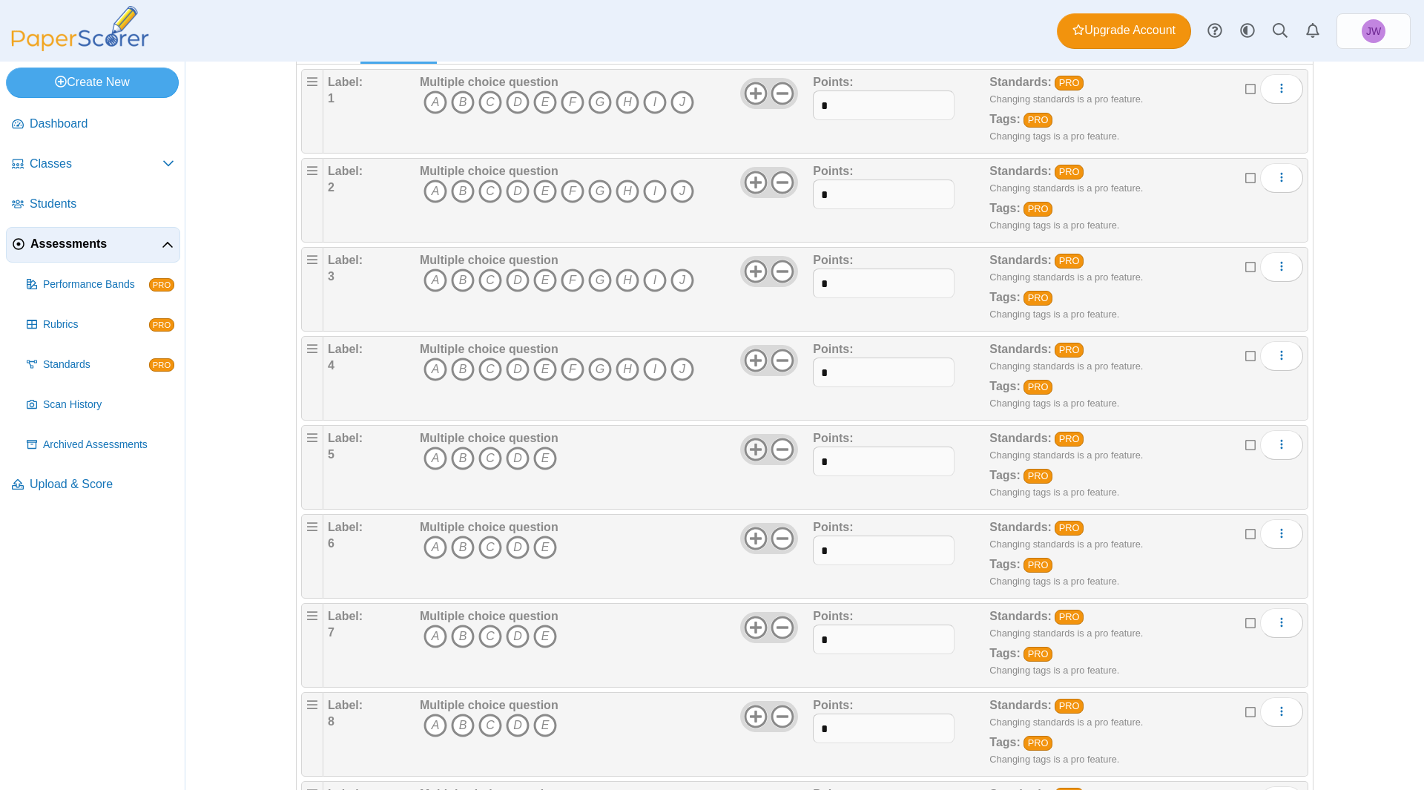
click at [753, 451] on icon at bounding box center [756, 450] width 24 height 24
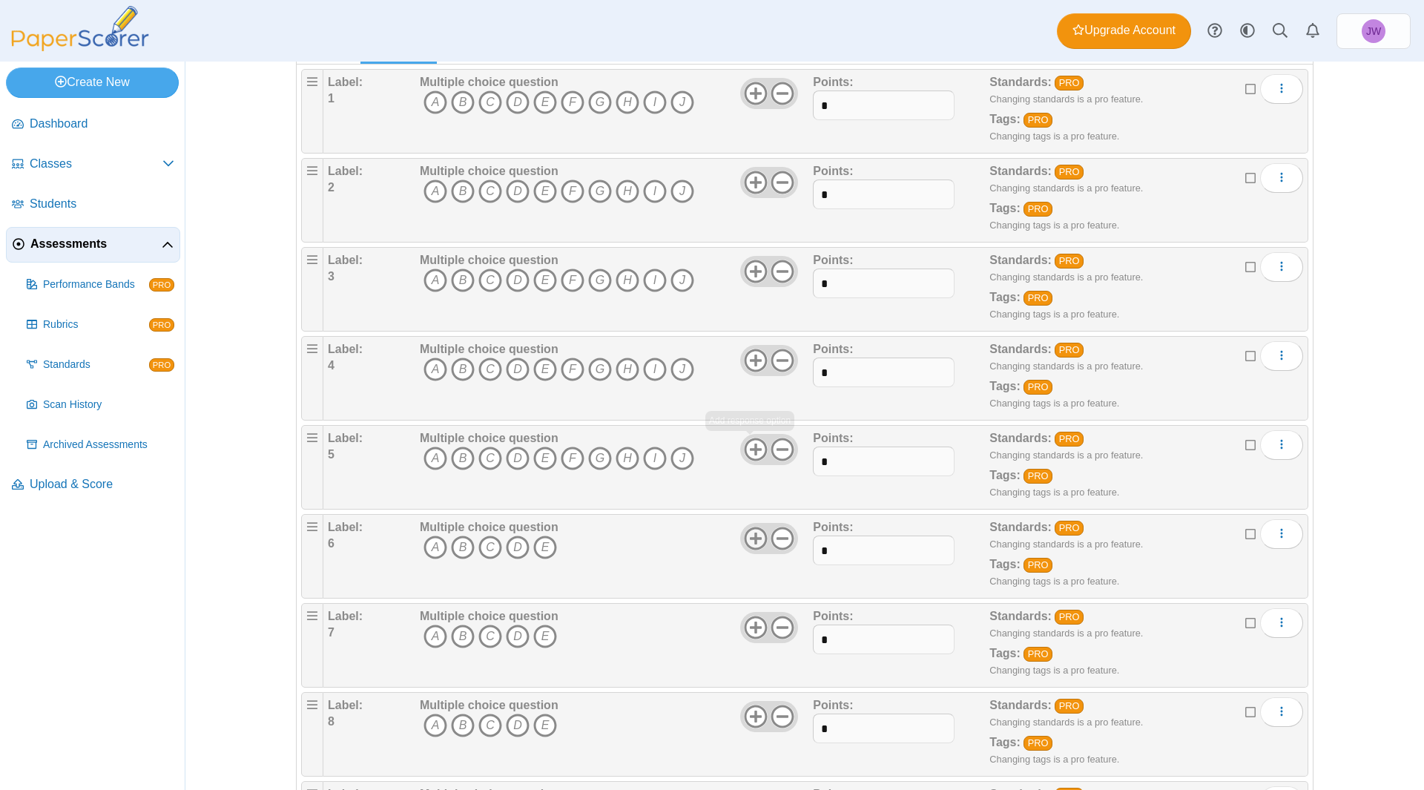
click at [744, 541] on icon at bounding box center [756, 538] width 24 height 24
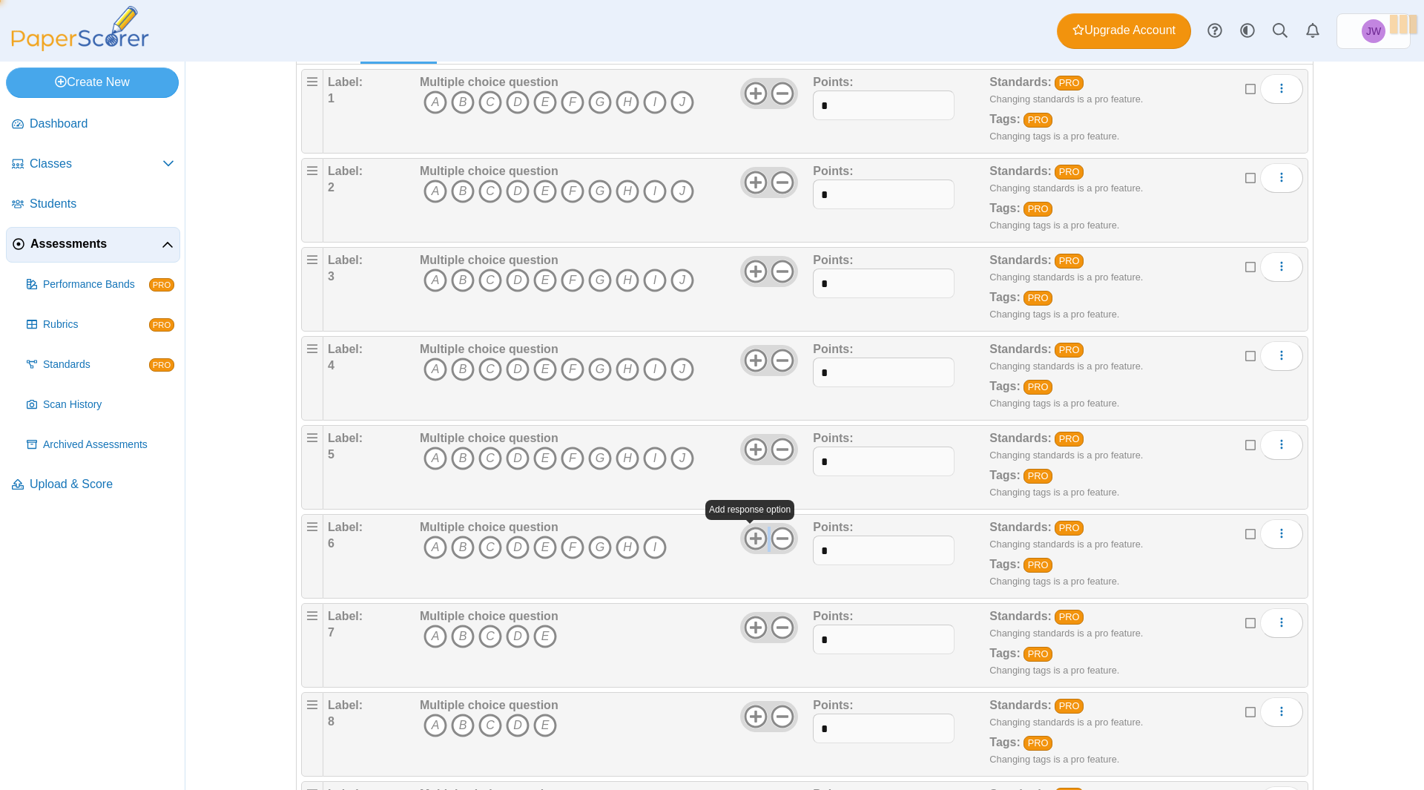
click at [744, 541] on icon at bounding box center [756, 538] width 24 height 24
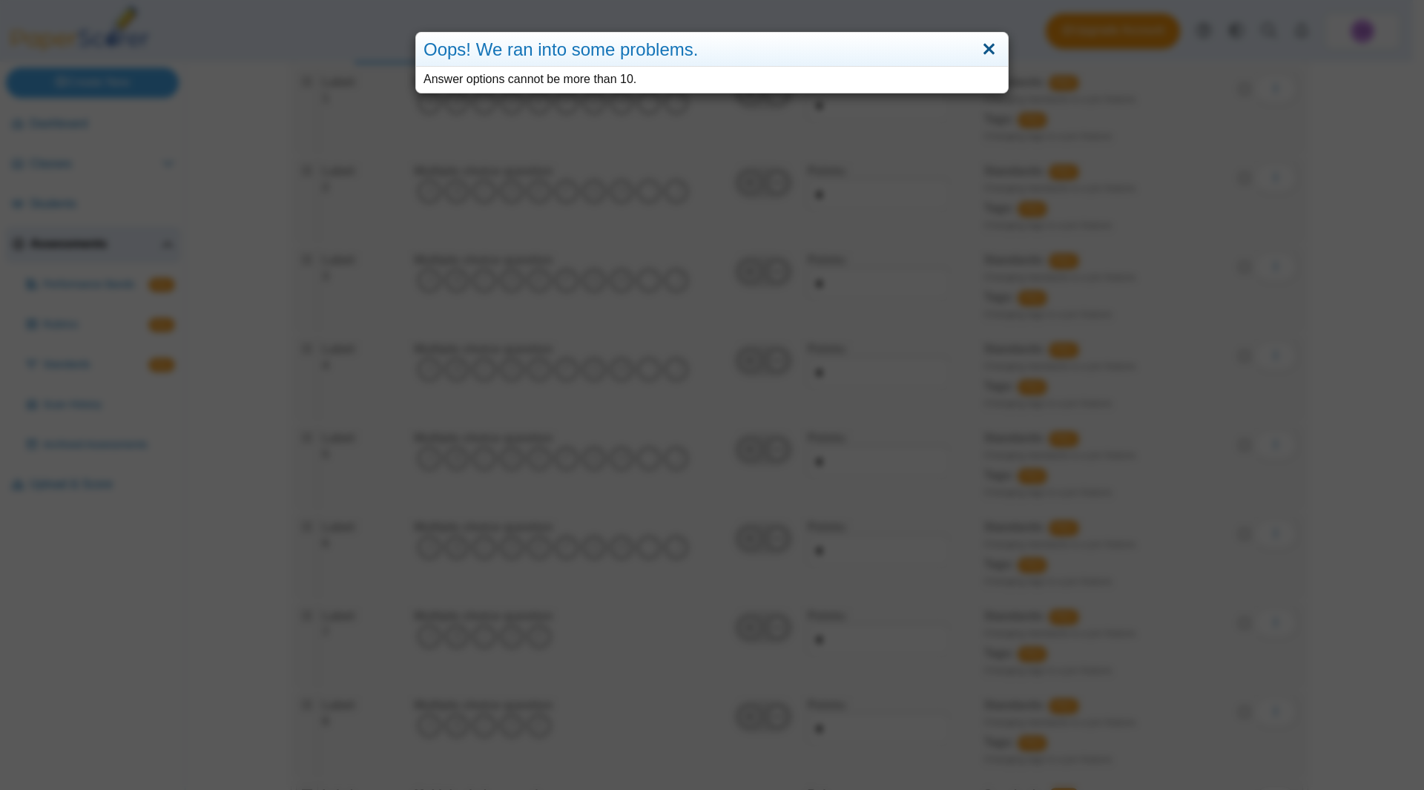
click at [980, 50] on link "Close" at bounding box center [988, 49] width 23 height 25
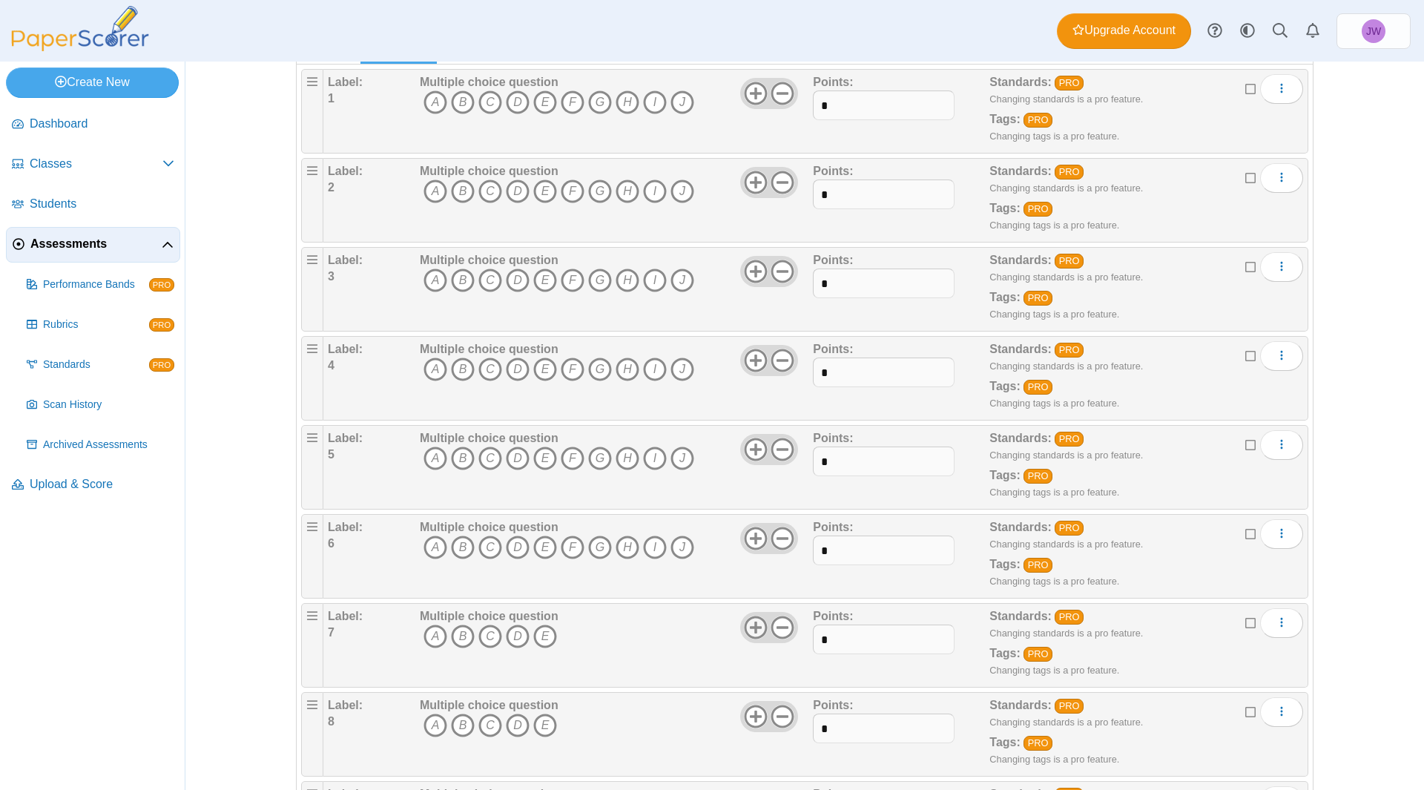
click at [751, 627] on use at bounding box center [755, 626] width 23 height 23
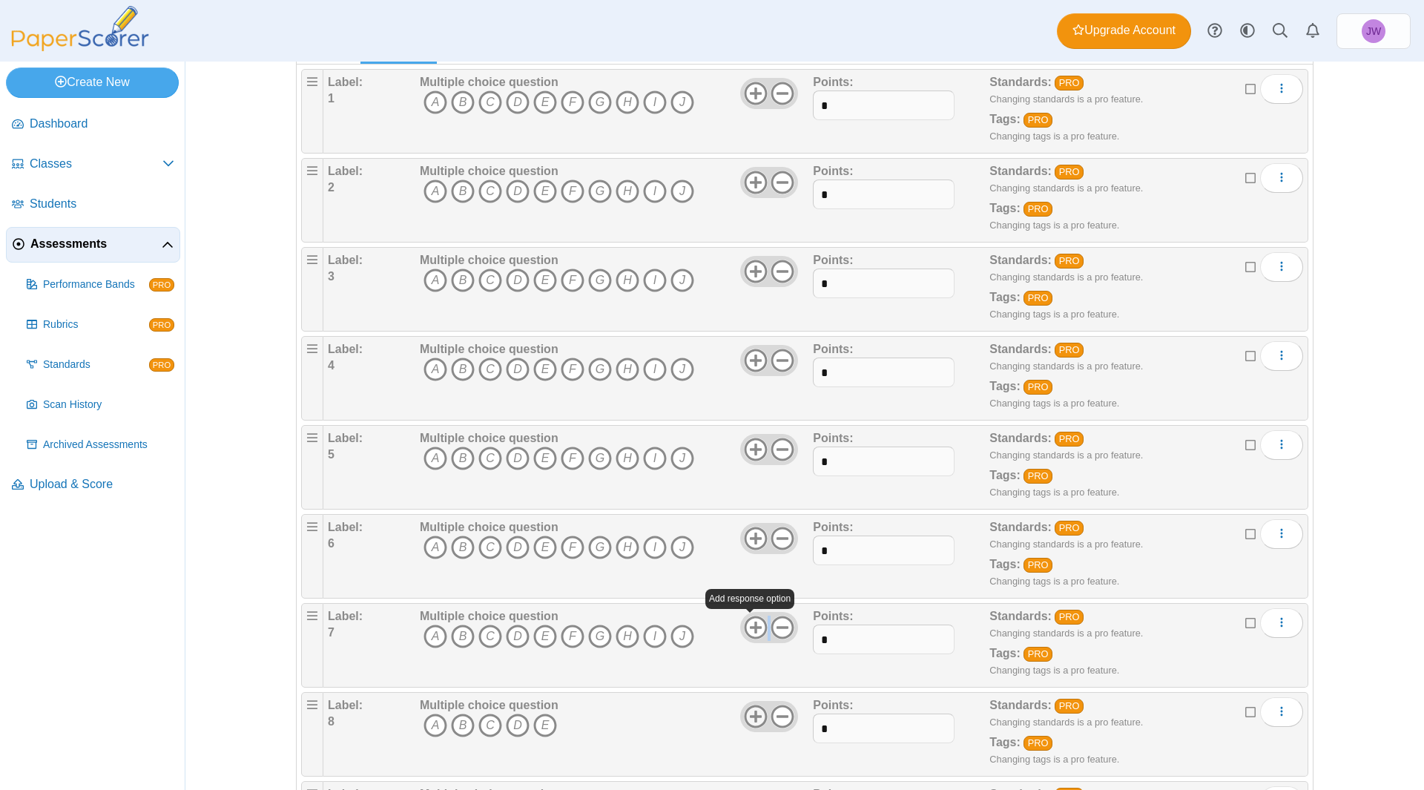
scroll to position [297, 0]
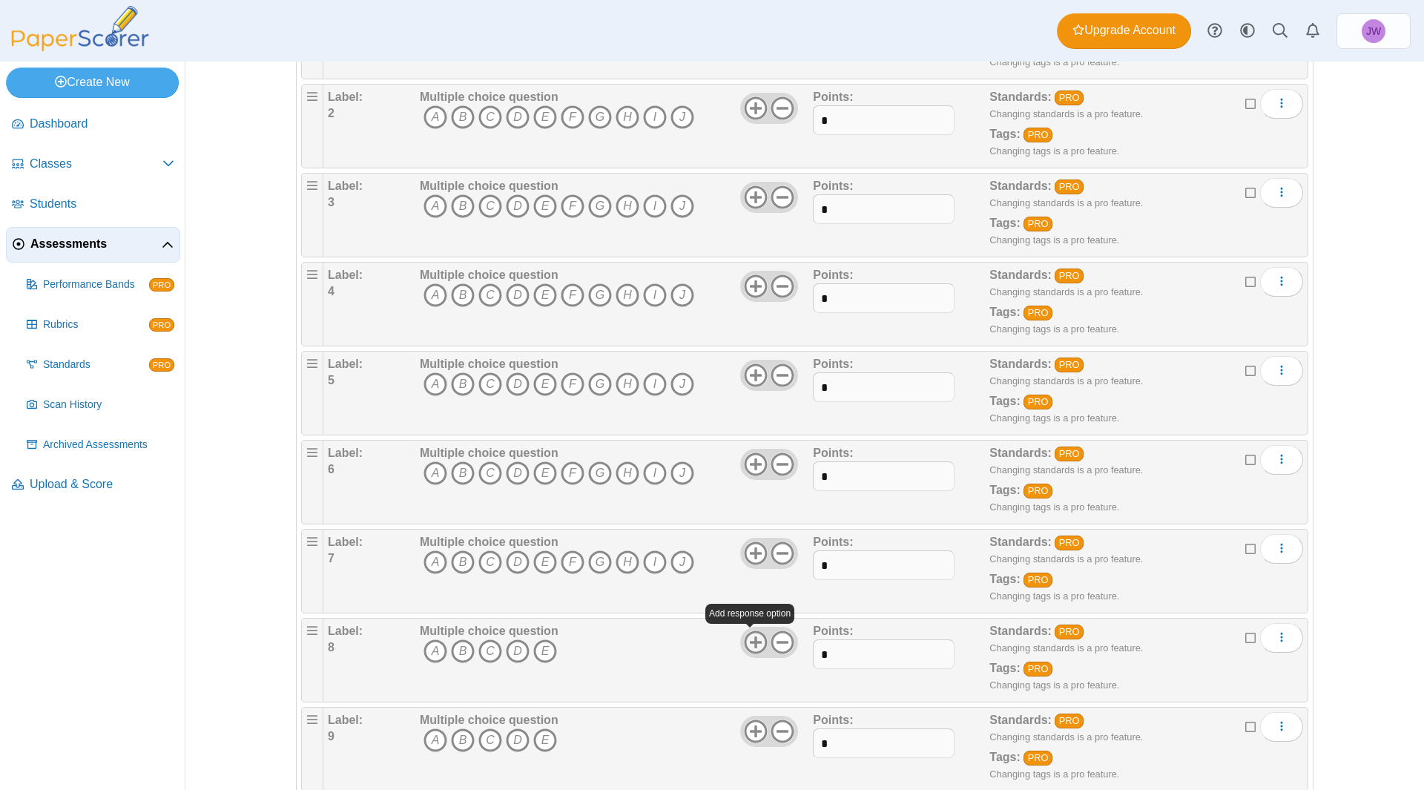
click at [746, 640] on icon at bounding box center [756, 642] width 24 height 24
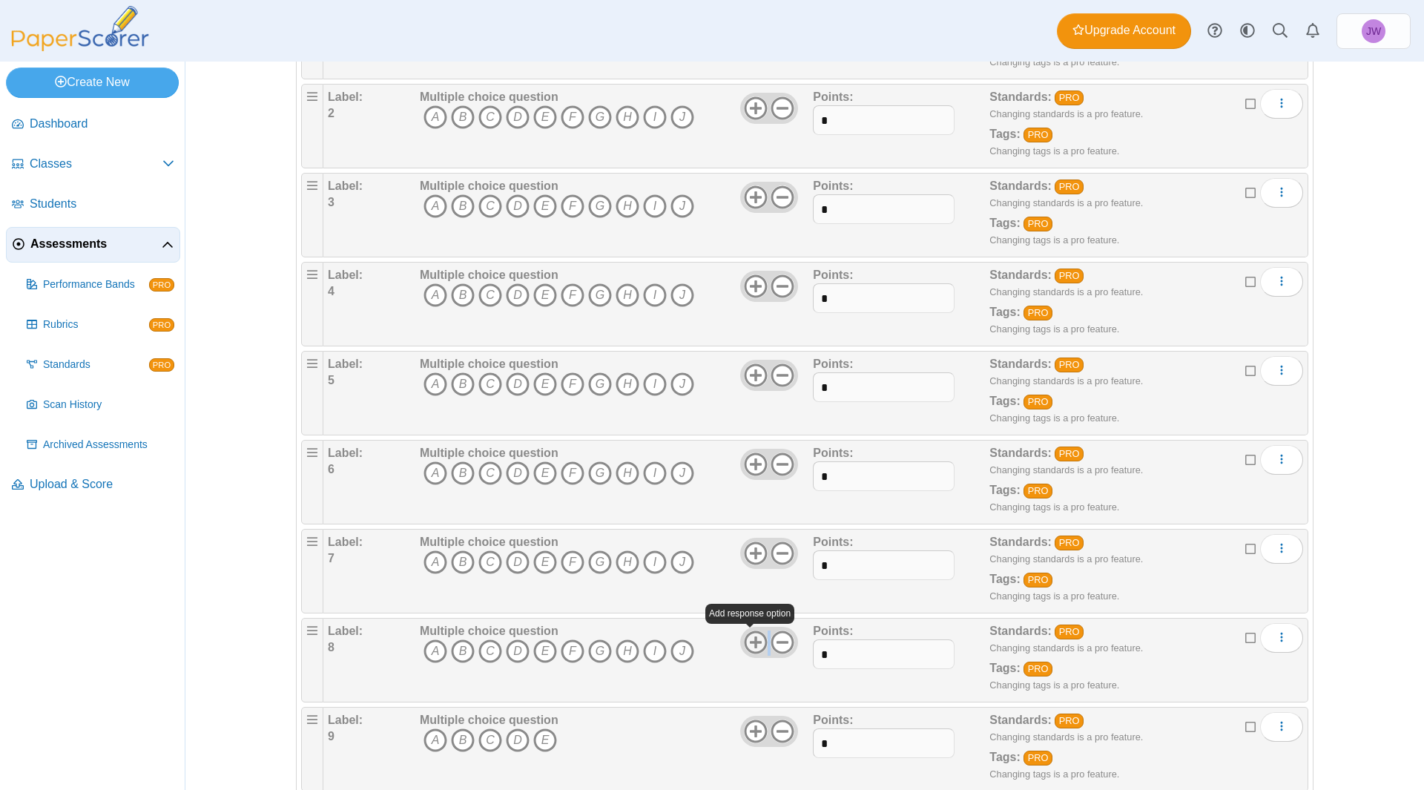
scroll to position [445, 0]
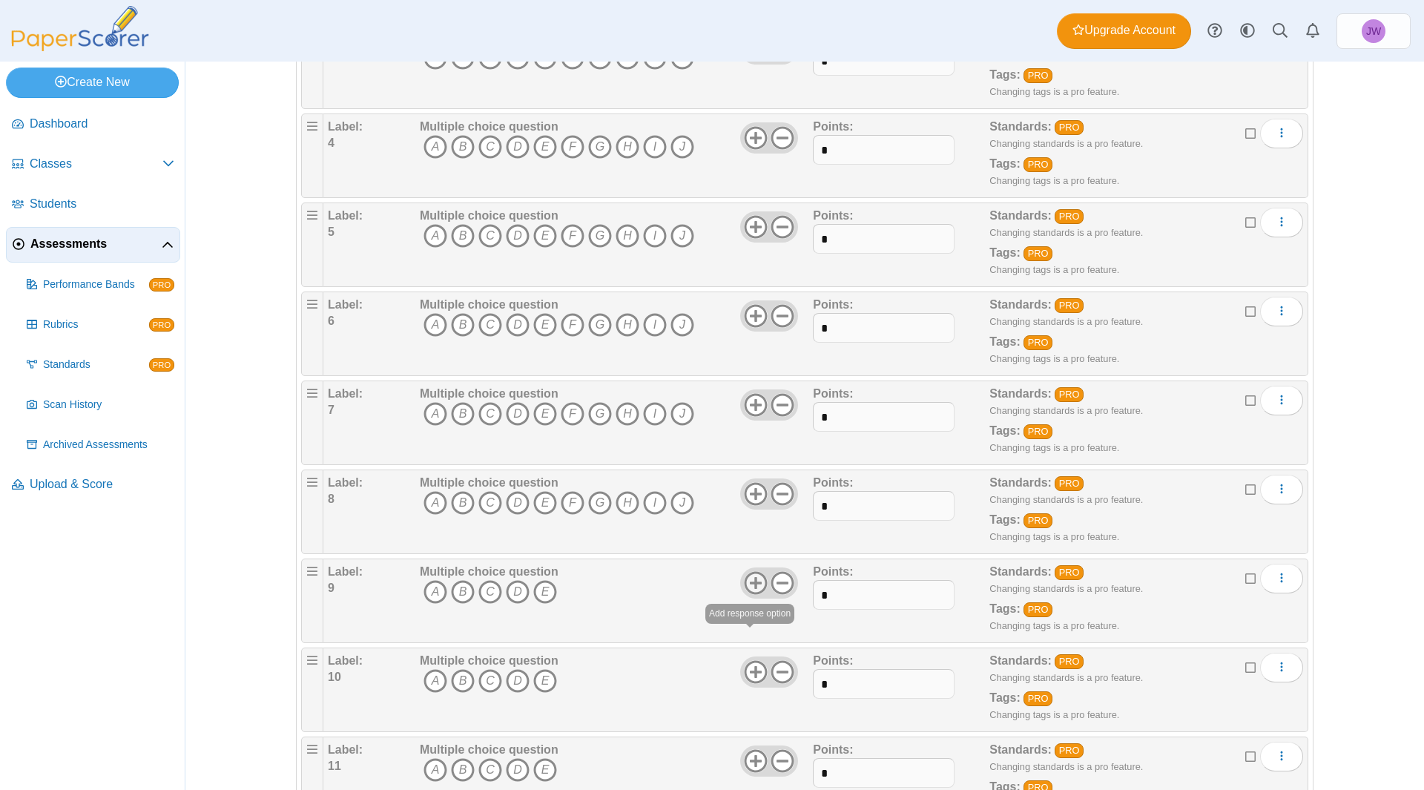
click at [745, 579] on icon at bounding box center [756, 583] width 24 height 24
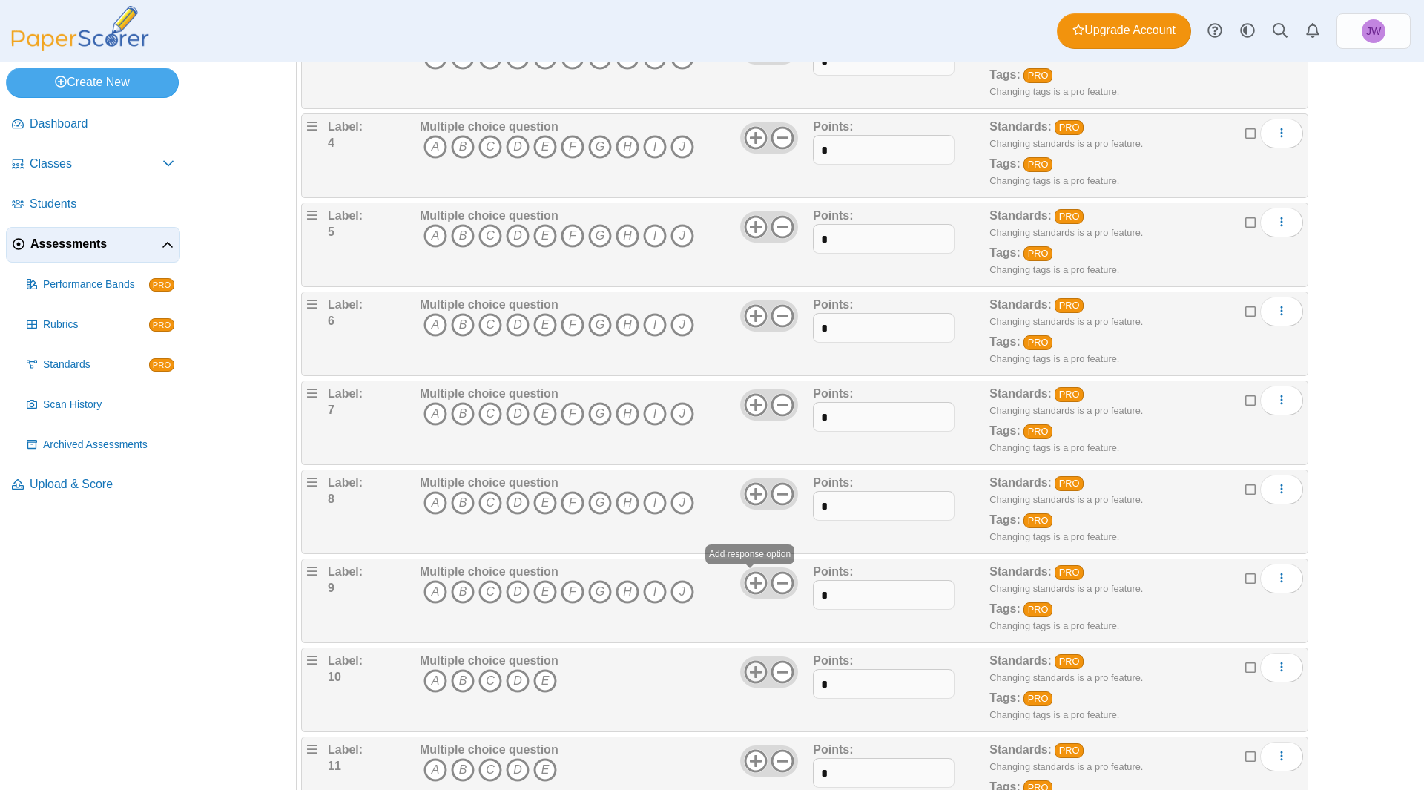
click at [744, 673] on icon at bounding box center [756, 672] width 24 height 24
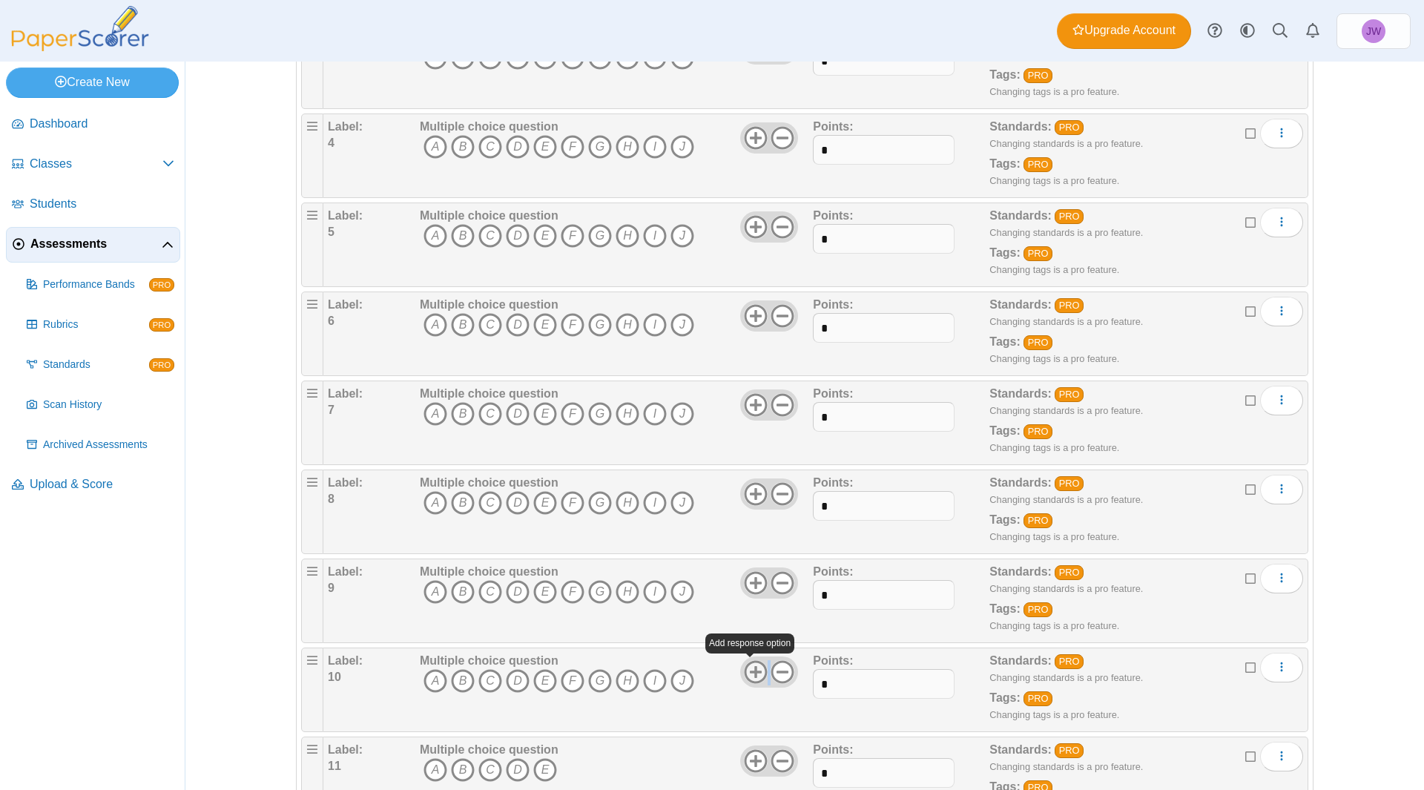
scroll to position [519, 0]
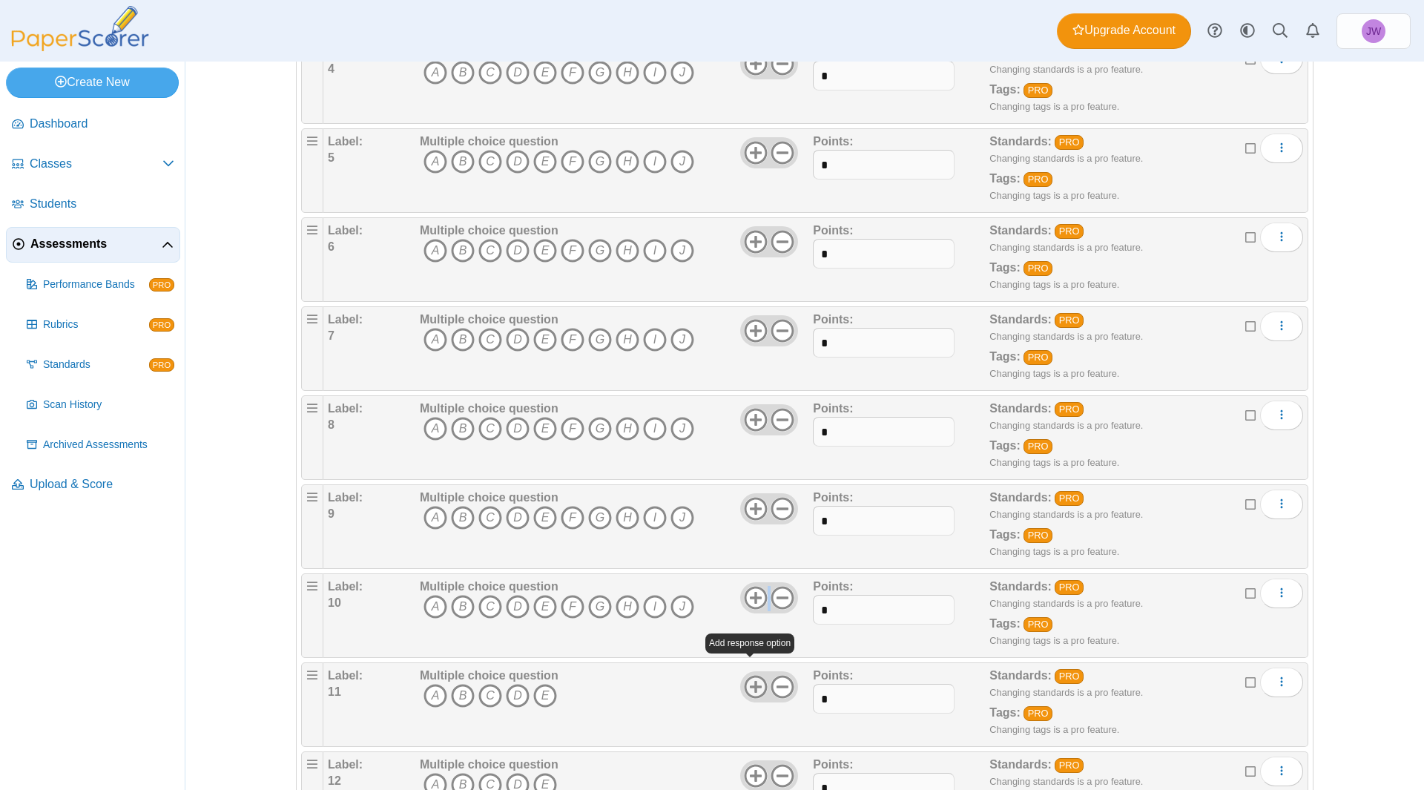
click at [751, 687] on use at bounding box center [755, 686] width 23 height 23
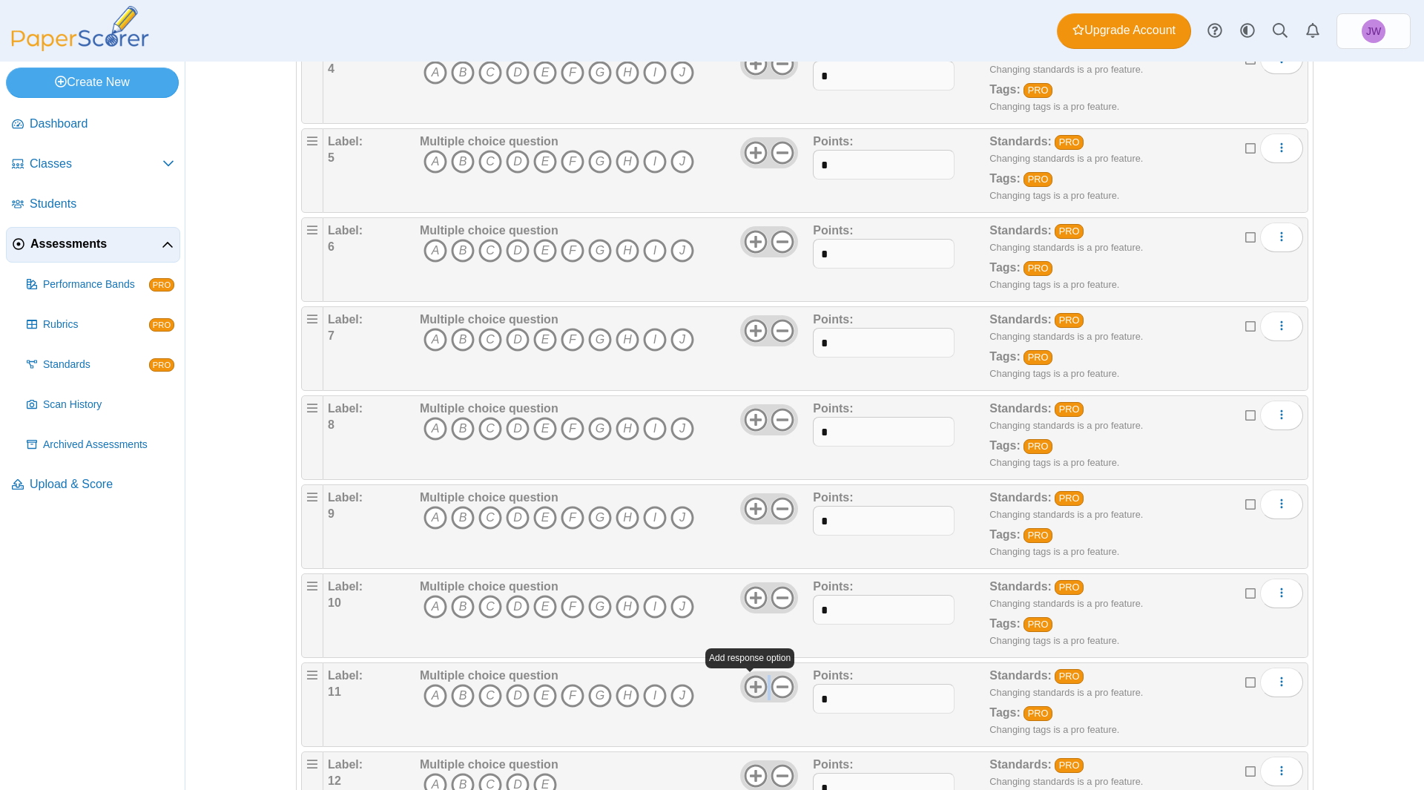
scroll to position [667, 0]
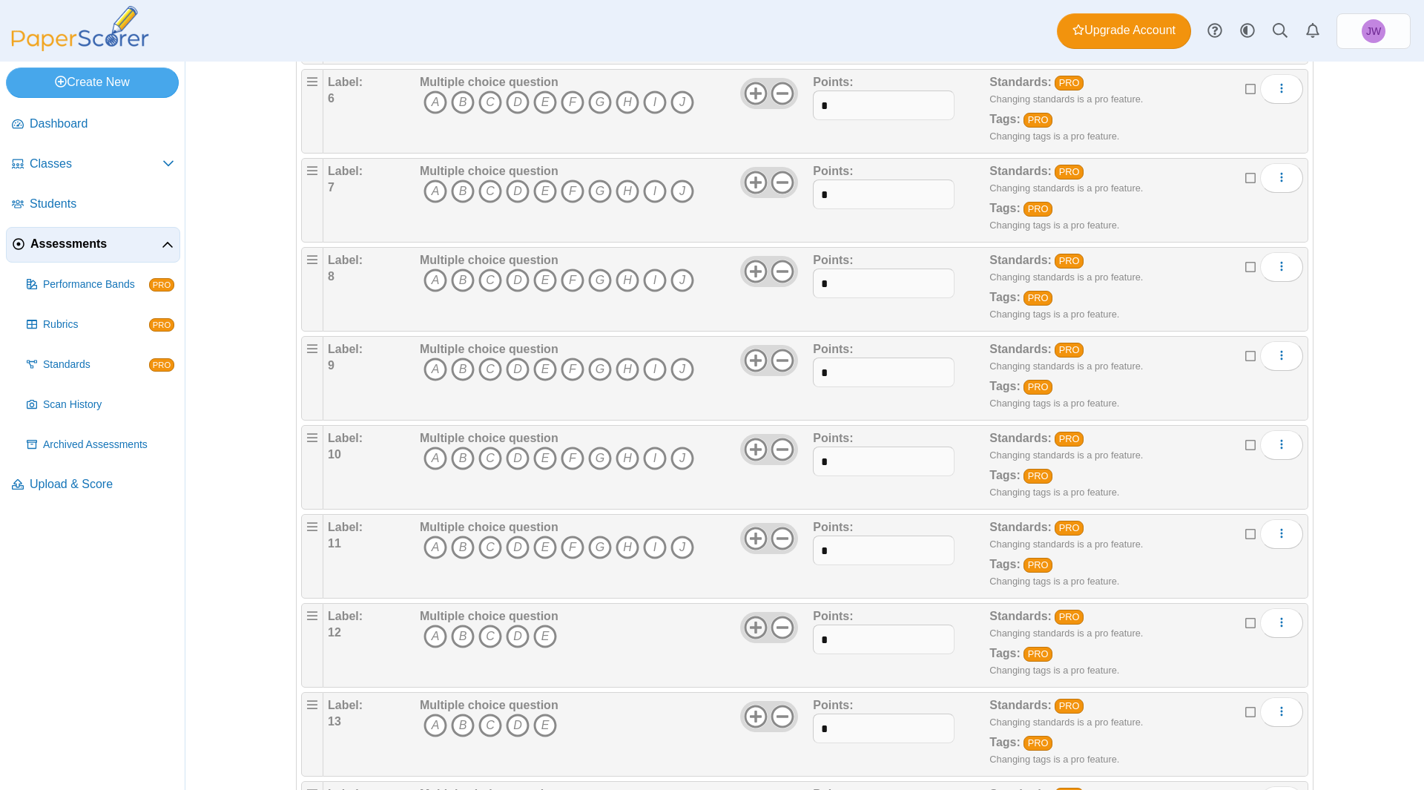
click at [747, 627] on use at bounding box center [755, 626] width 23 height 23
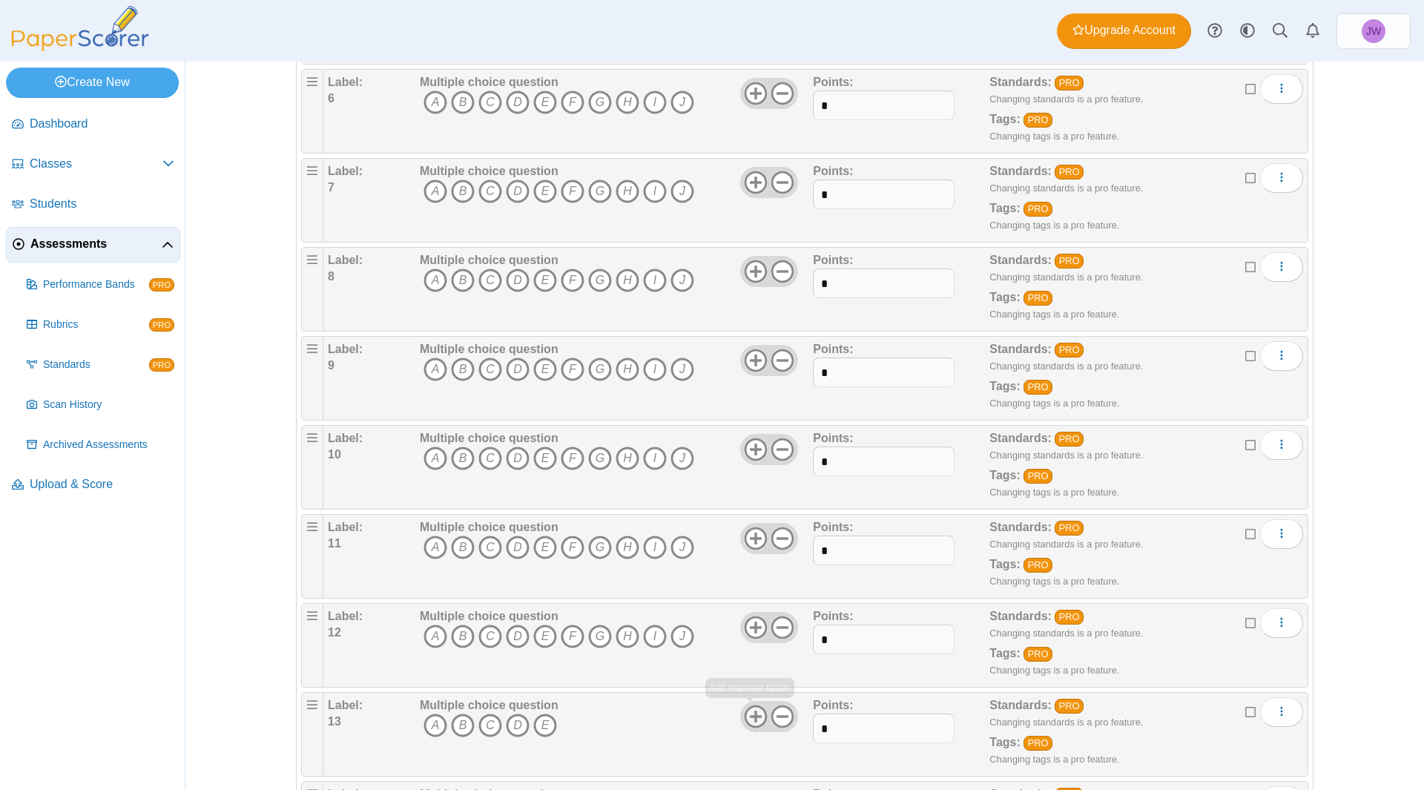
click at [744, 718] on icon at bounding box center [756, 716] width 24 height 24
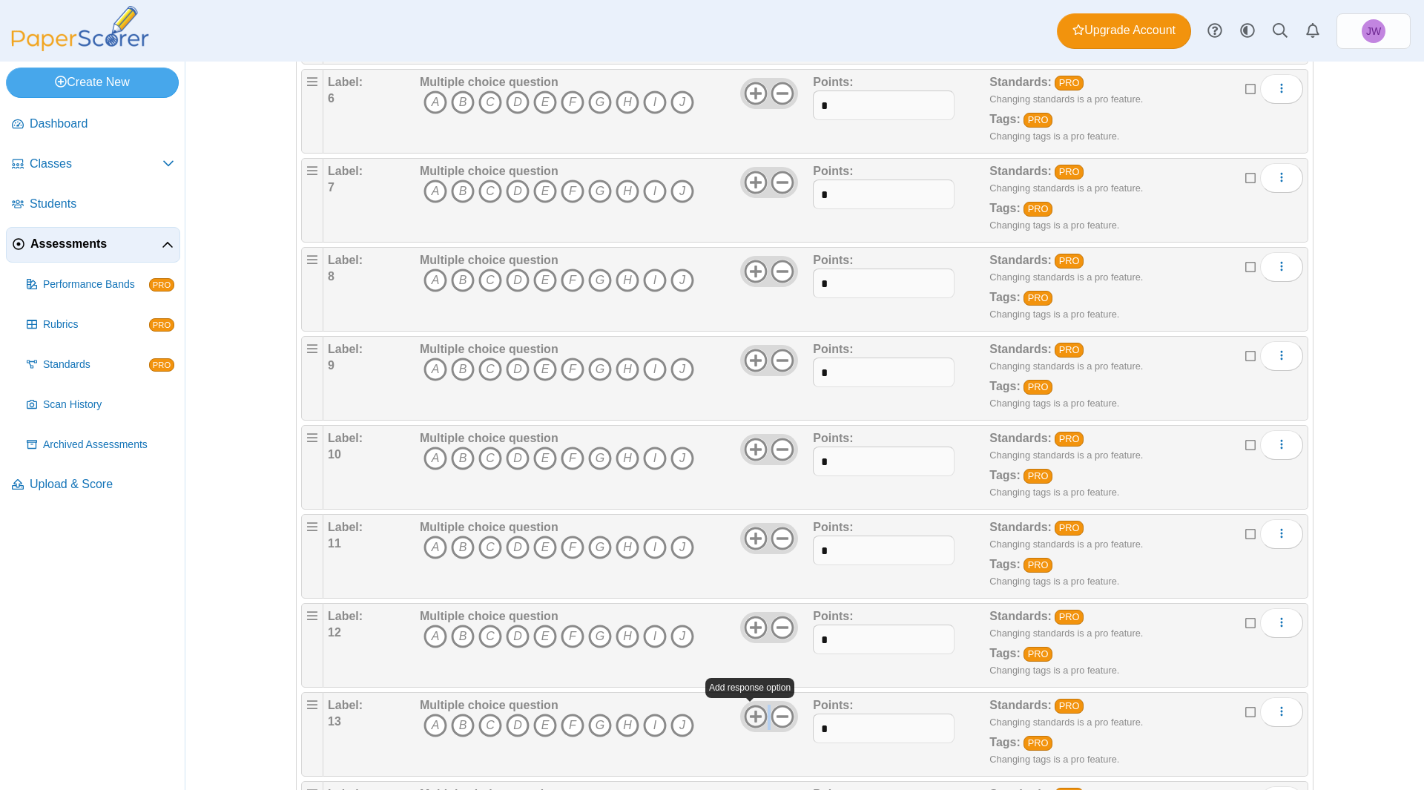
scroll to position [816, 0]
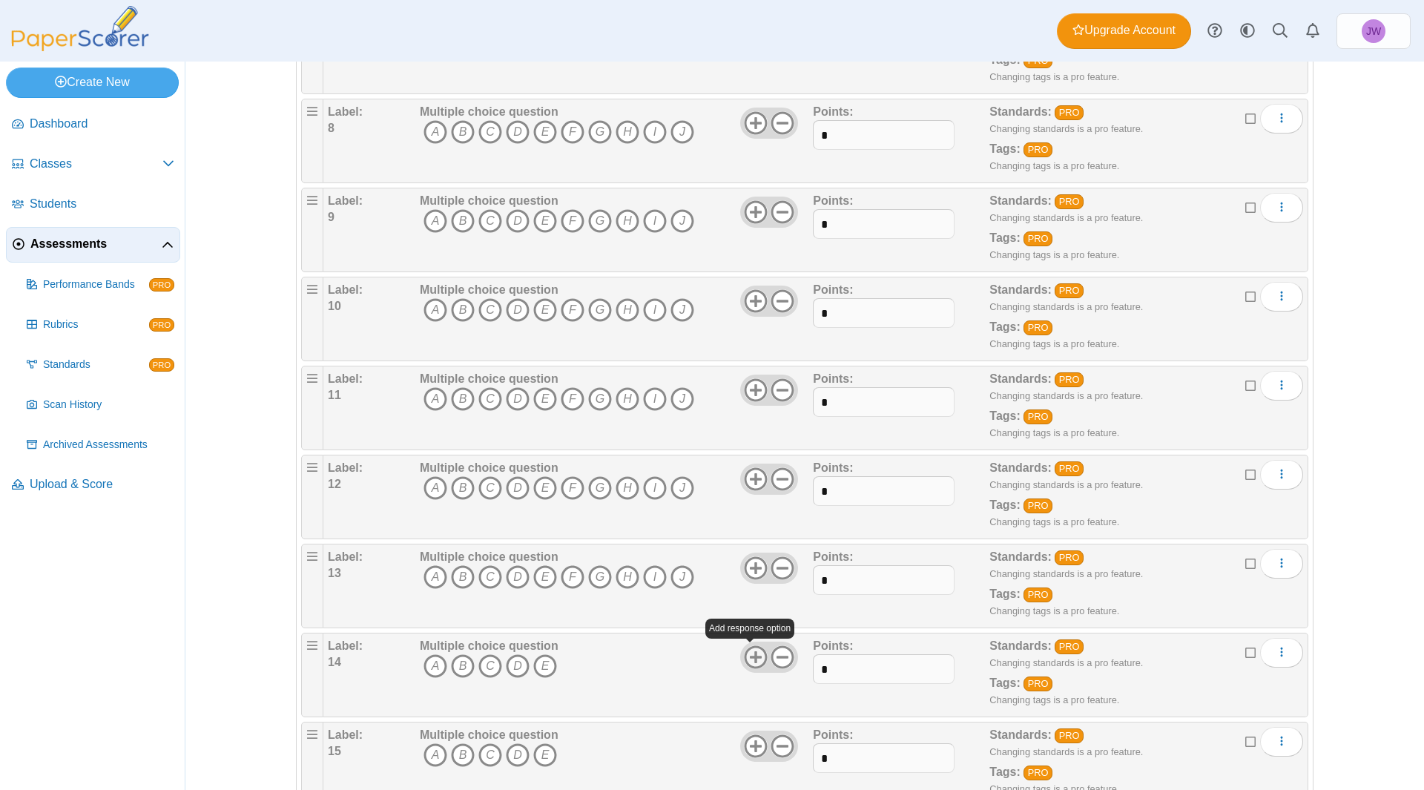
click at [750, 655] on use at bounding box center [755, 656] width 23 height 23
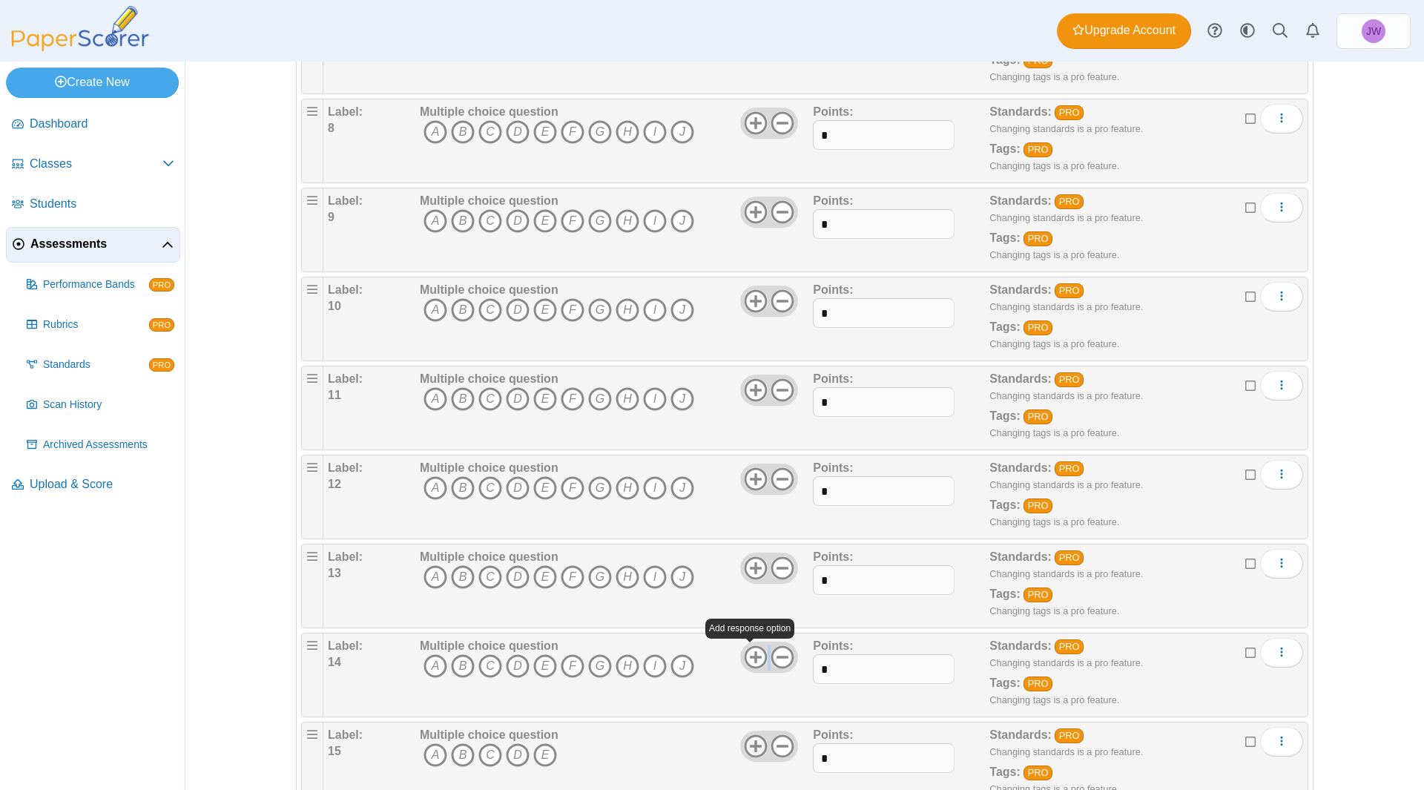
scroll to position [890, 0]
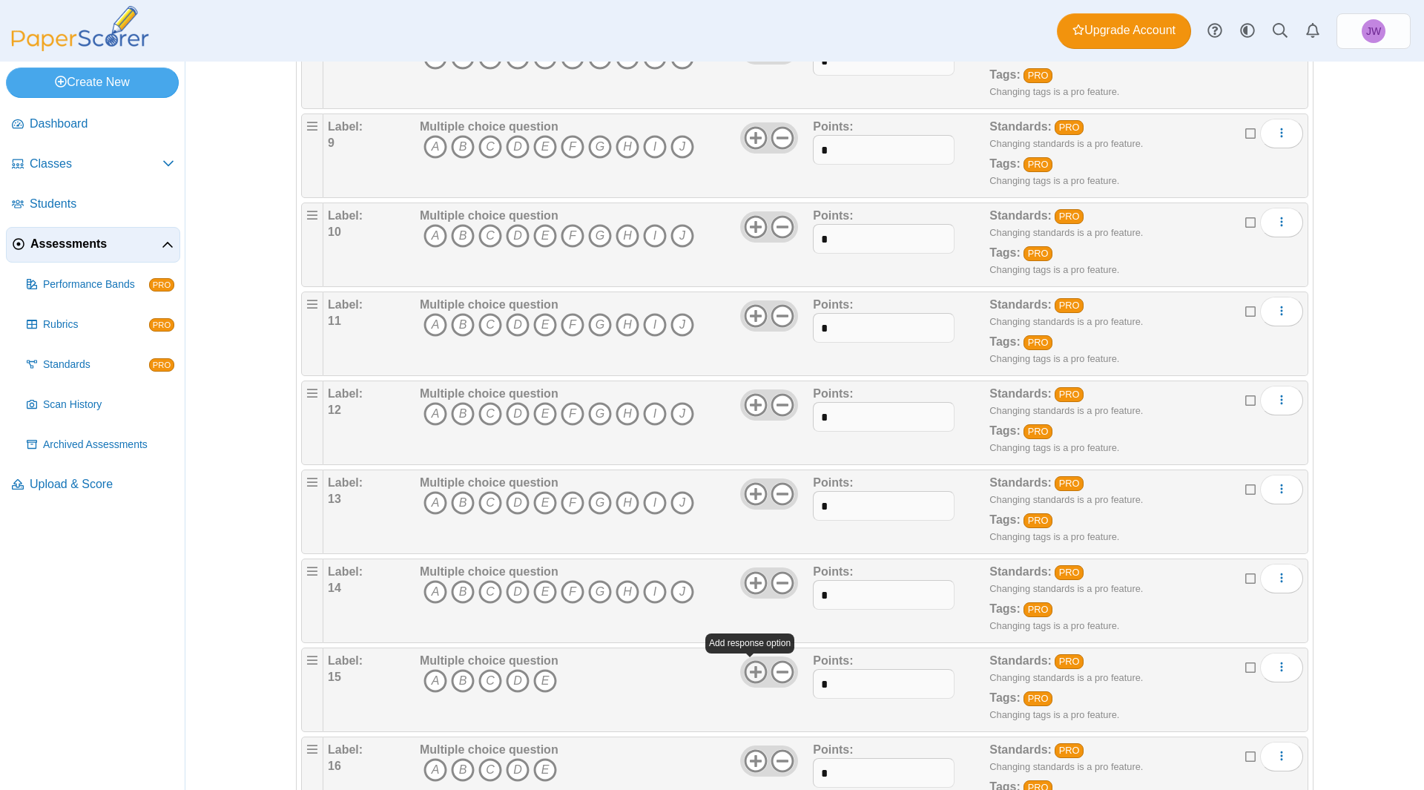
click at [750, 661] on use at bounding box center [755, 671] width 23 height 23
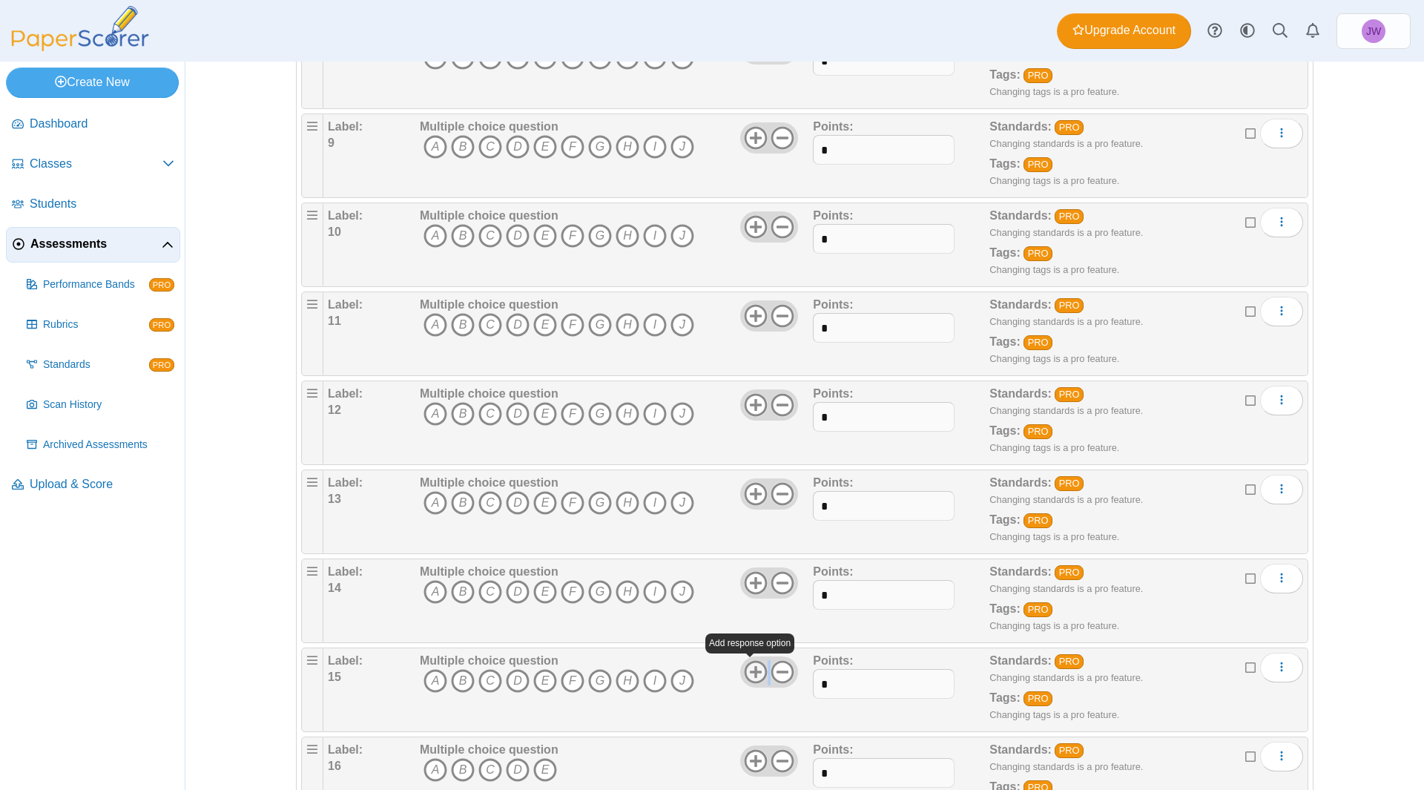
scroll to position [964, 0]
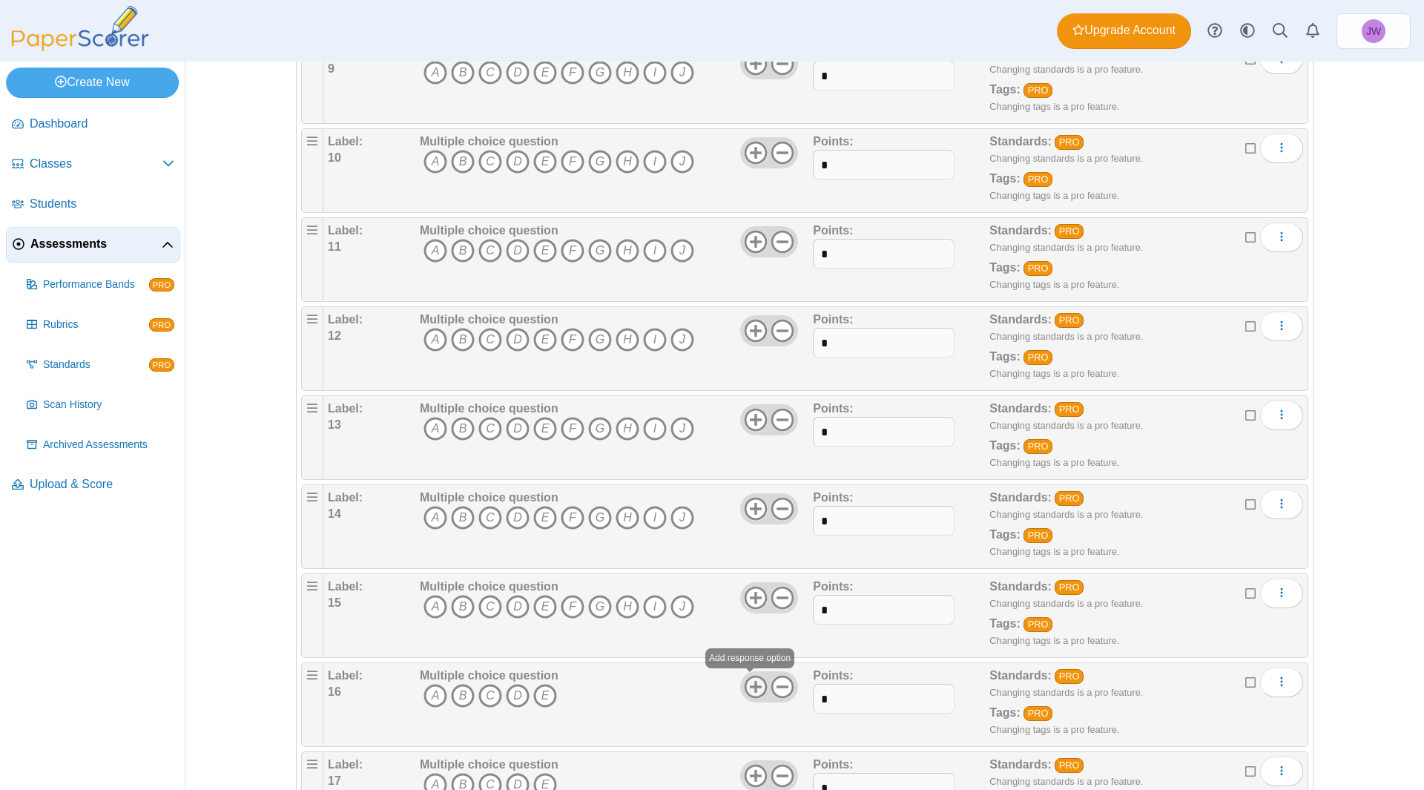
click at [750, 675] on use at bounding box center [755, 686] width 23 height 23
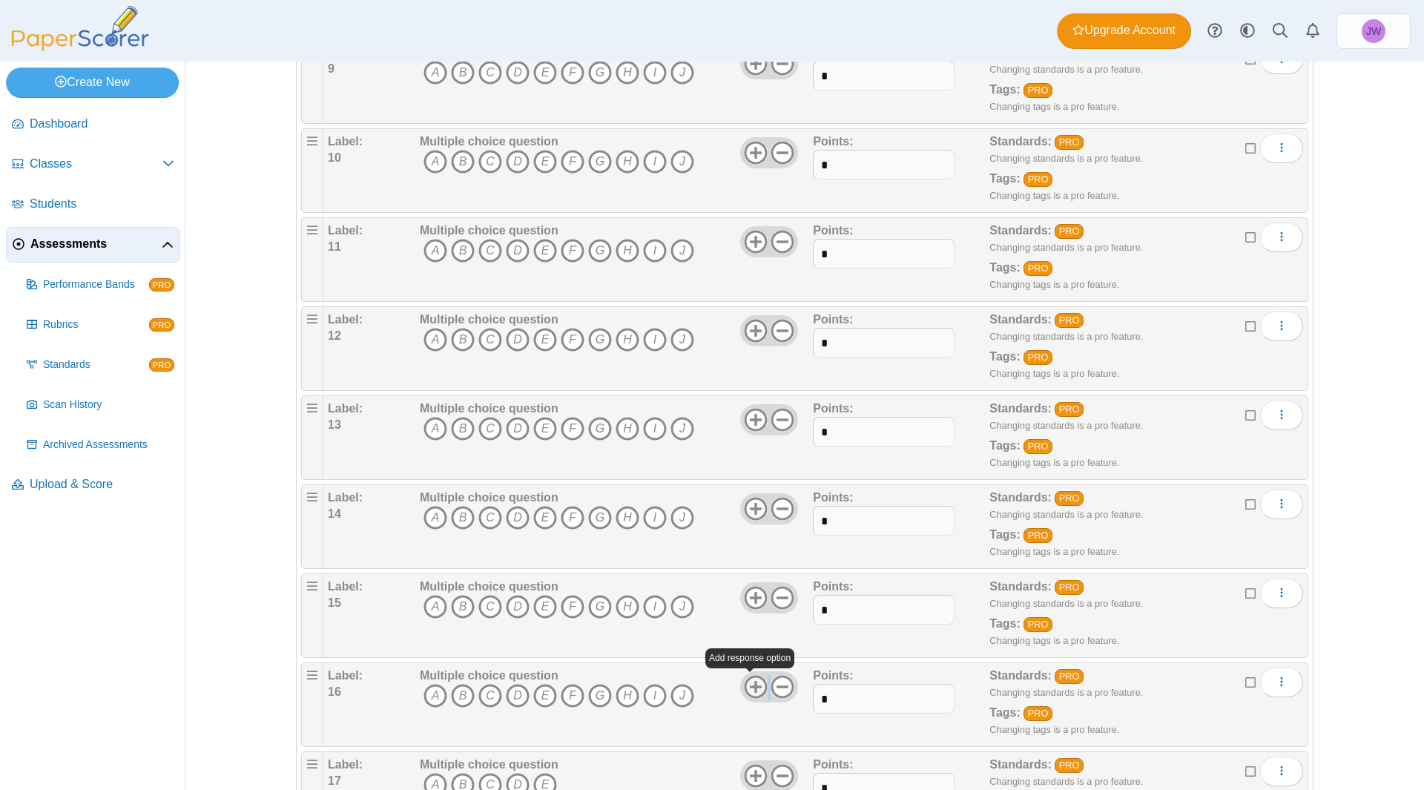
scroll to position [1112, 0]
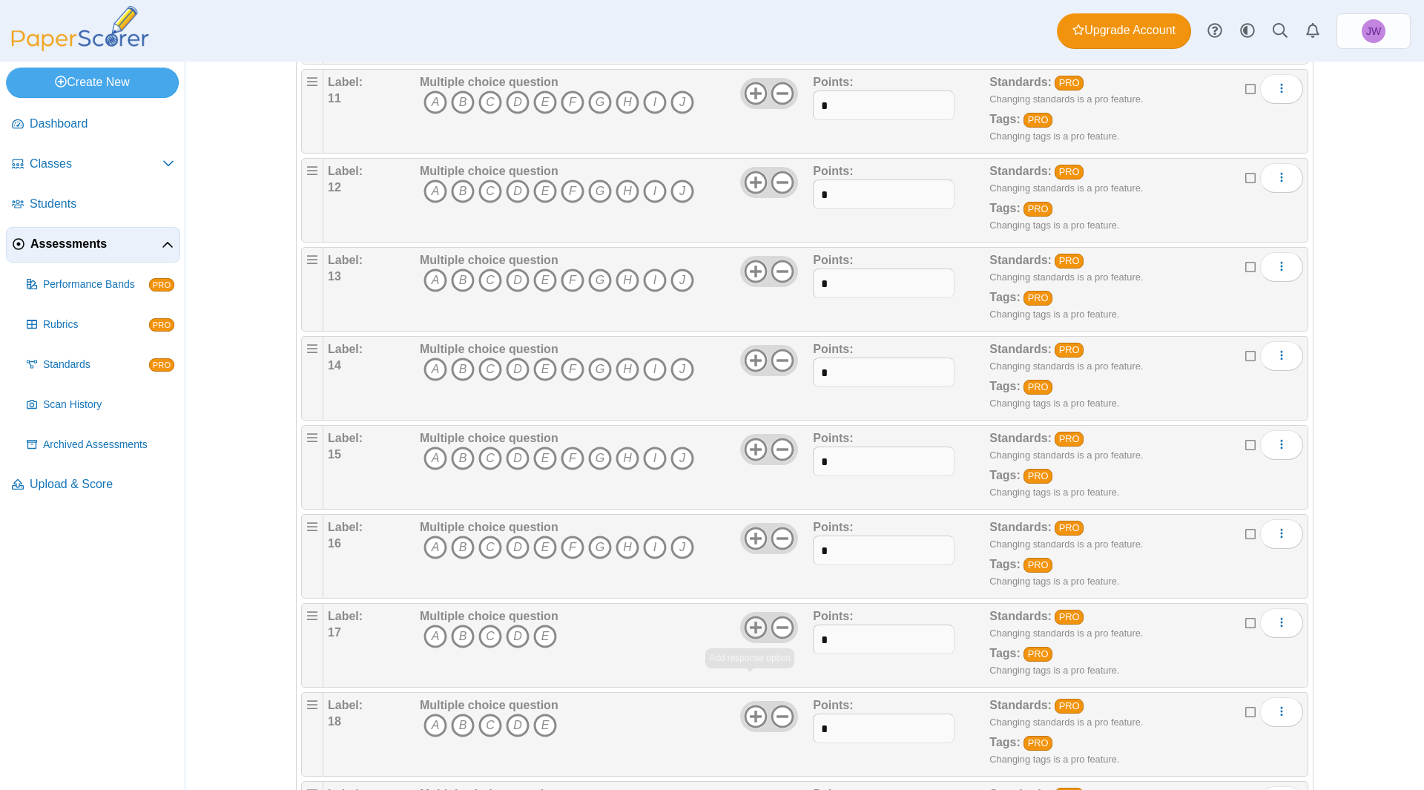
click at [749, 629] on use at bounding box center [755, 626] width 23 height 23
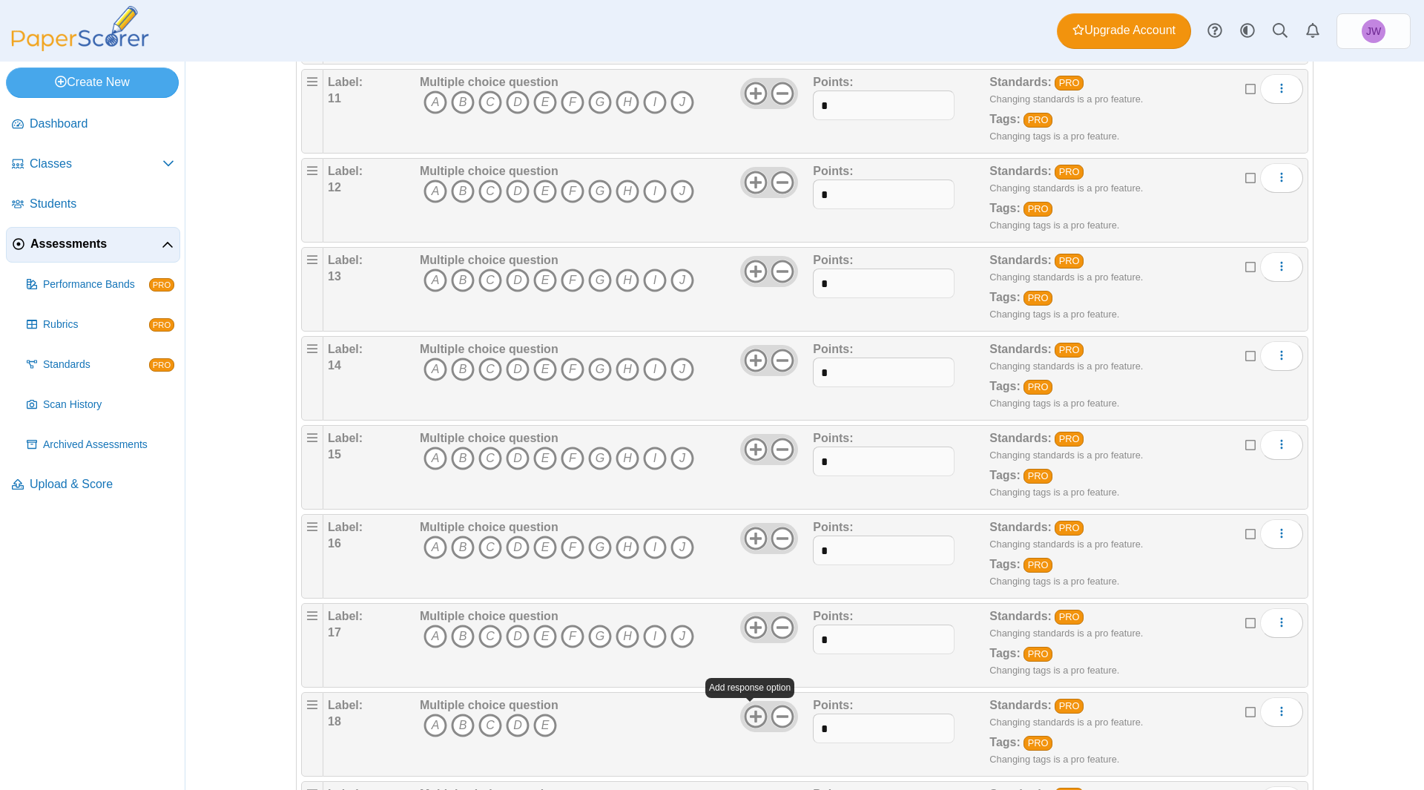
click at [746, 713] on icon at bounding box center [756, 716] width 24 height 24
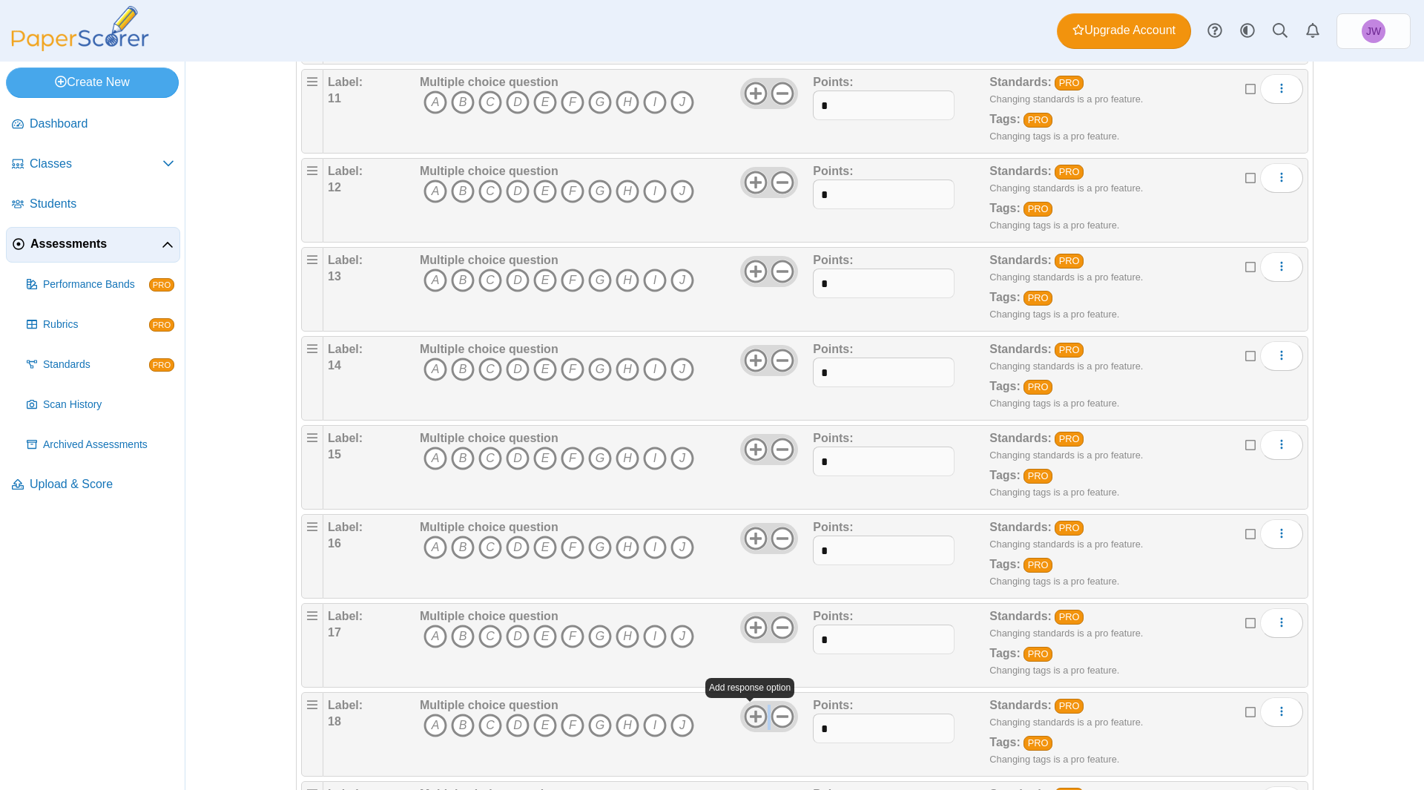
scroll to position [1186, 0]
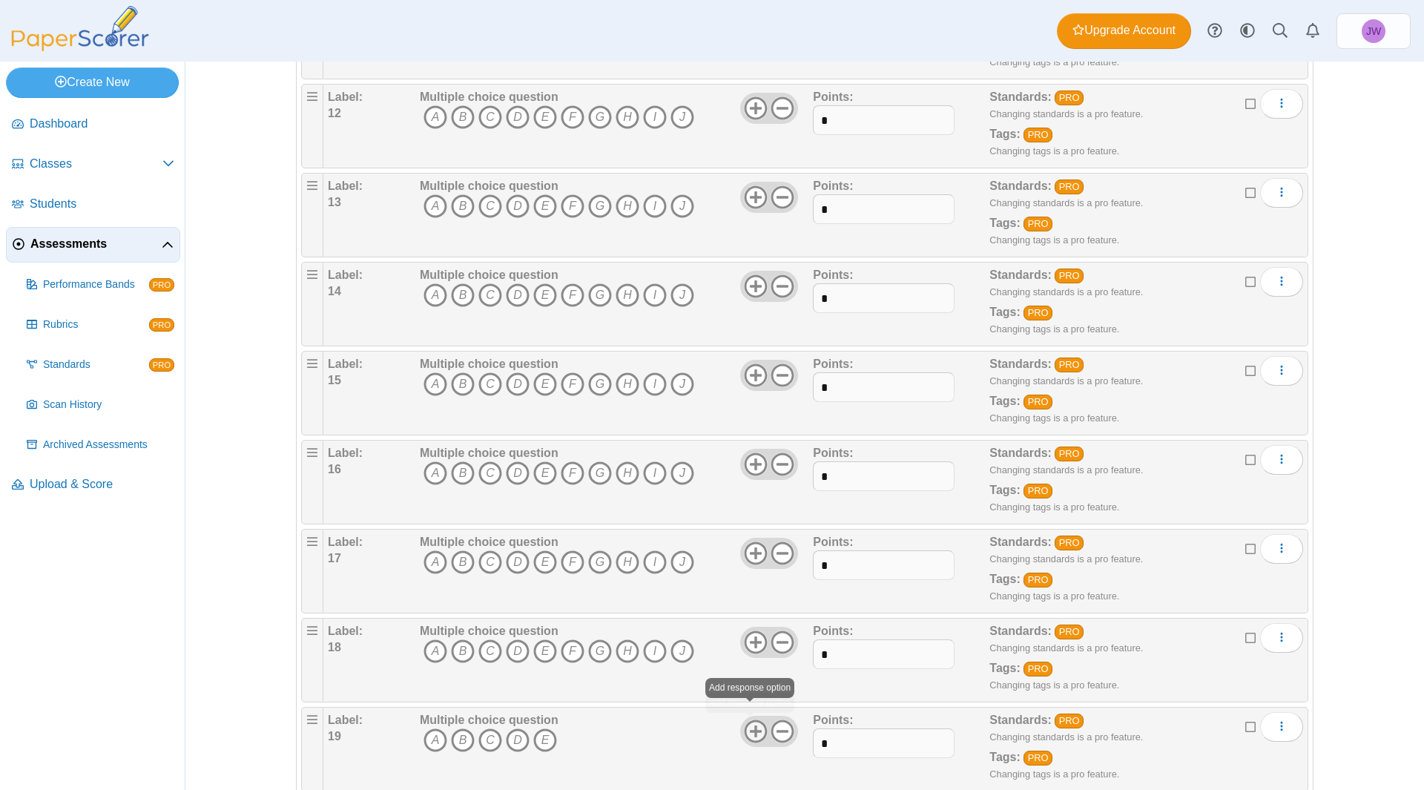
click at [748, 724] on icon at bounding box center [756, 731] width 24 height 24
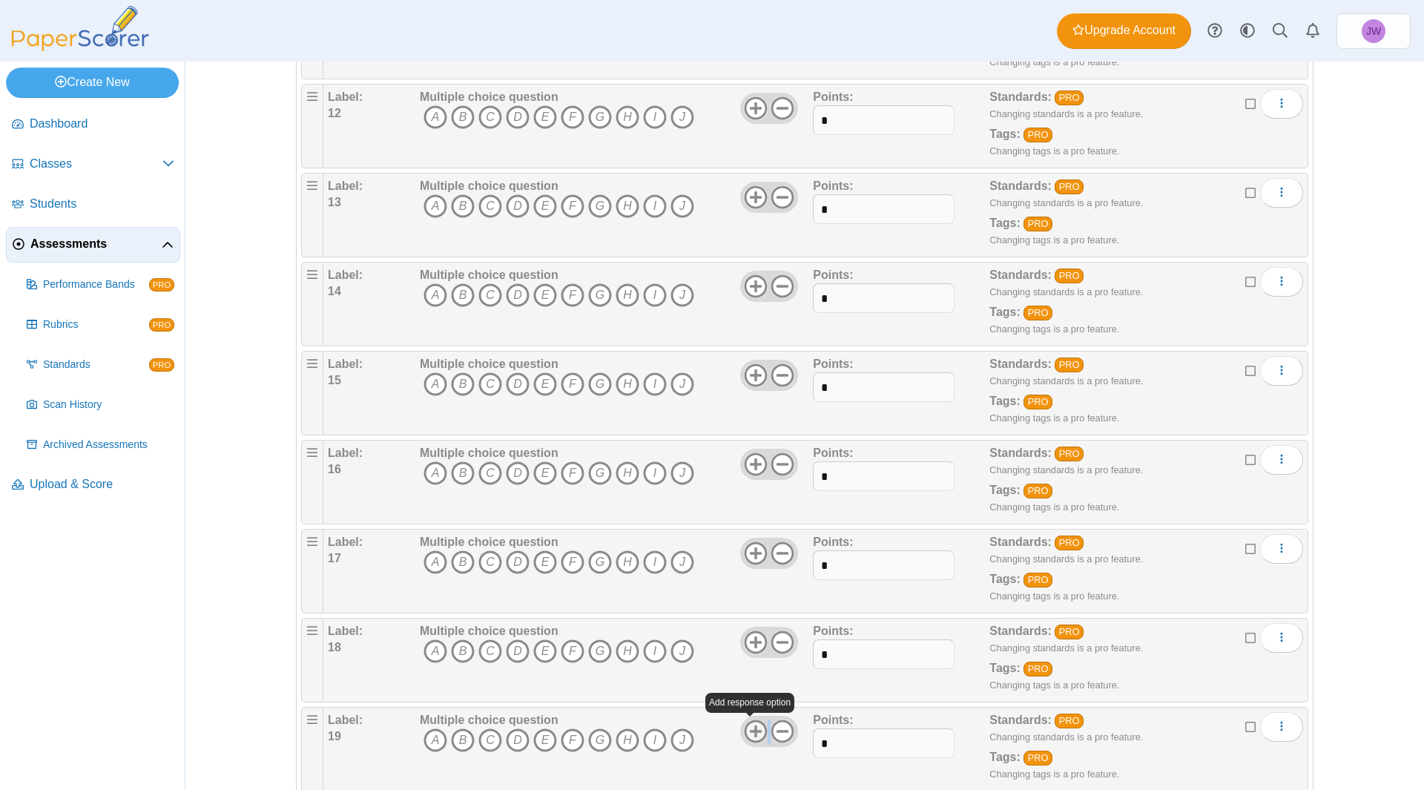
scroll to position [1261, 0]
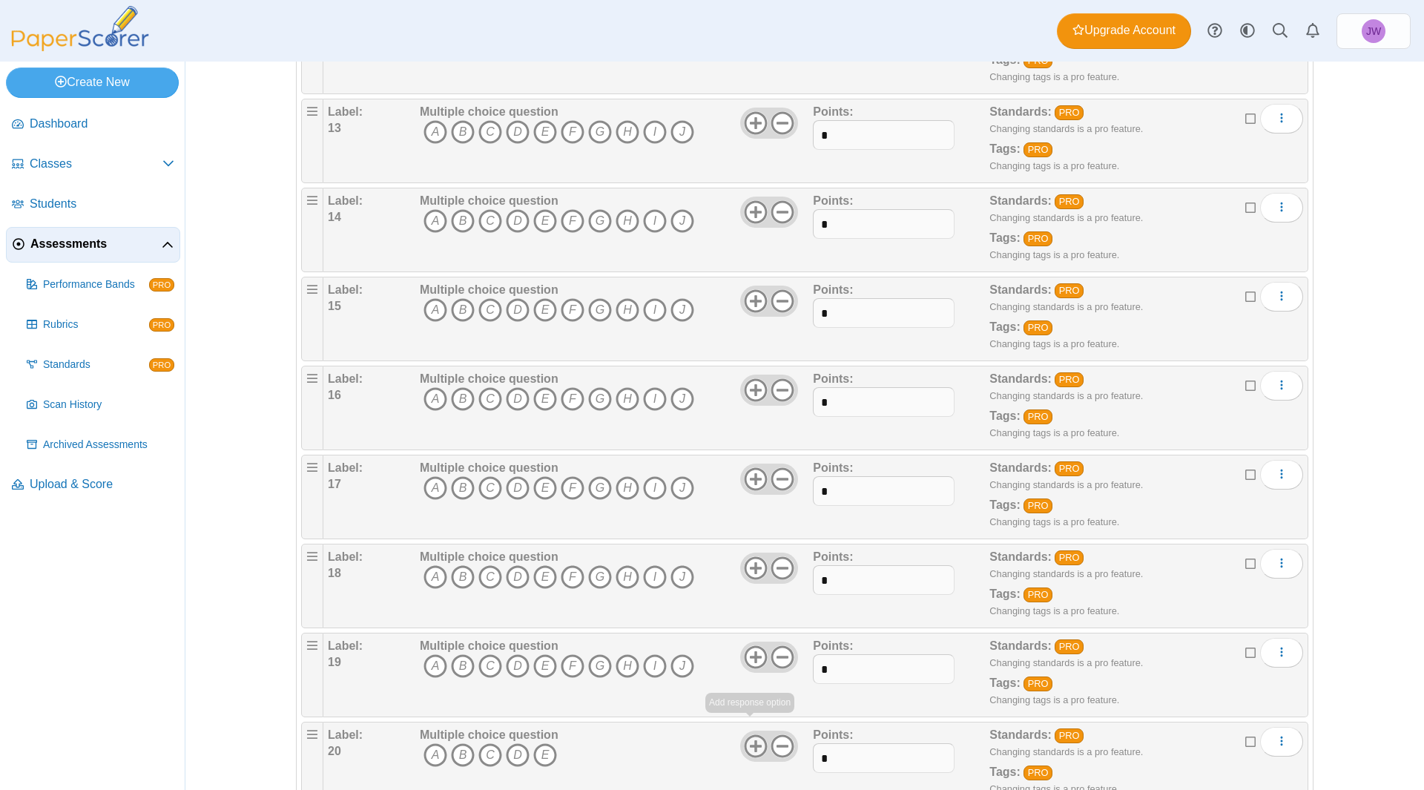
click at [746, 738] on icon at bounding box center [756, 746] width 24 height 24
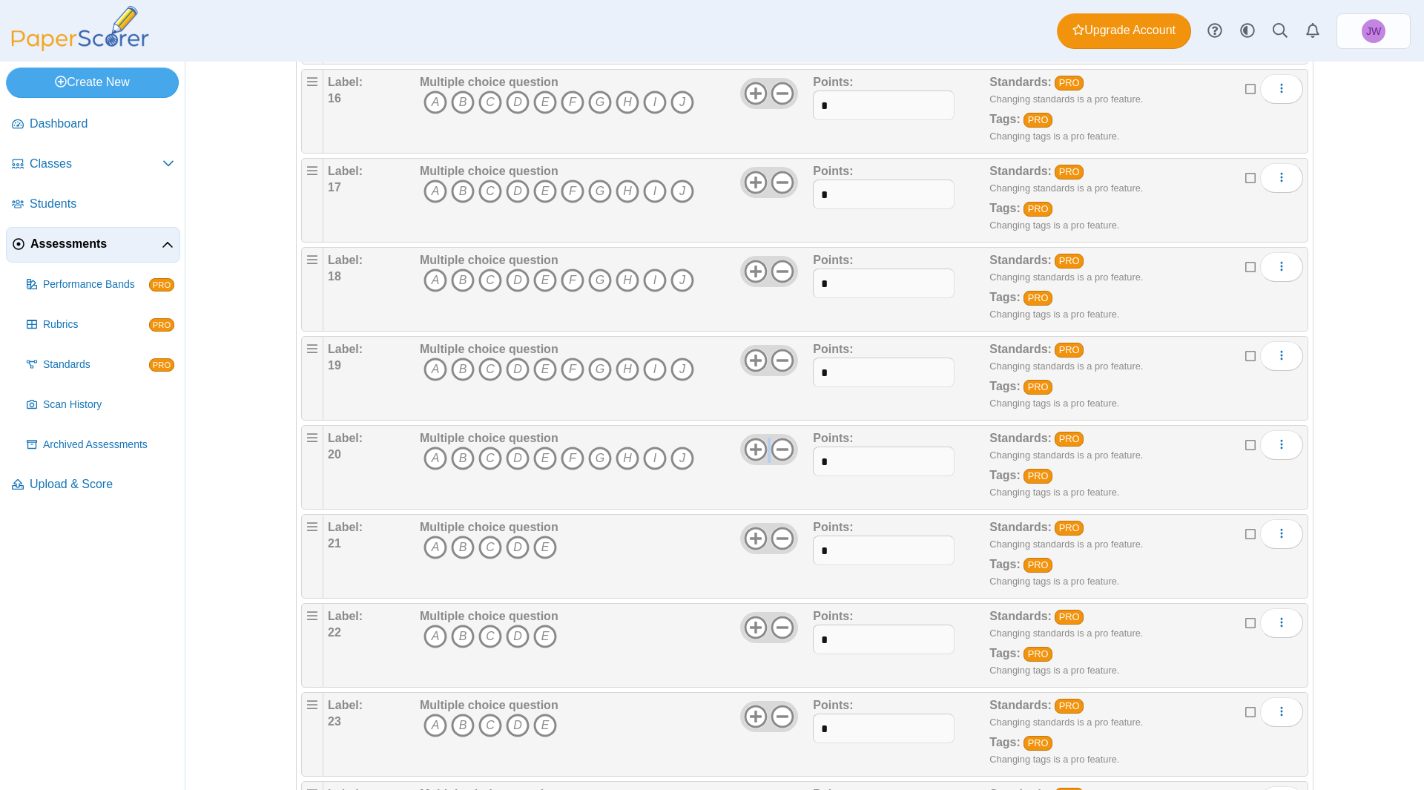
scroll to position [1780, 0]
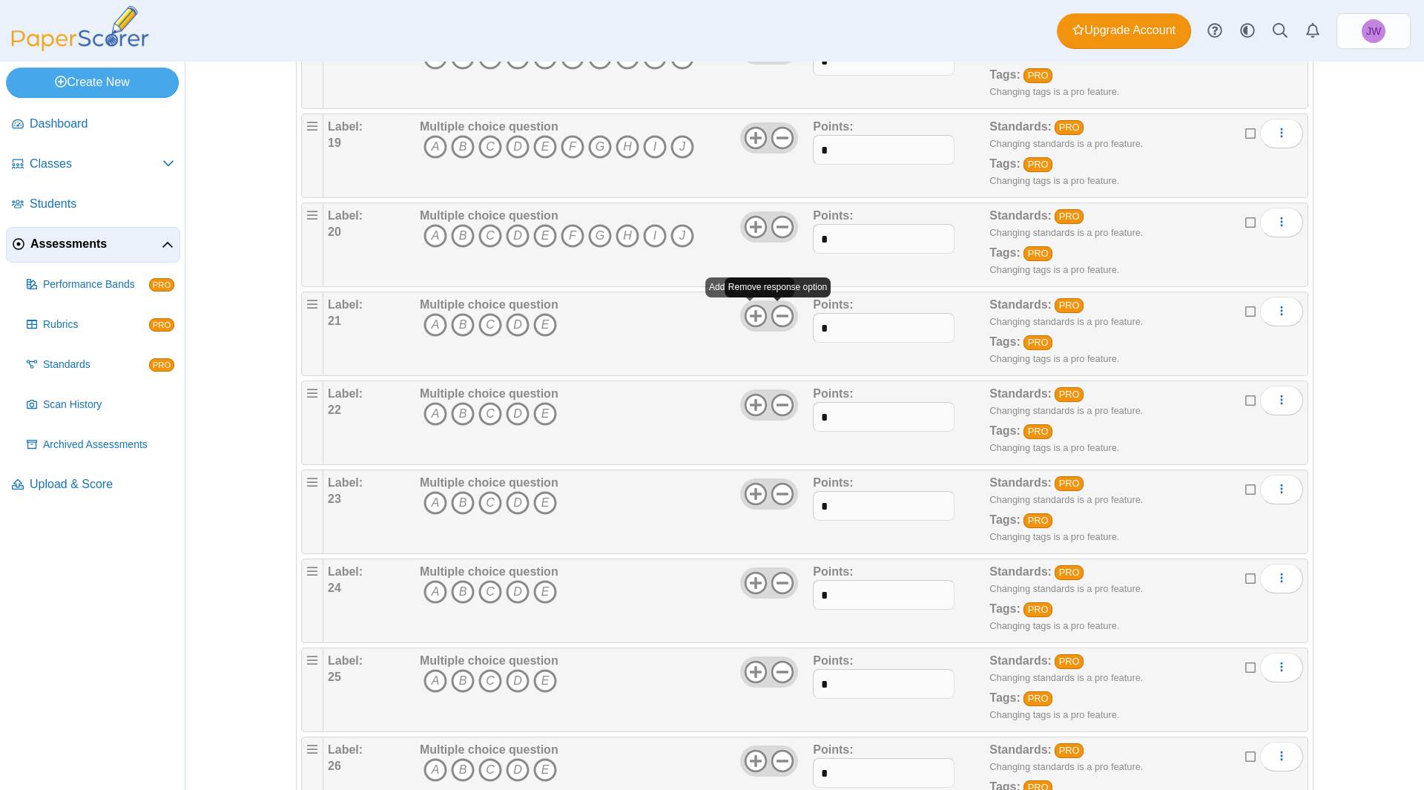
drag, startPoint x: 776, startPoint y: 317, endPoint x: 777, endPoint y: 336, distance: 19.3
click at [776, 317] on icon at bounding box center [782, 316] width 24 height 24
click at [782, 400] on icon at bounding box center [782, 405] width 24 height 24
click at [776, 494] on use at bounding box center [782, 493] width 23 height 23
click at [773, 586] on icon at bounding box center [782, 583] width 24 height 24
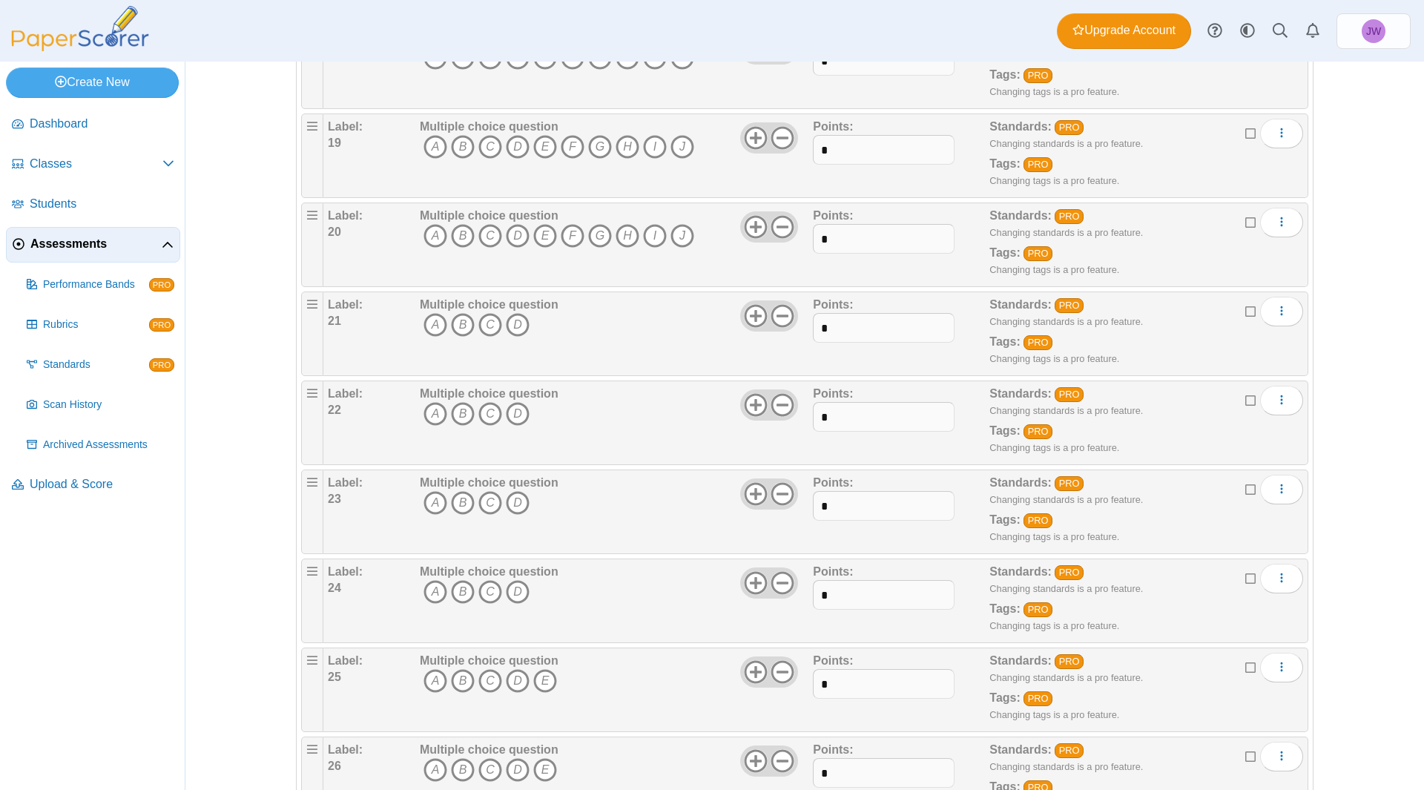
scroll to position [1928, 0]
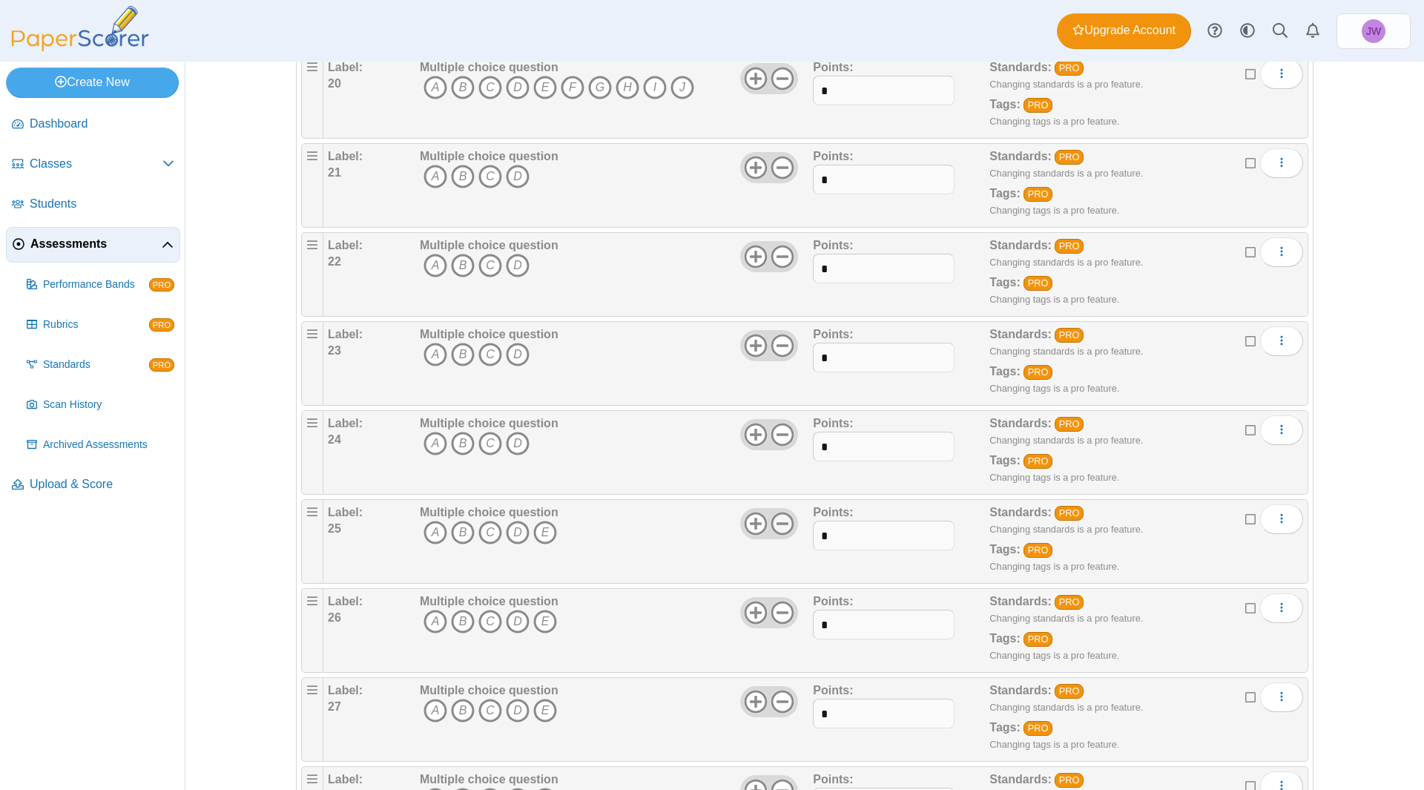
click at [770, 525] on icon at bounding box center [782, 524] width 24 height 24
click at [774, 612] on use at bounding box center [782, 612] width 23 height 23
click at [772, 699] on icon at bounding box center [782, 702] width 24 height 24
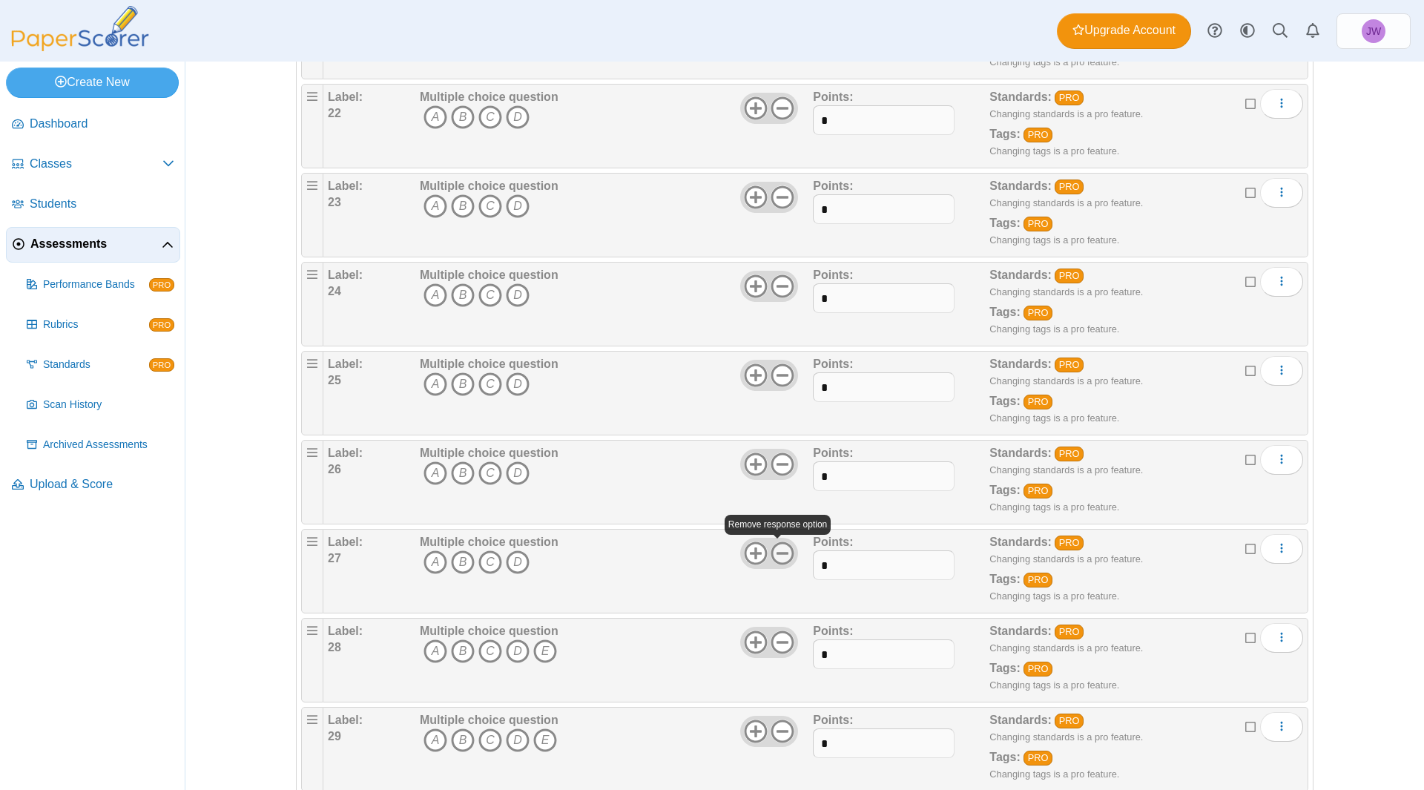
click at [776, 563] on use at bounding box center [782, 552] width 23 height 23
click at [744, 558] on use at bounding box center [755, 552] width 23 height 23
click at [776, 641] on use at bounding box center [782, 641] width 23 height 23
click at [774, 736] on icon at bounding box center [782, 731] width 24 height 24
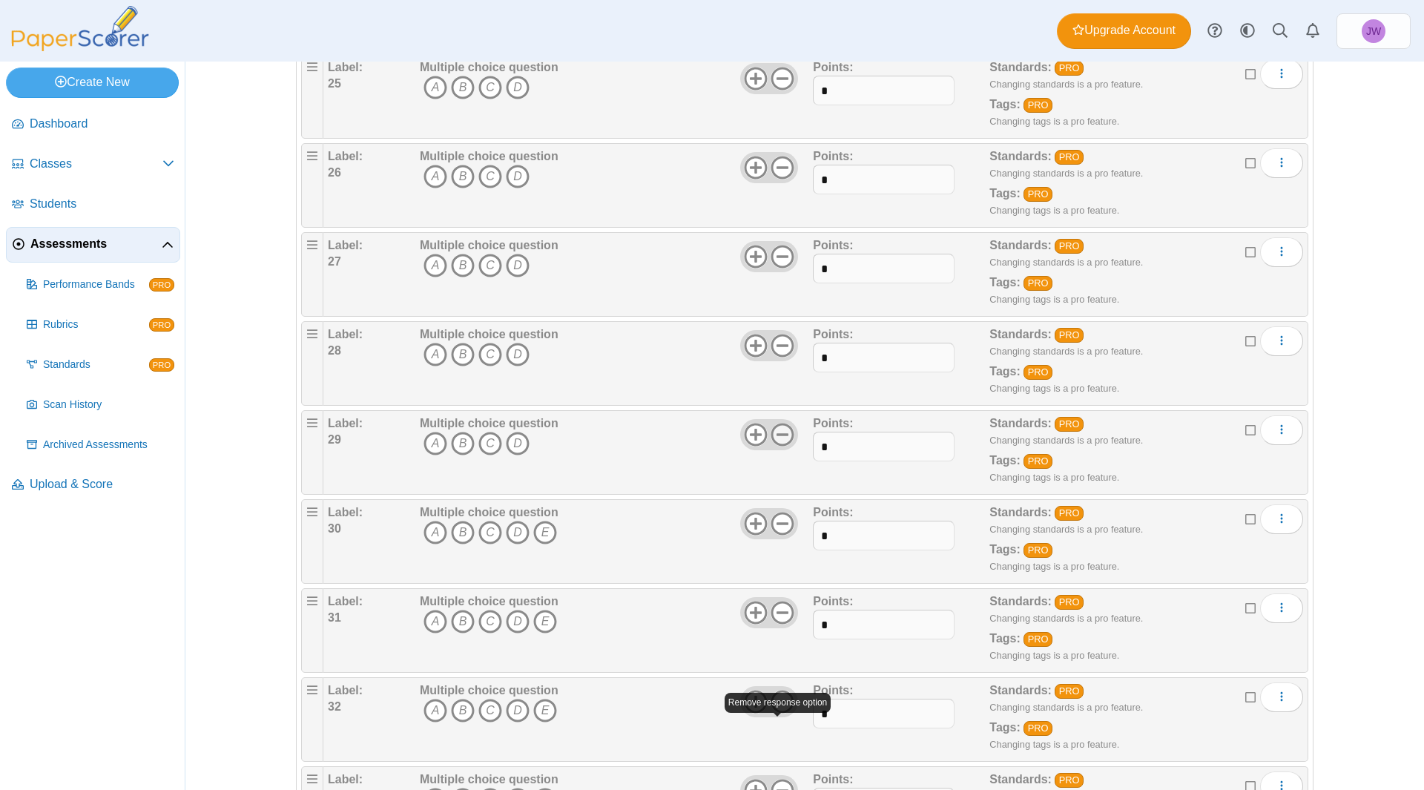
scroll to position [2447, 0]
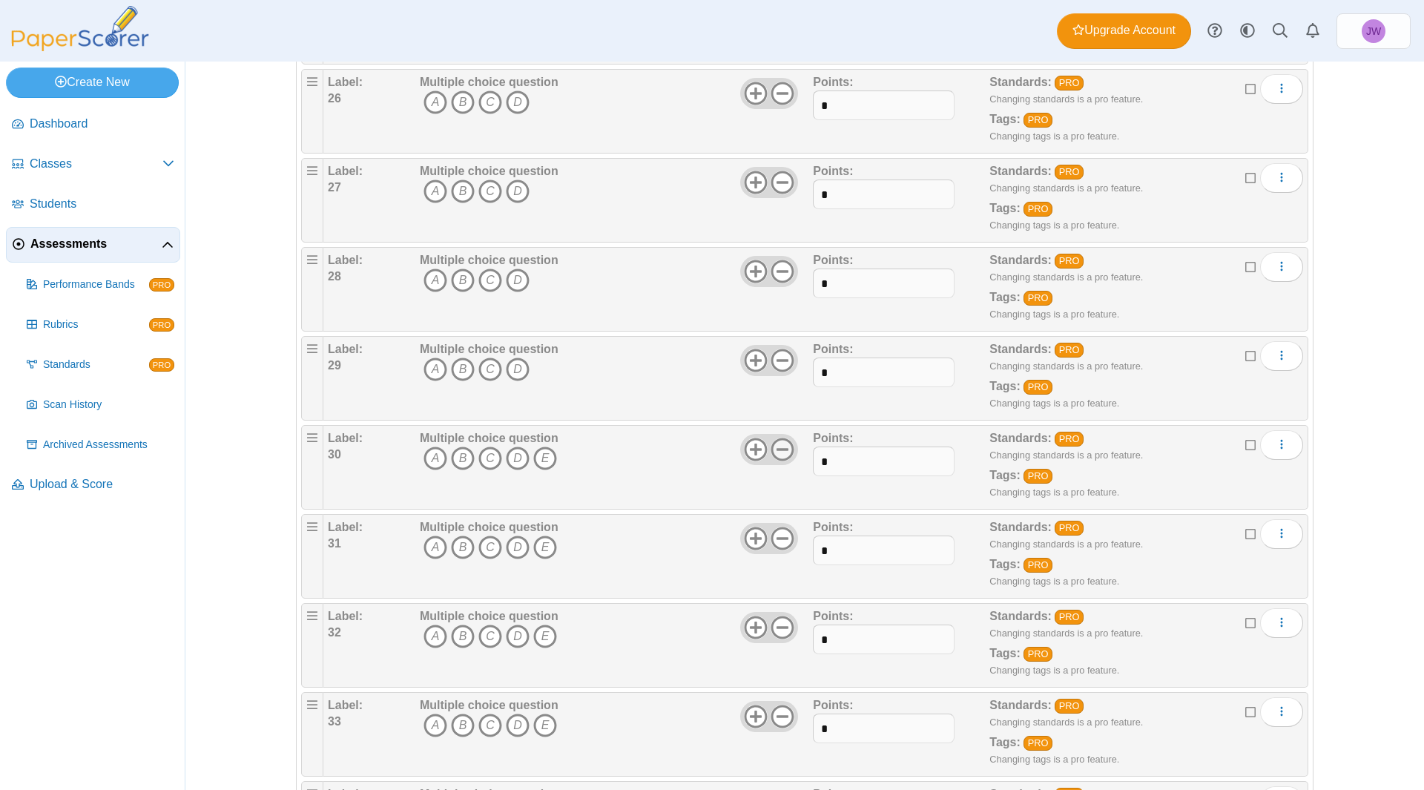
click at [776, 454] on icon at bounding box center [782, 450] width 24 height 24
click at [773, 543] on icon at bounding box center [782, 538] width 24 height 24
click at [773, 624] on icon at bounding box center [782, 627] width 24 height 24
click at [775, 711] on icon at bounding box center [782, 716] width 24 height 24
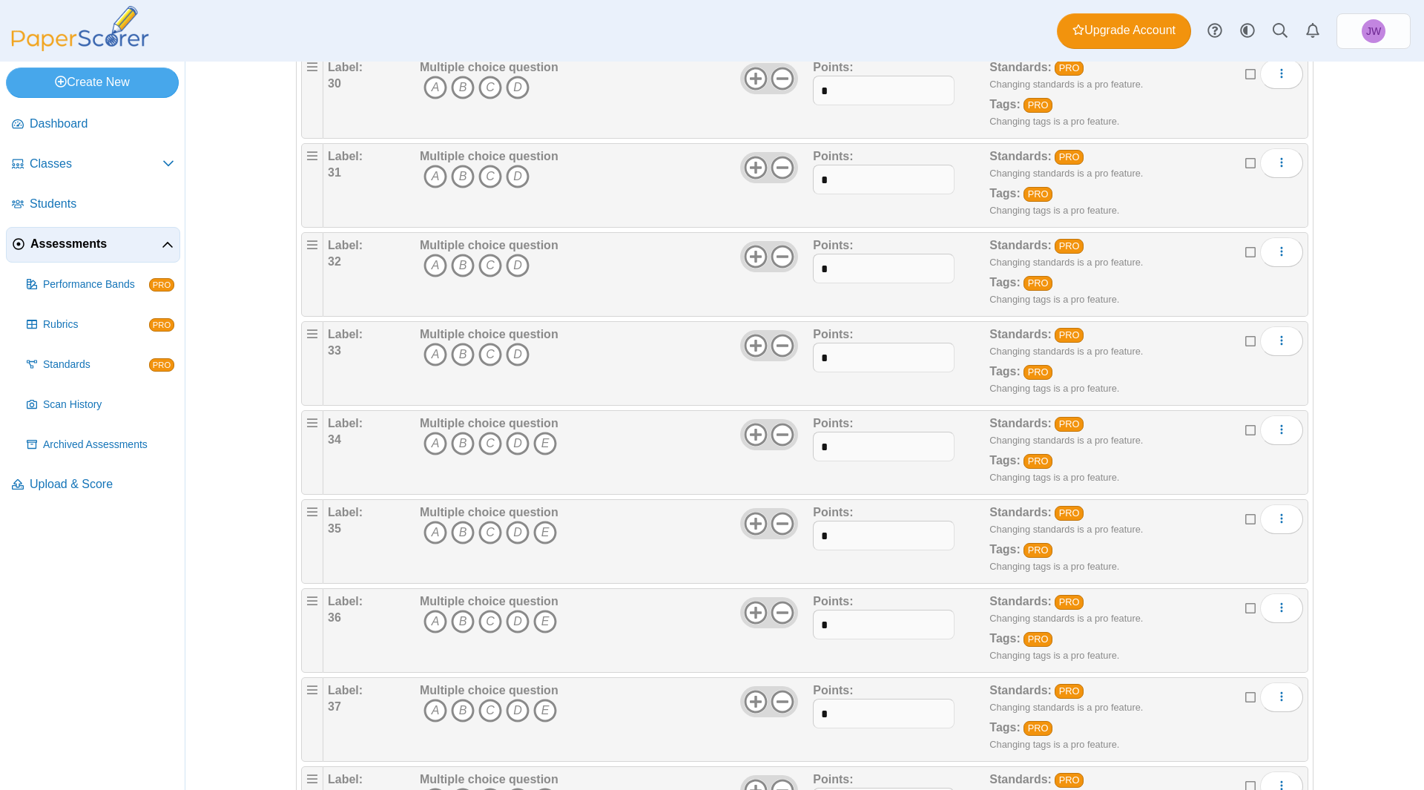
scroll to position [2892, 0]
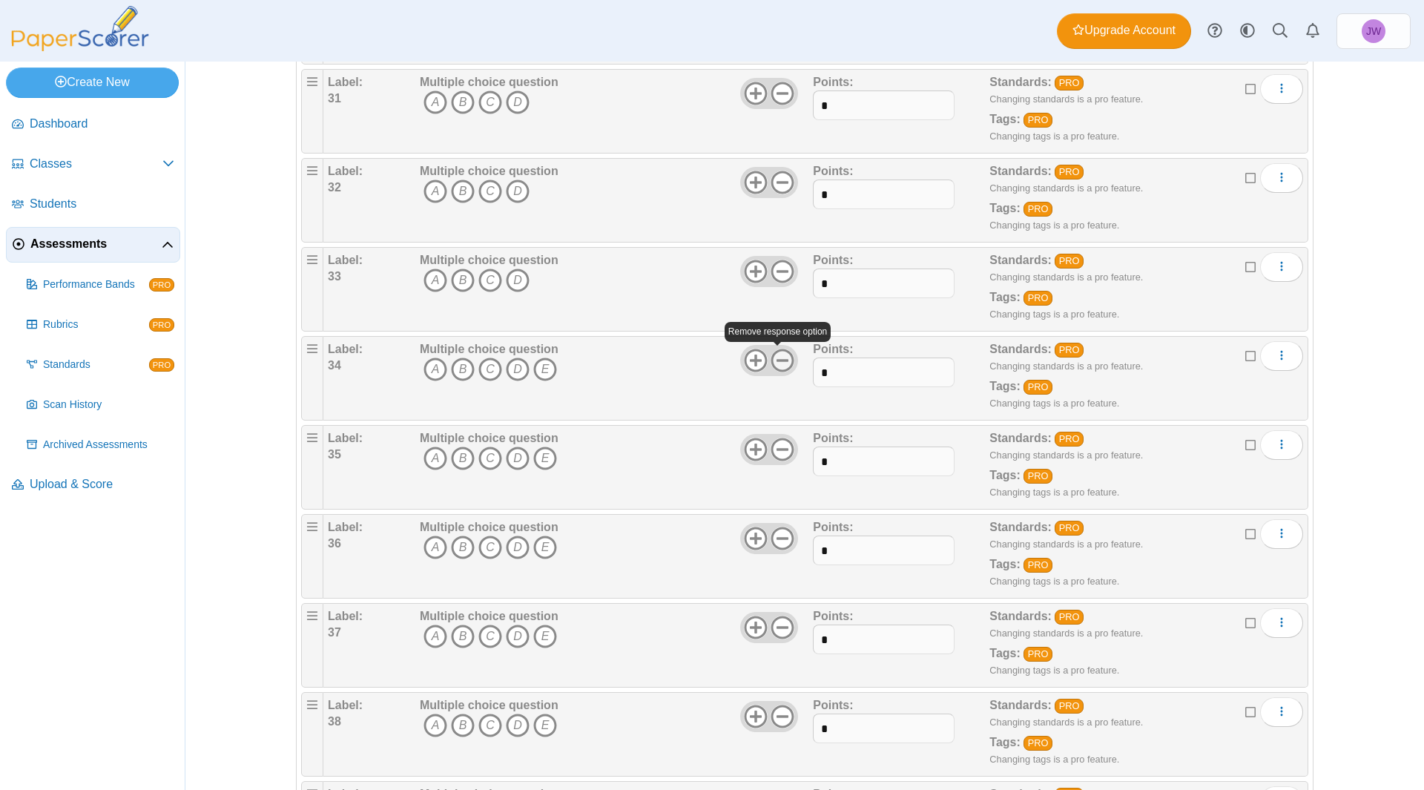
click at [774, 360] on use at bounding box center [782, 360] width 23 height 23
click at [775, 454] on icon at bounding box center [782, 450] width 24 height 24
click at [776, 533] on icon at bounding box center [782, 538] width 24 height 24
click at [770, 621] on icon at bounding box center [782, 627] width 24 height 24
click at [779, 713] on icon at bounding box center [782, 716] width 24 height 24
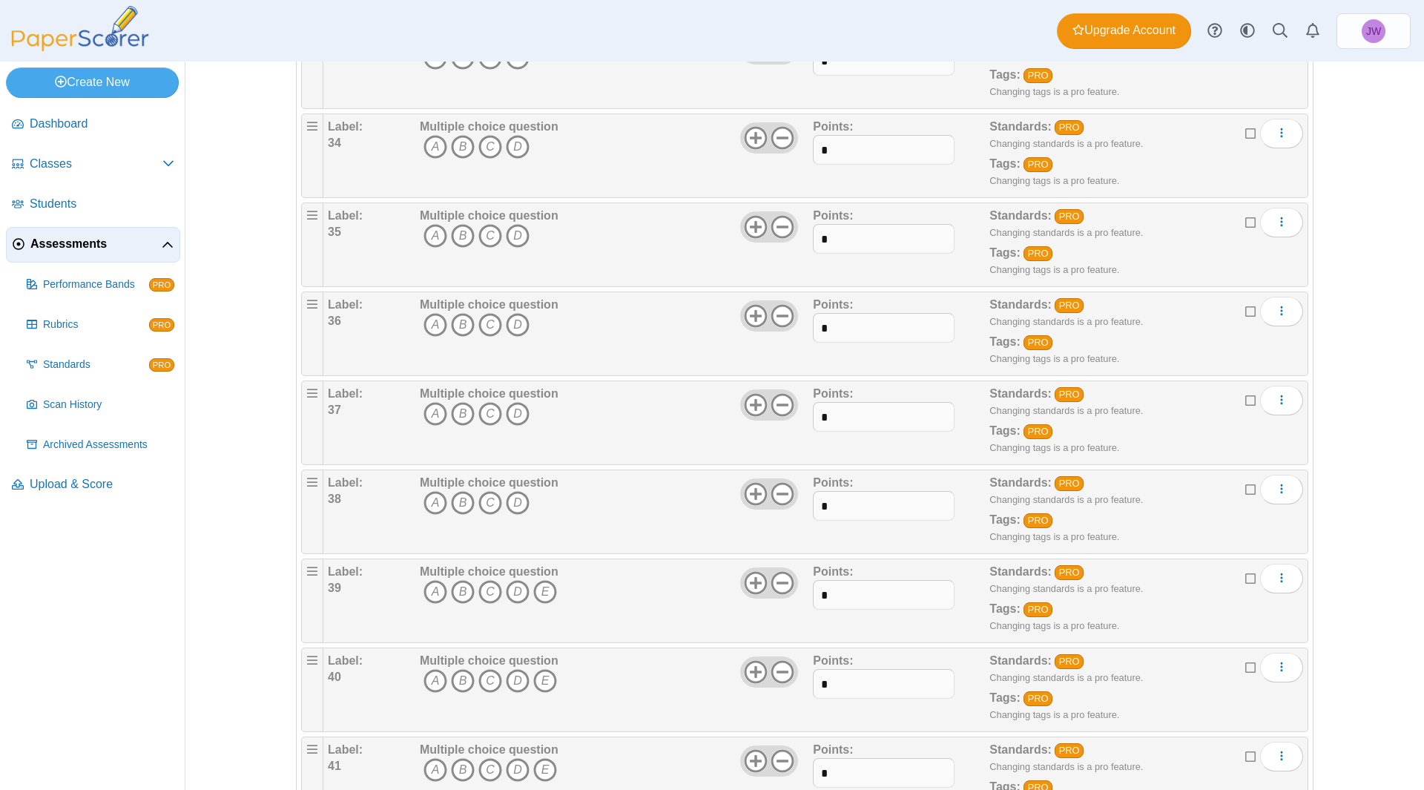
scroll to position [3189, 0]
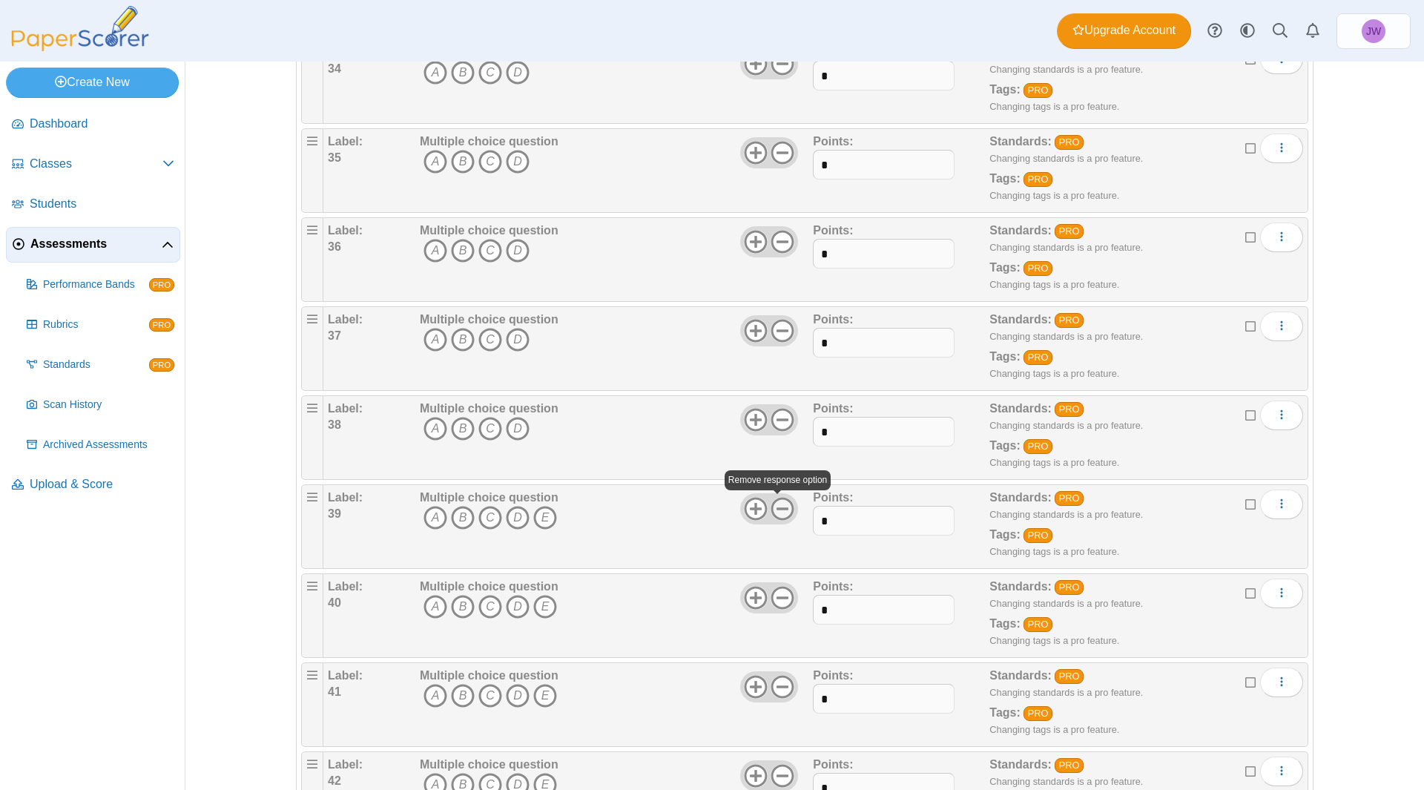
click at [775, 515] on icon at bounding box center [782, 509] width 24 height 24
click at [779, 598] on use at bounding box center [782, 597] width 23 height 23
click at [771, 686] on use at bounding box center [782, 686] width 23 height 23
click at [774, 767] on icon at bounding box center [782, 776] width 24 height 24
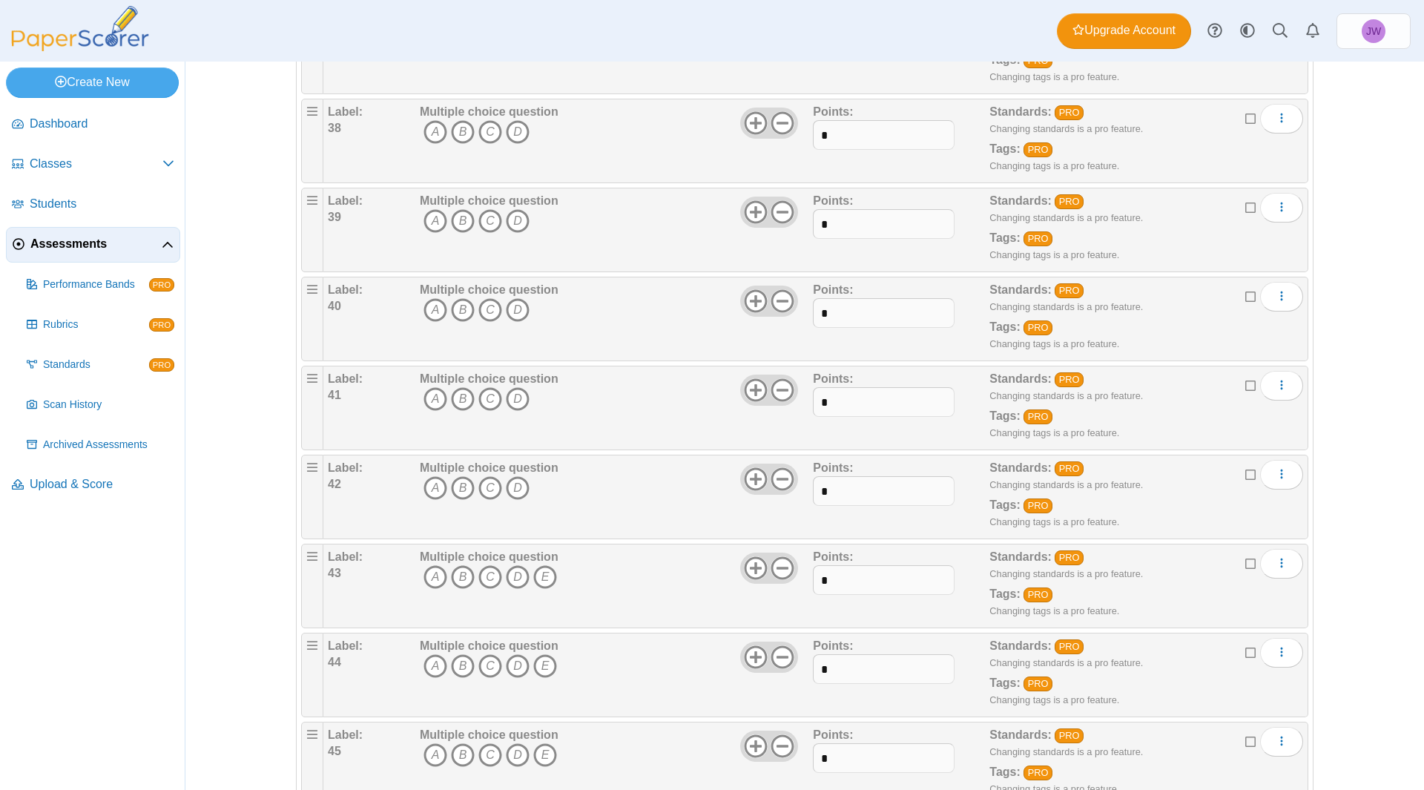
scroll to position [3559, 0]
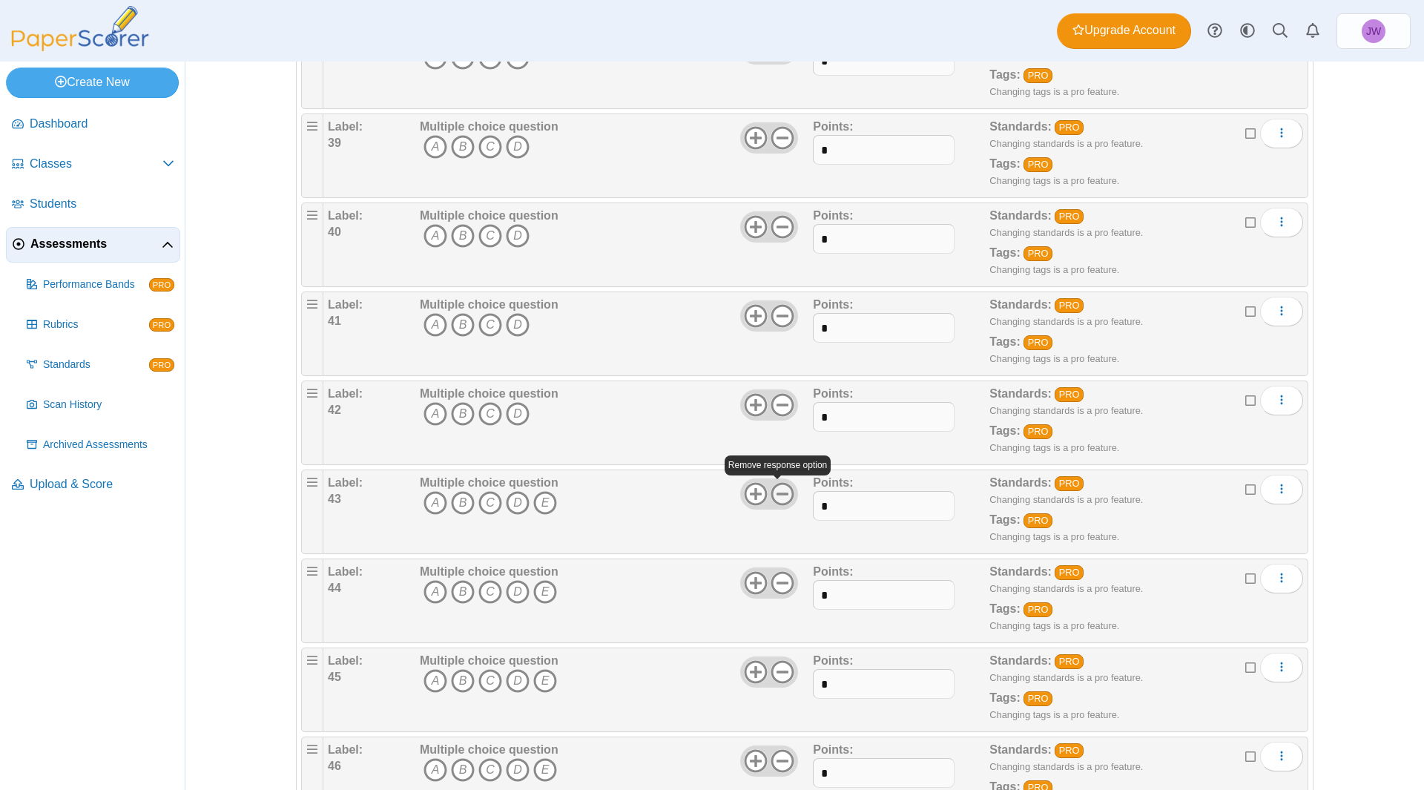
click at [779, 497] on icon at bounding box center [782, 494] width 24 height 24
click at [786, 573] on icon at bounding box center [782, 583] width 24 height 24
click at [784, 683] on div at bounding box center [769, 671] width 58 height 31
click at [782, 667] on icon at bounding box center [782, 672] width 24 height 24
click at [776, 755] on icon at bounding box center [782, 761] width 24 height 24
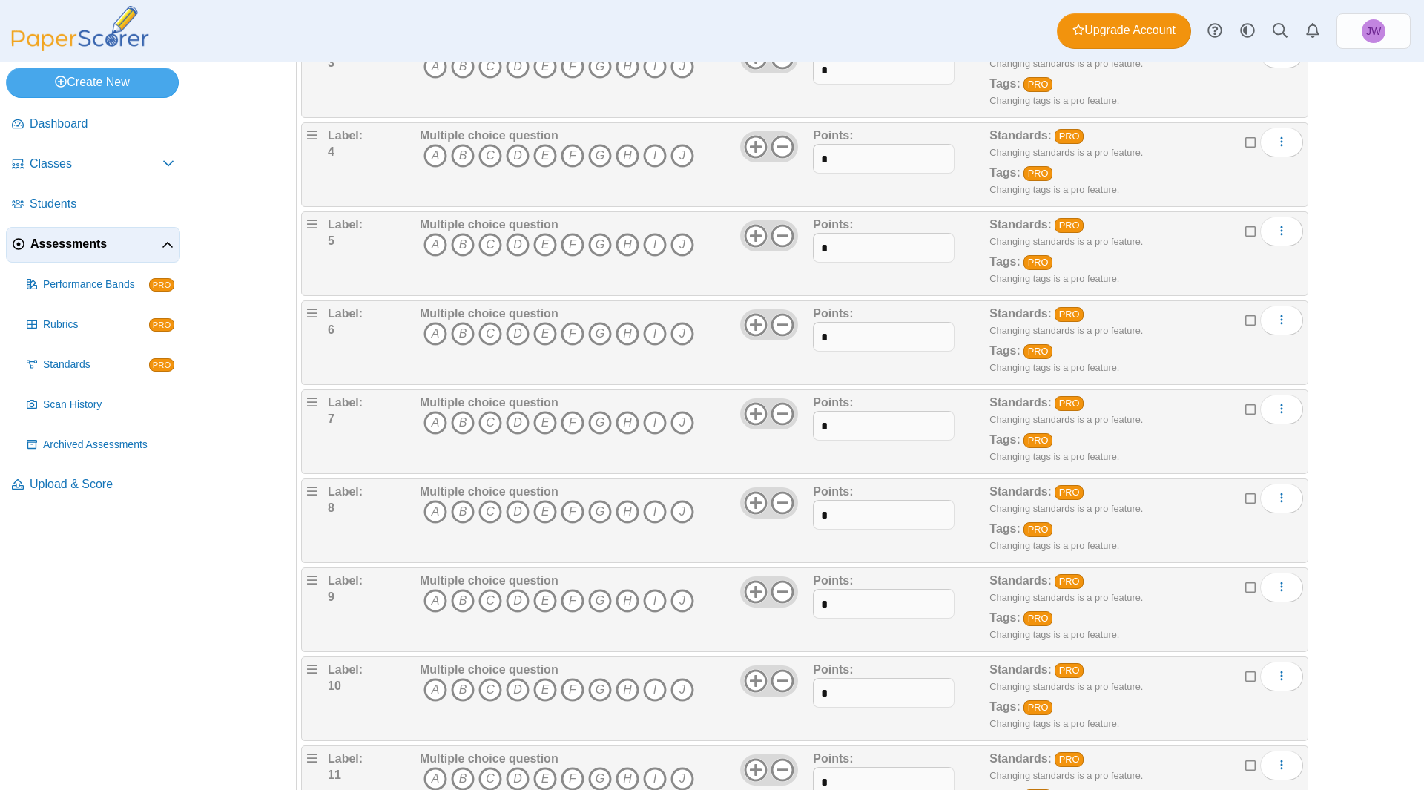
scroll to position [0, 0]
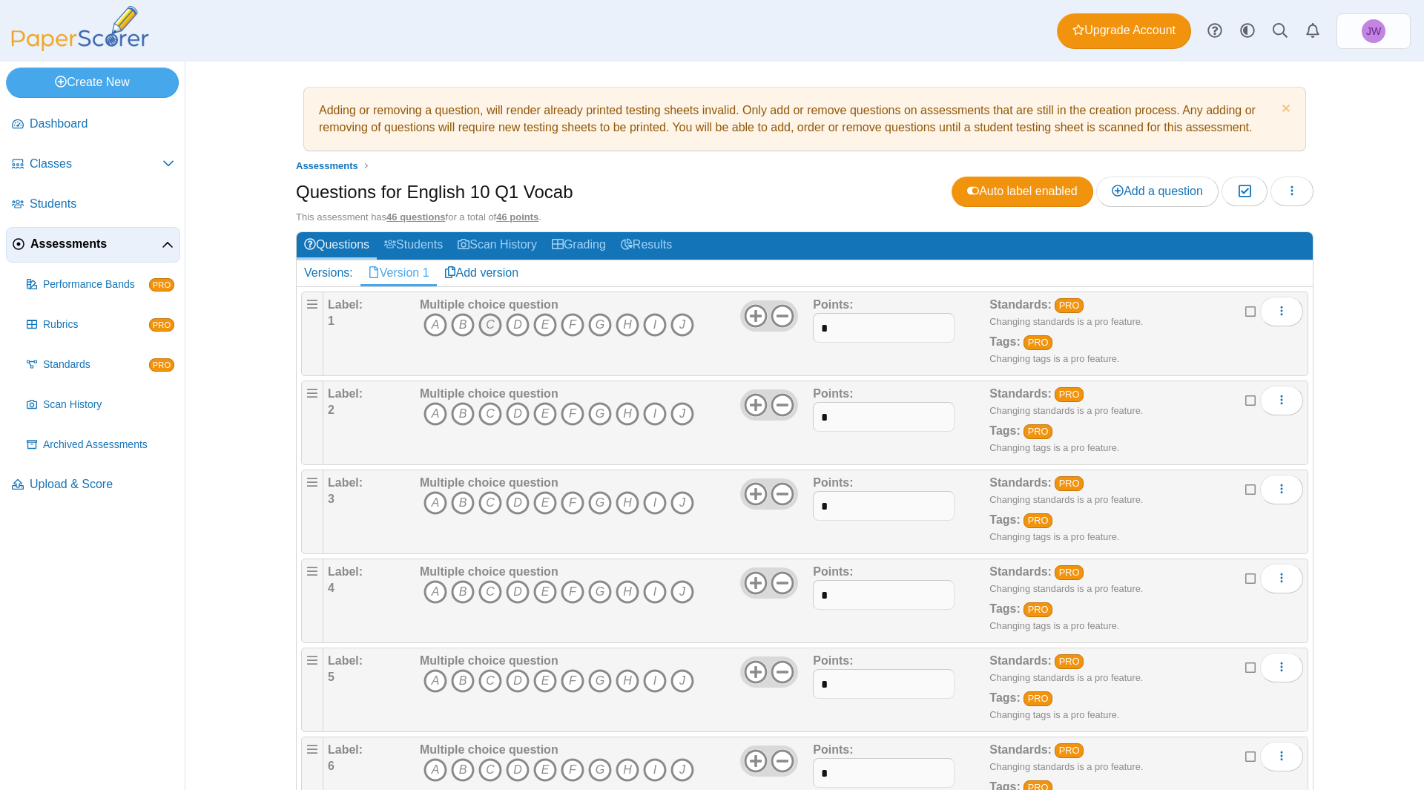
click at [481, 327] on icon "C" at bounding box center [490, 325] width 24 height 24
click at [1275, 309] on icon "More options" at bounding box center [1281, 311] width 12 height 12
click at [673, 323] on icon "J" at bounding box center [682, 325] width 24 height 24
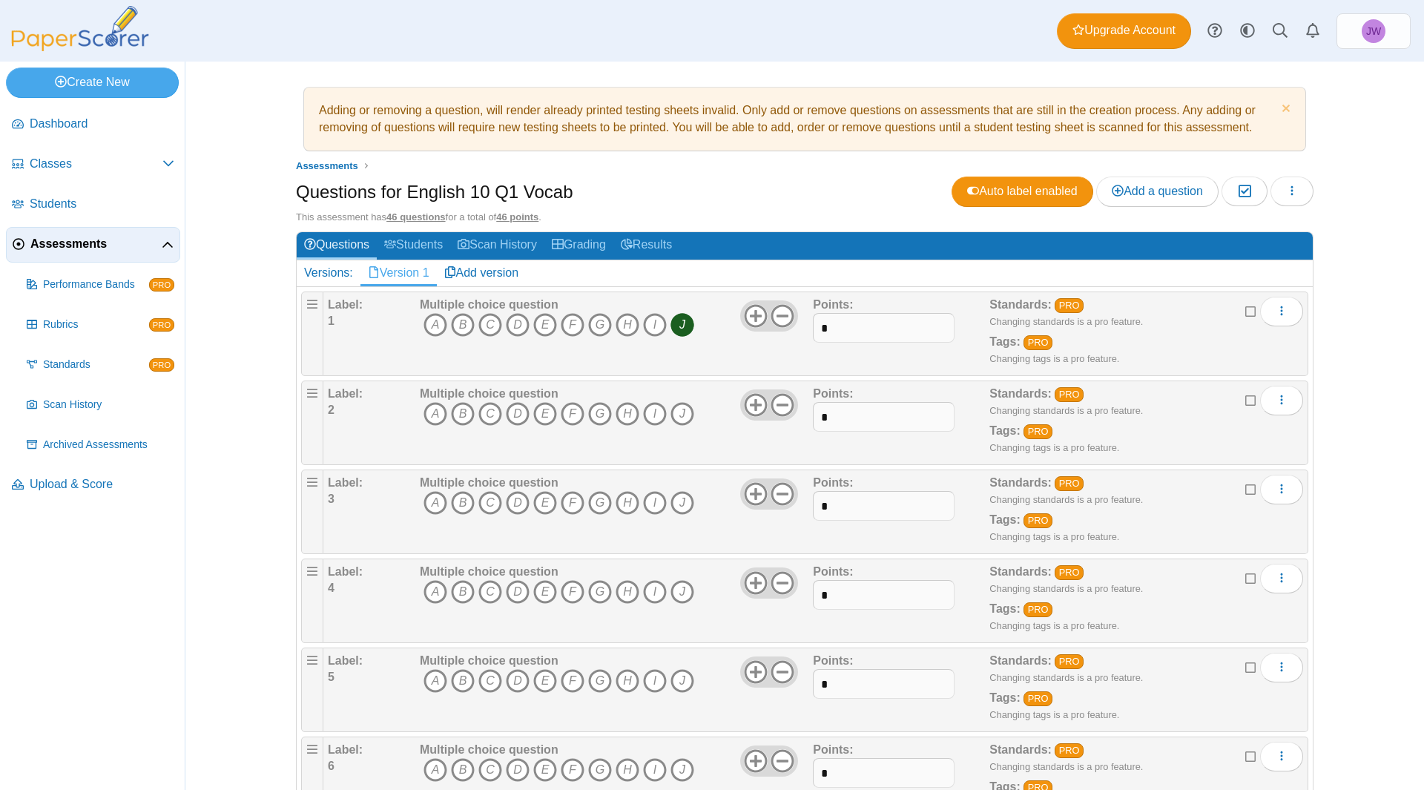
scroll to position [74, 0]
